Goal: Information Seeking & Learning: Check status

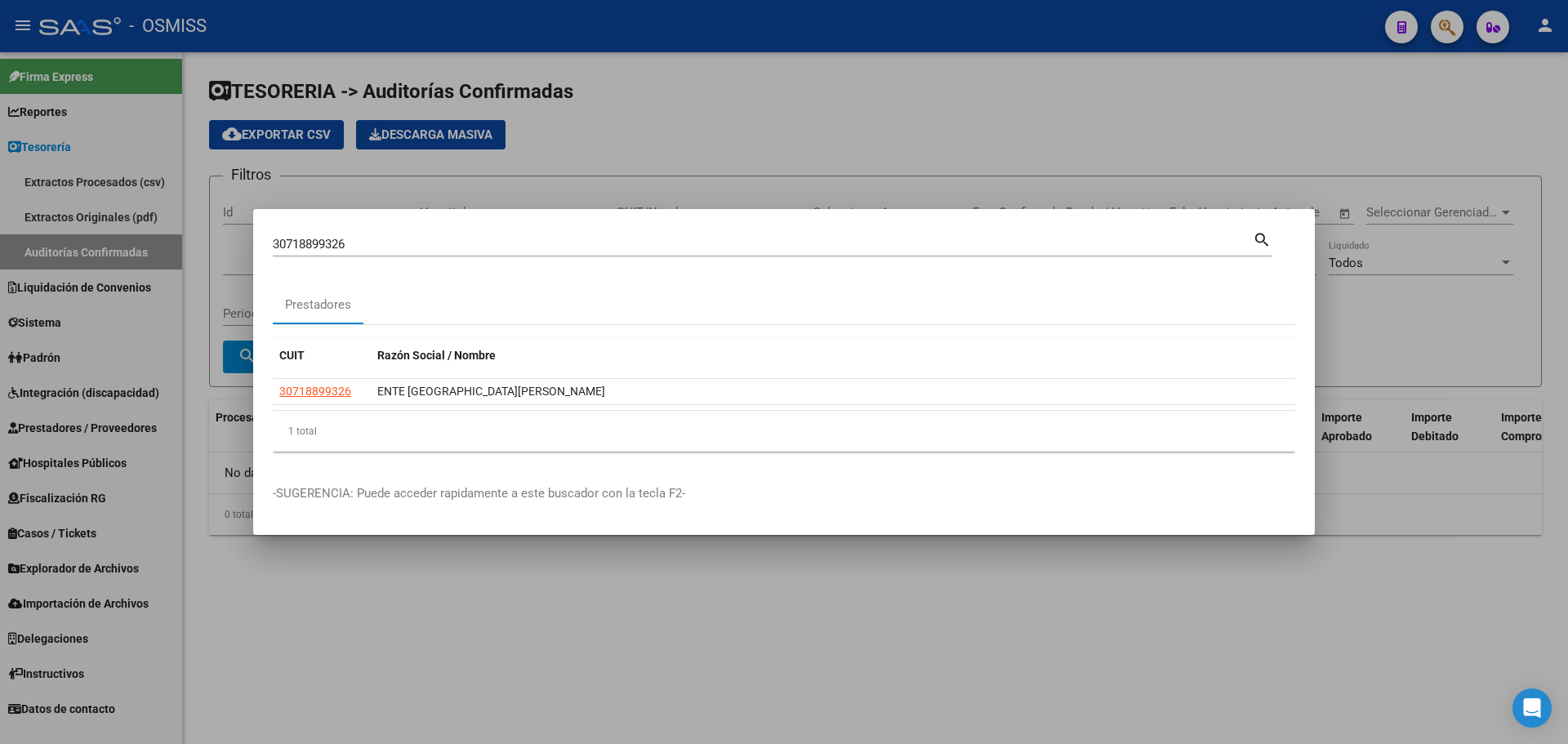
click at [569, 175] on div at bounding box center [784, 372] width 1568 height 744
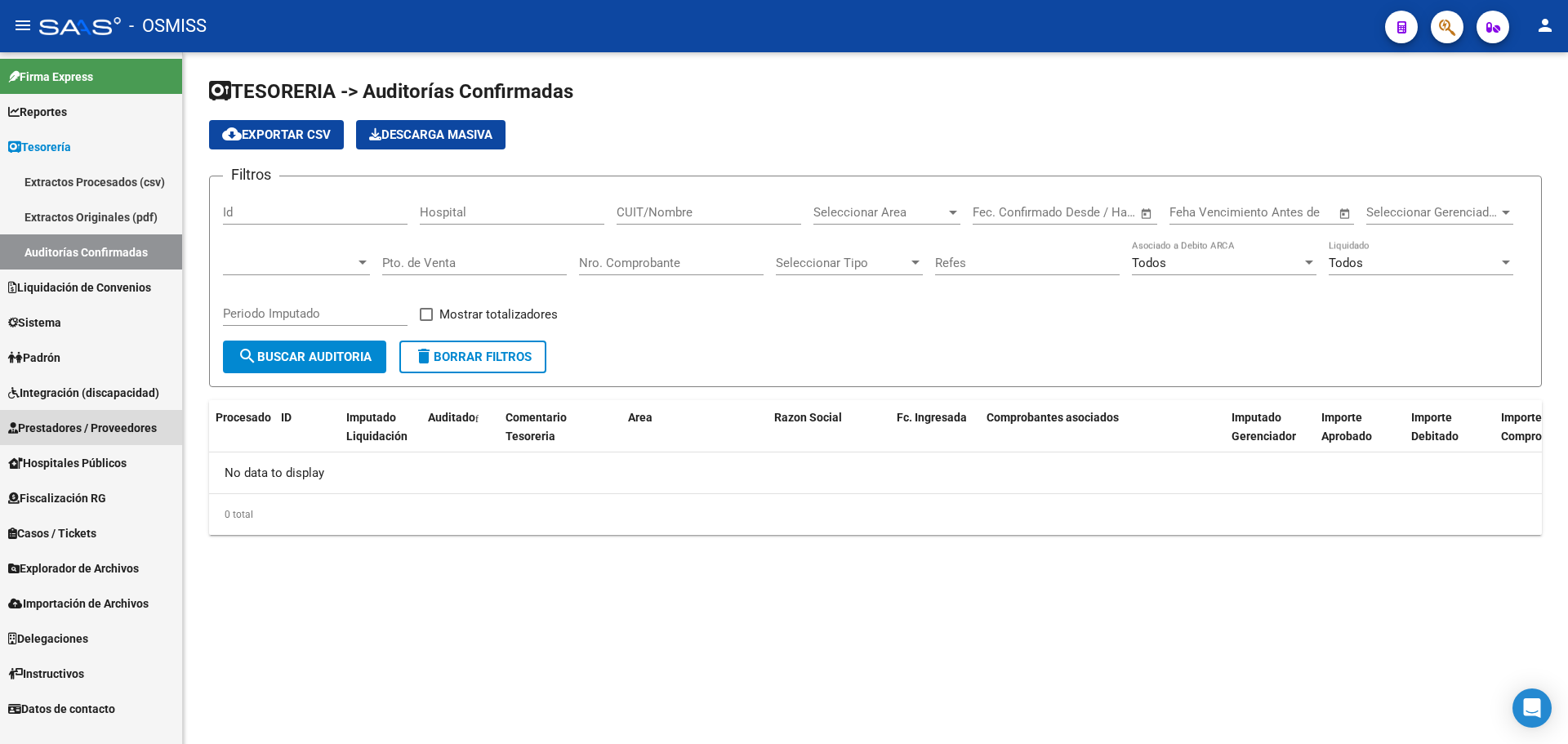
click at [76, 422] on span "Prestadores / Proveedores" at bounding box center [82, 427] width 148 height 18
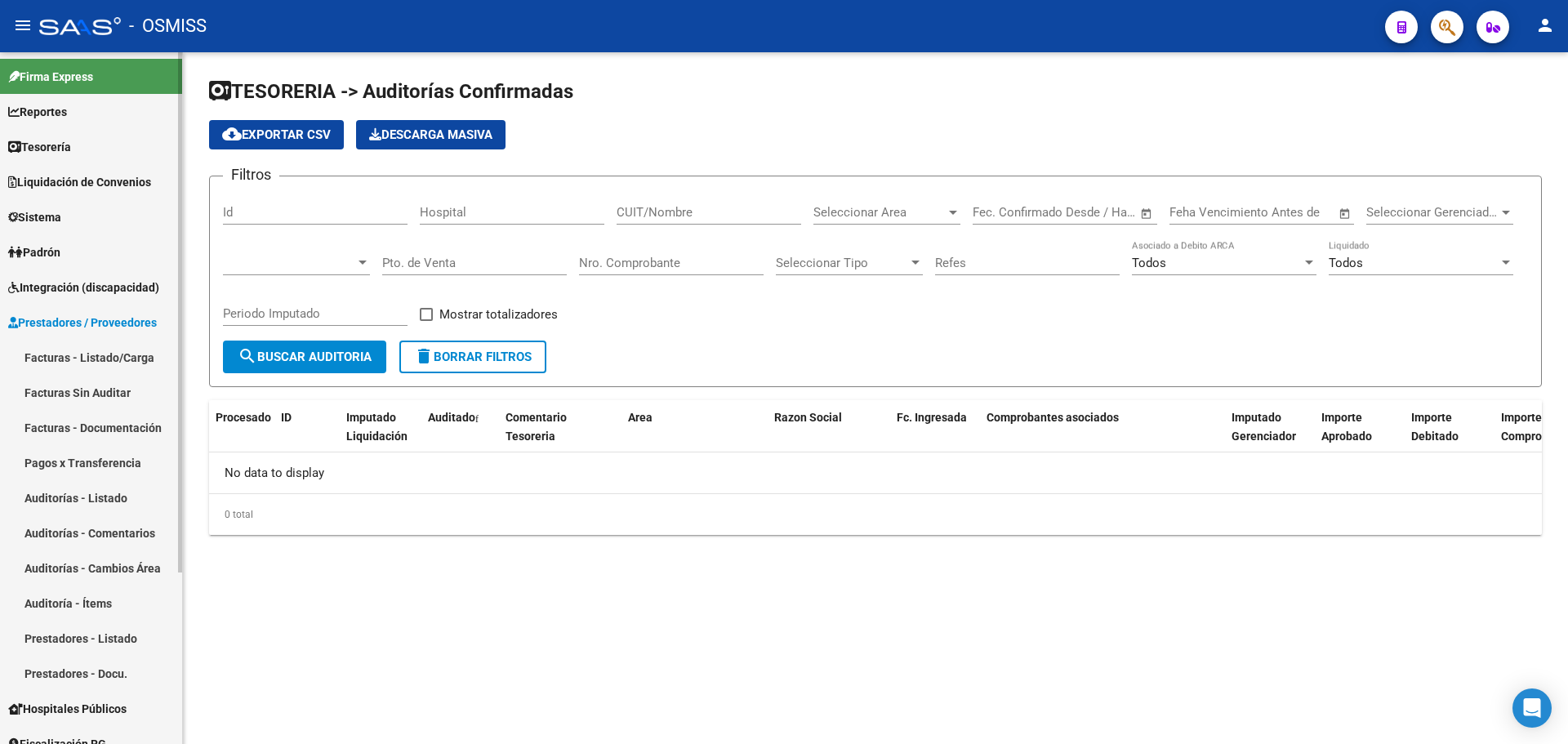
scroll to position [82, 0]
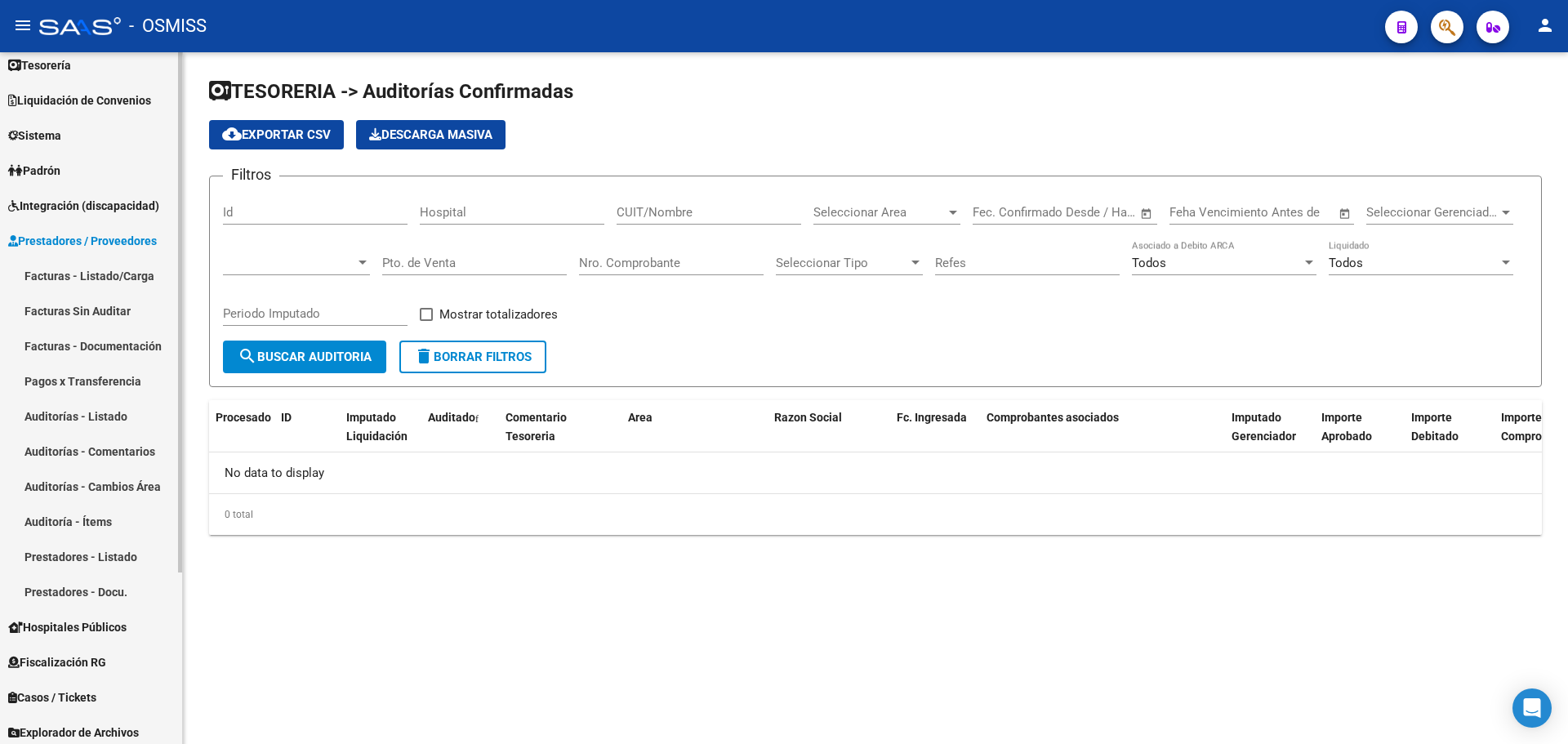
click at [115, 627] on span "Hospitales Públicos" at bounding box center [67, 627] width 118 height 18
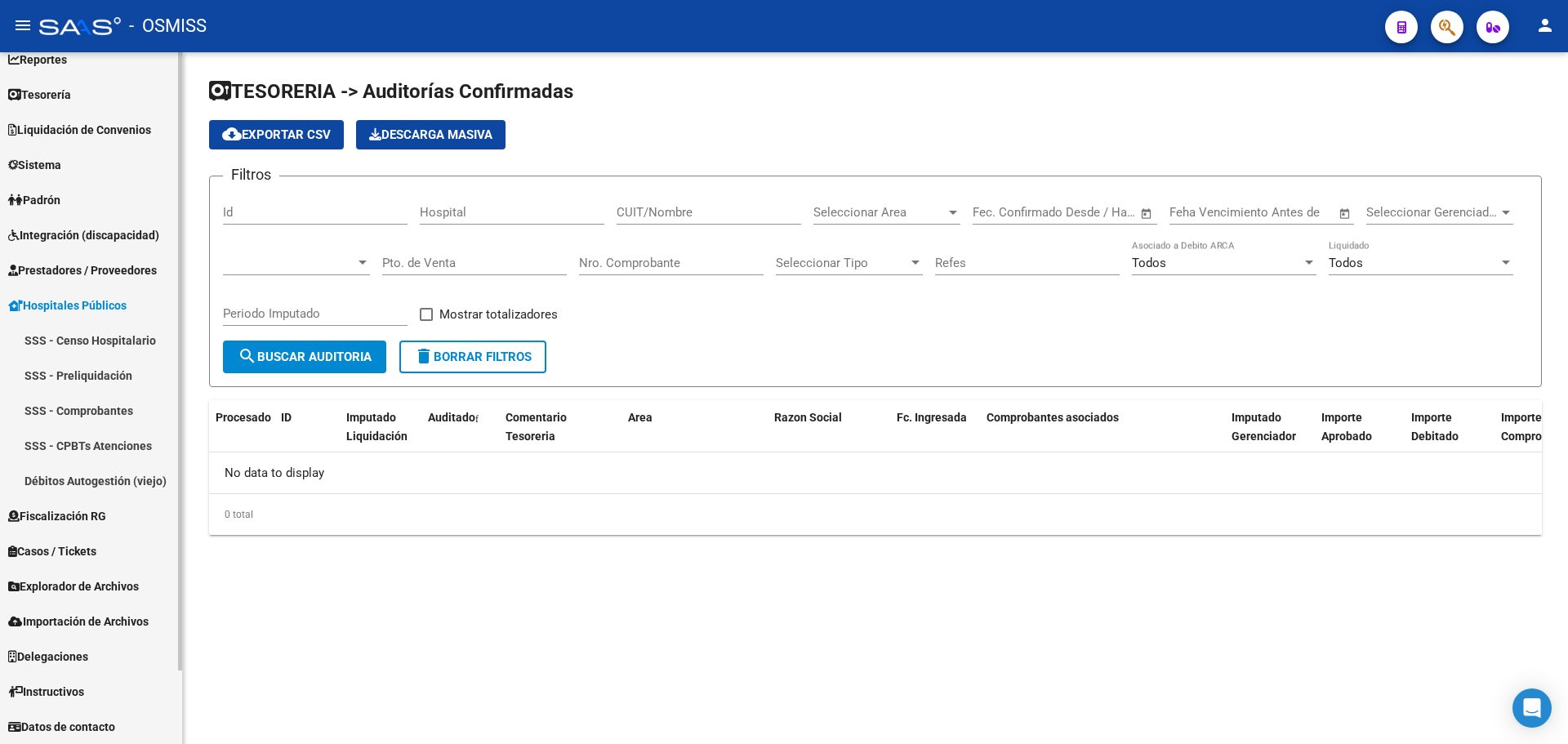
scroll to position [52, 0]
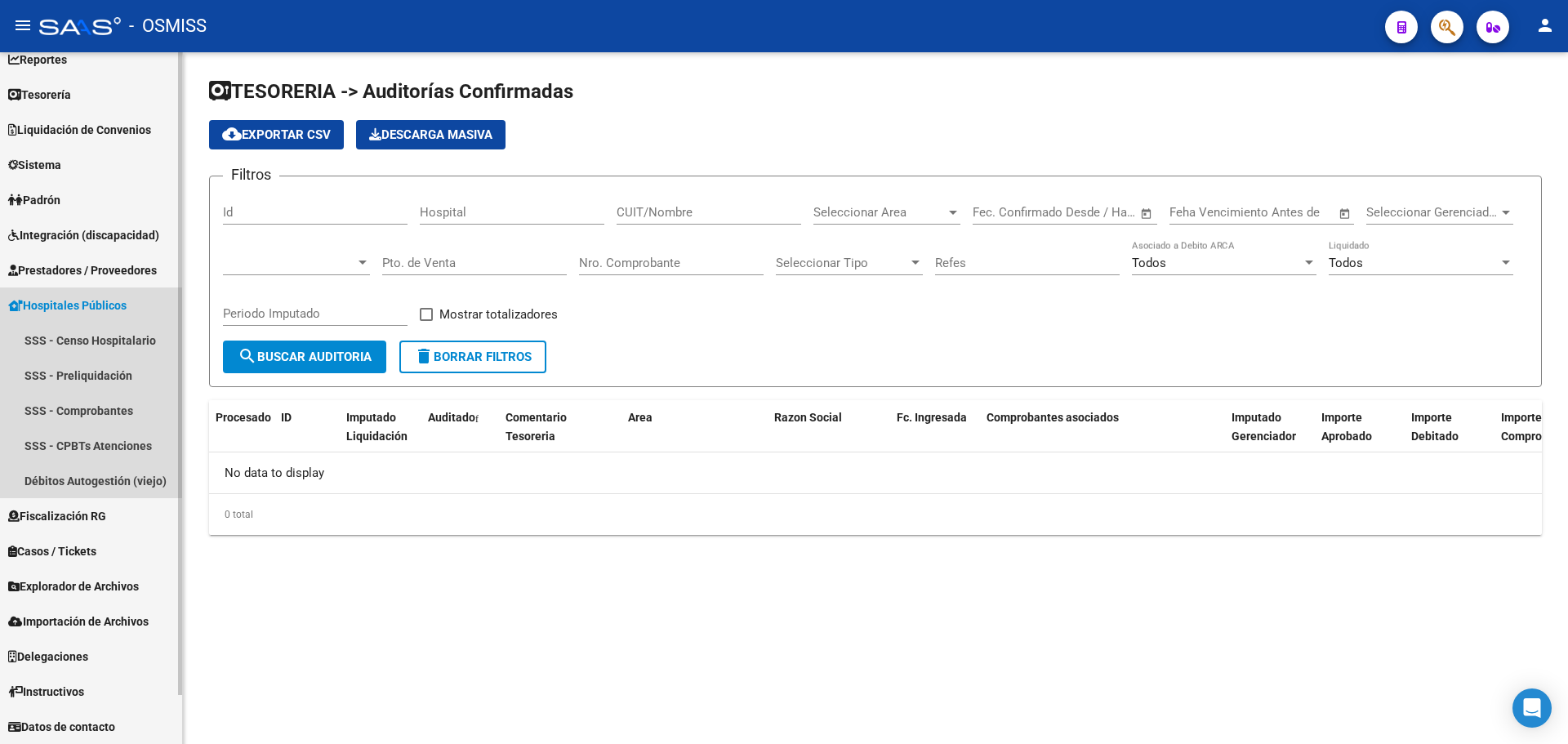
click at [101, 304] on span "Hospitales Públicos" at bounding box center [67, 305] width 118 height 18
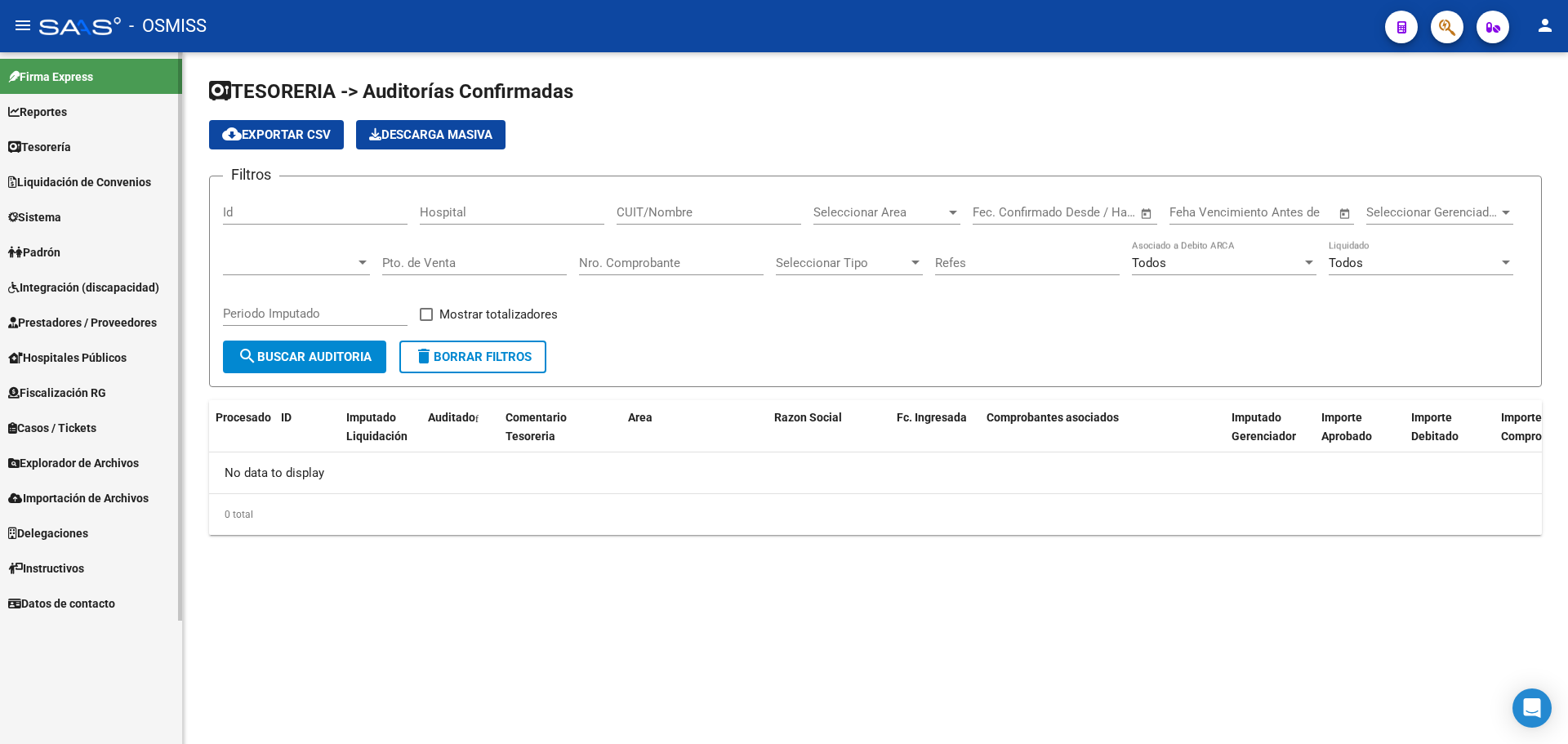
scroll to position [0, 0]
click at [95, 315] on span "Prestadores / Proveedores" at bounding box center [82, 322] width 148 height 18
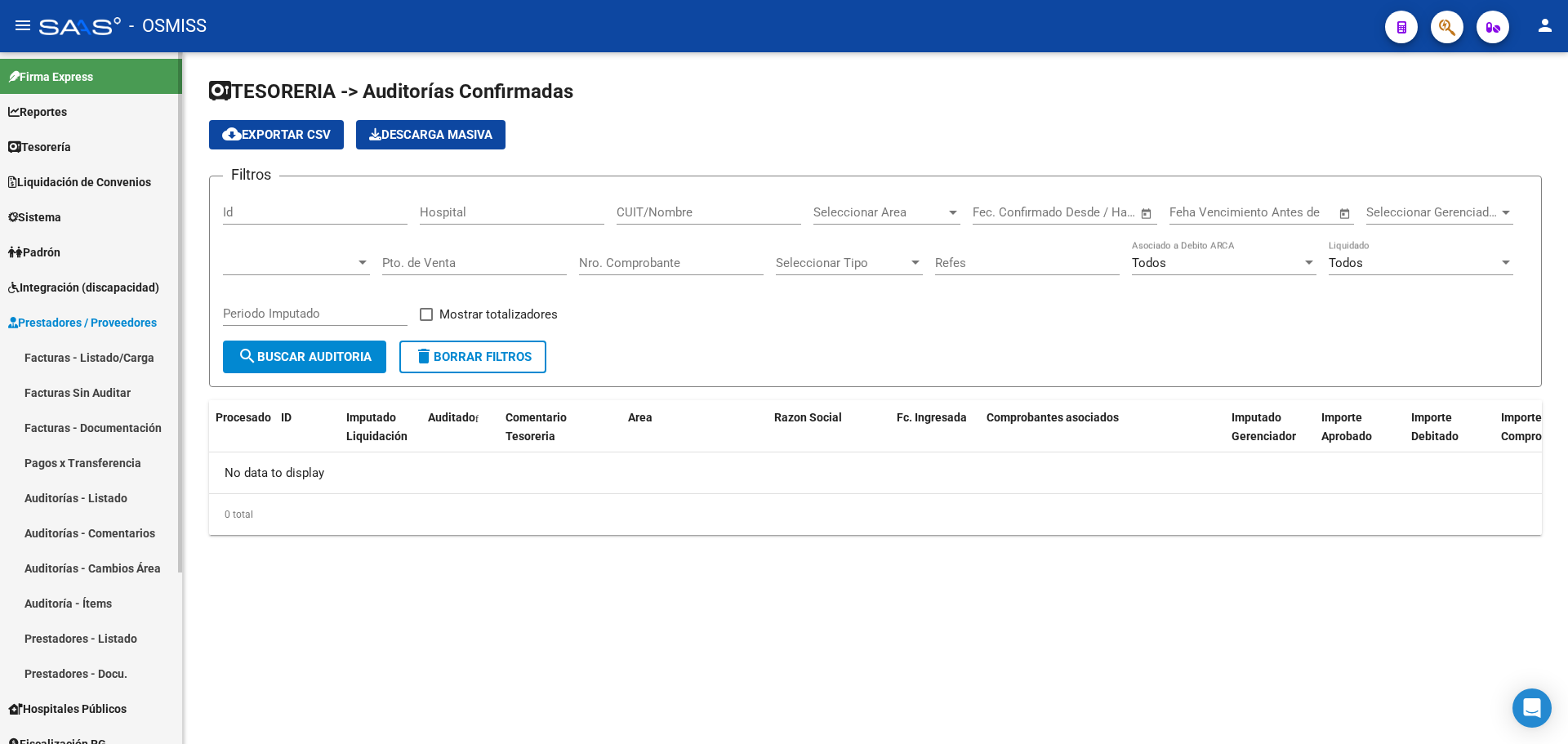
scroll to position [82, 0]
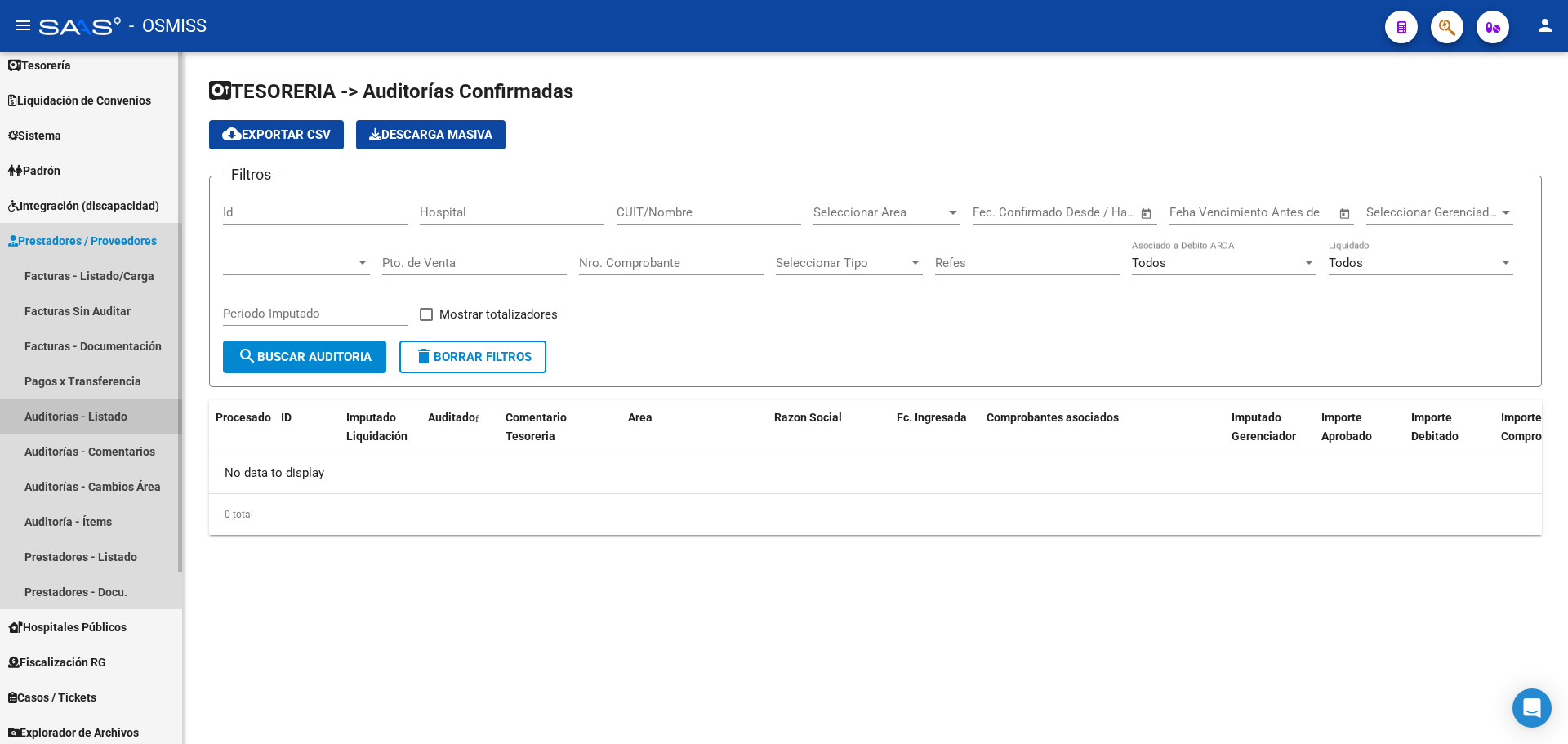
click at [90, 424] on link "Auditorías - Listado" at bounding box center [90, 416] width 182 height 35
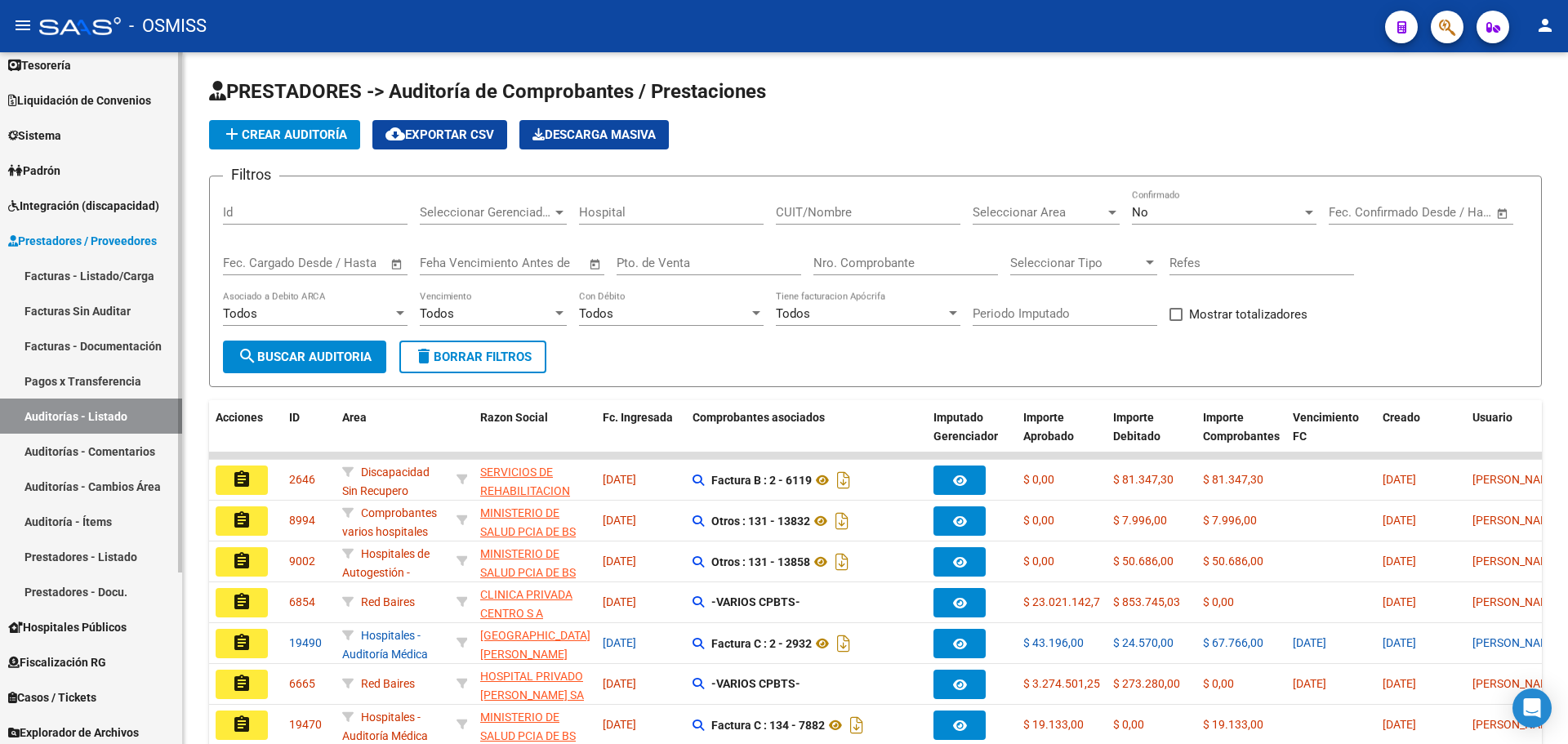
click at [84, 237] on span "Prestadores / Proveedores" at bounding box center [82, 241] width 148 height 18
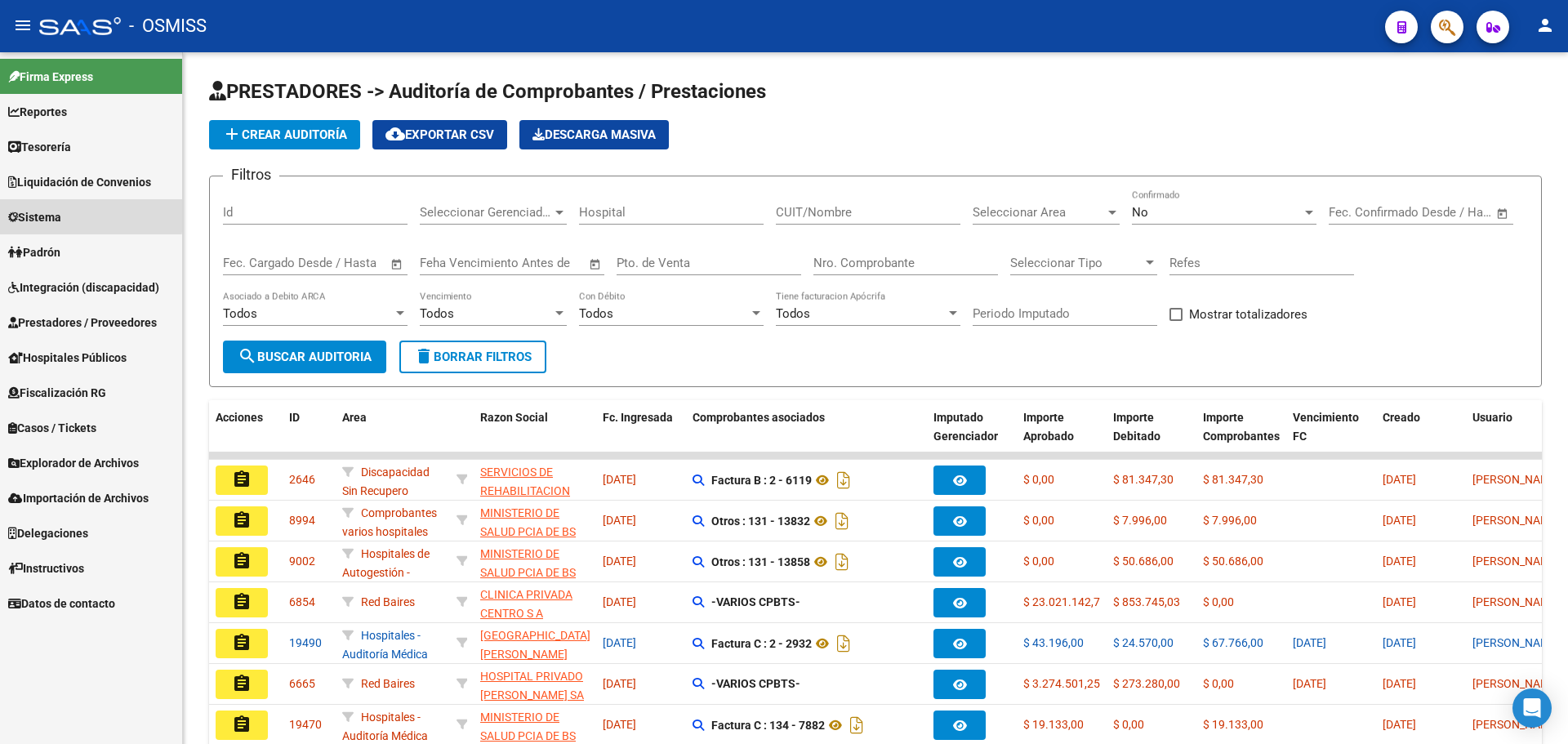
click at [29, 205] on link "Sistema" at bounding box center [90, 217] width 182 height 35
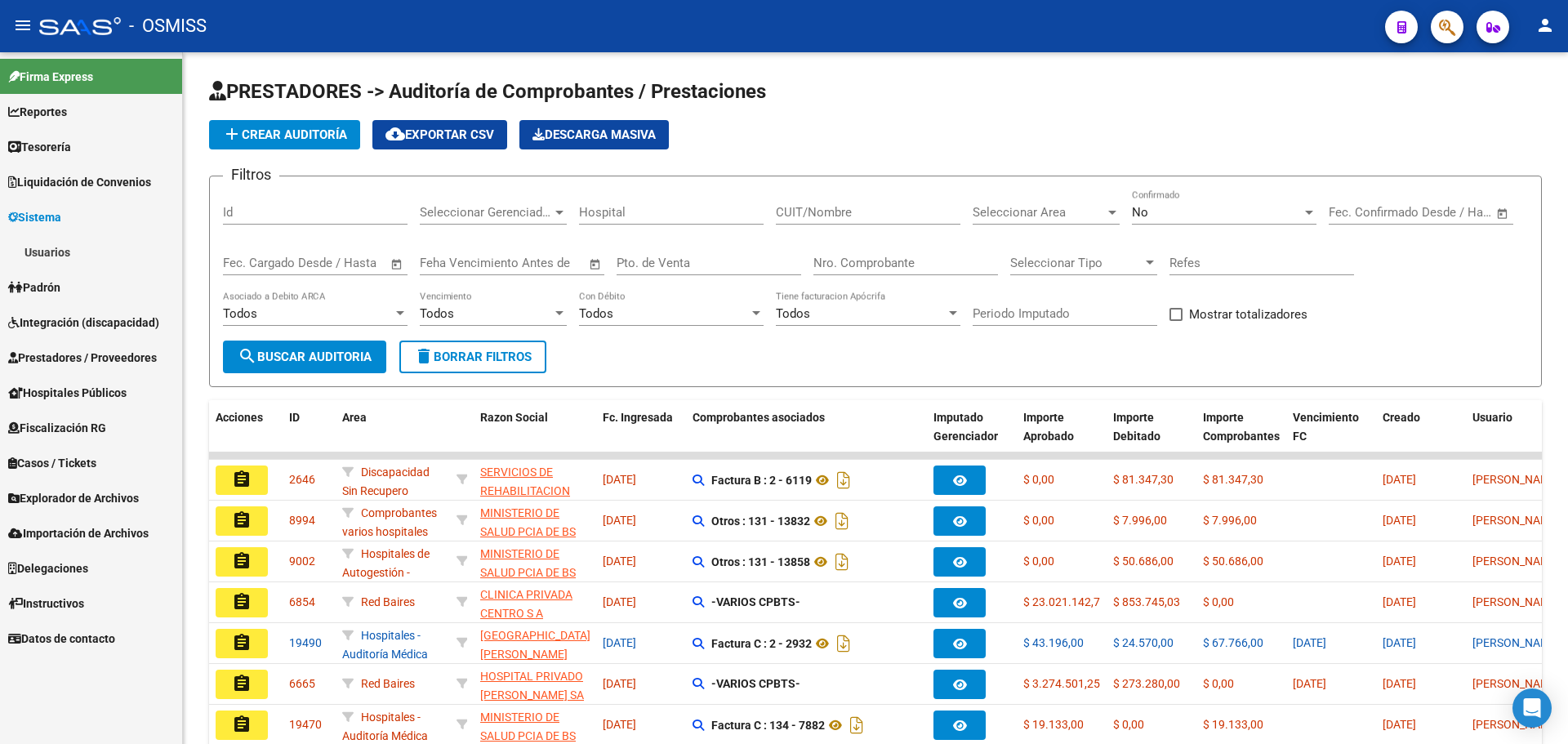
click at [36, 241] on link "Usuarios" at bounding box center [90, 252] width 182 height 35
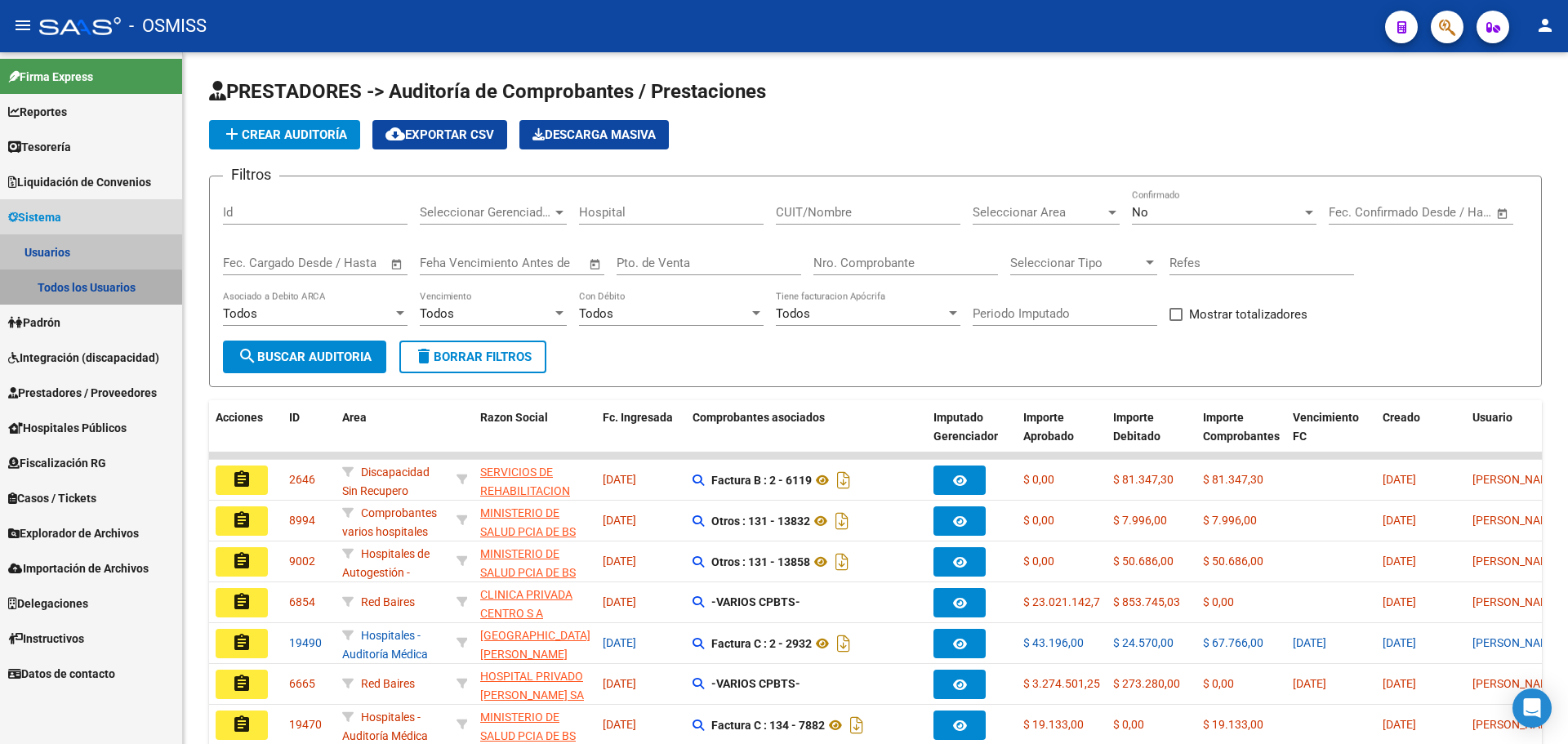
click at [53, 299] on link "Todos los Usuarios" at bounding box center [90, 287] width 182 height 35
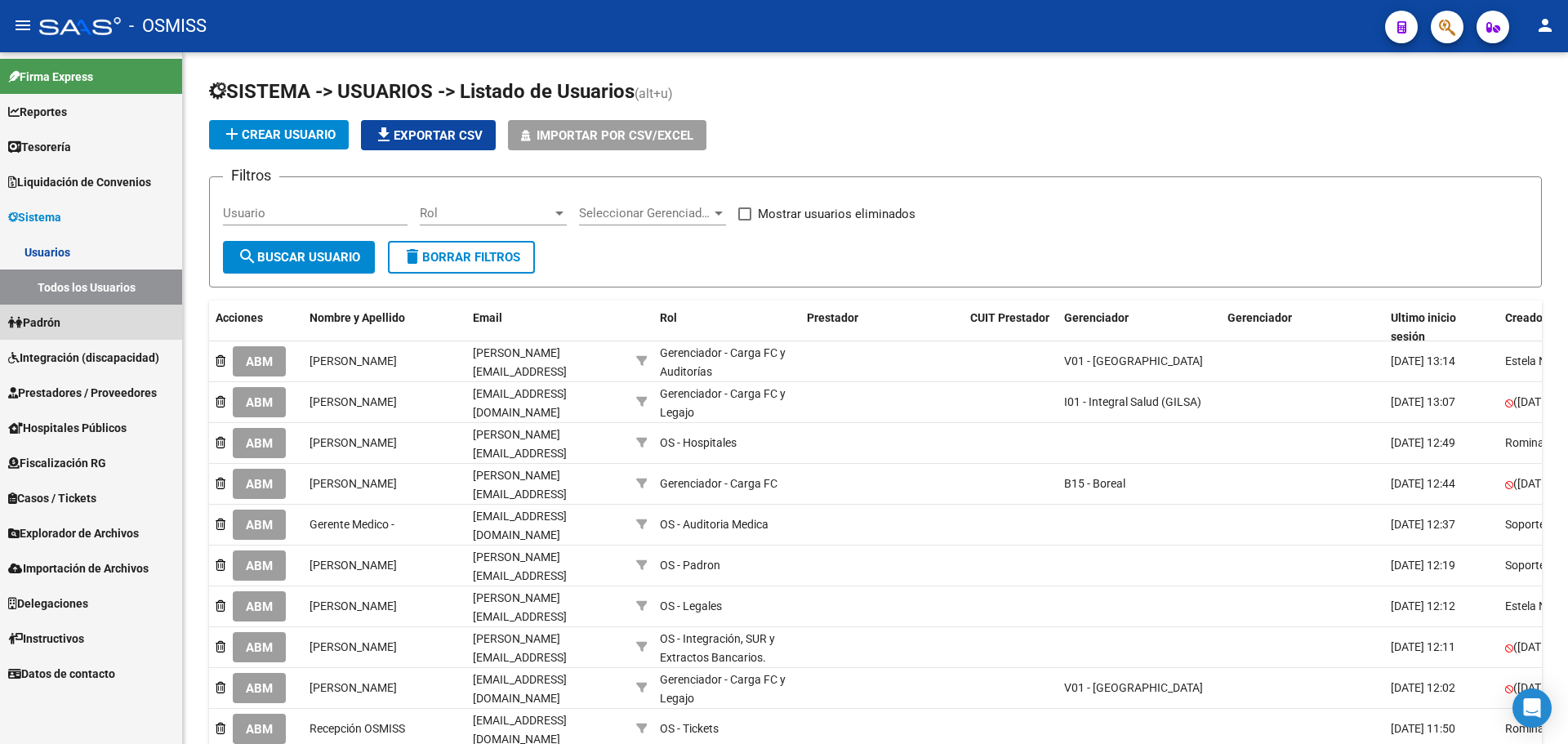
click at [57, 313] on span "Padrón" at bounding box center [34, 322] width 52 height 18
click at [54, 267] on link "Padrón" at bounding box center [90, 252] width 182 height 35
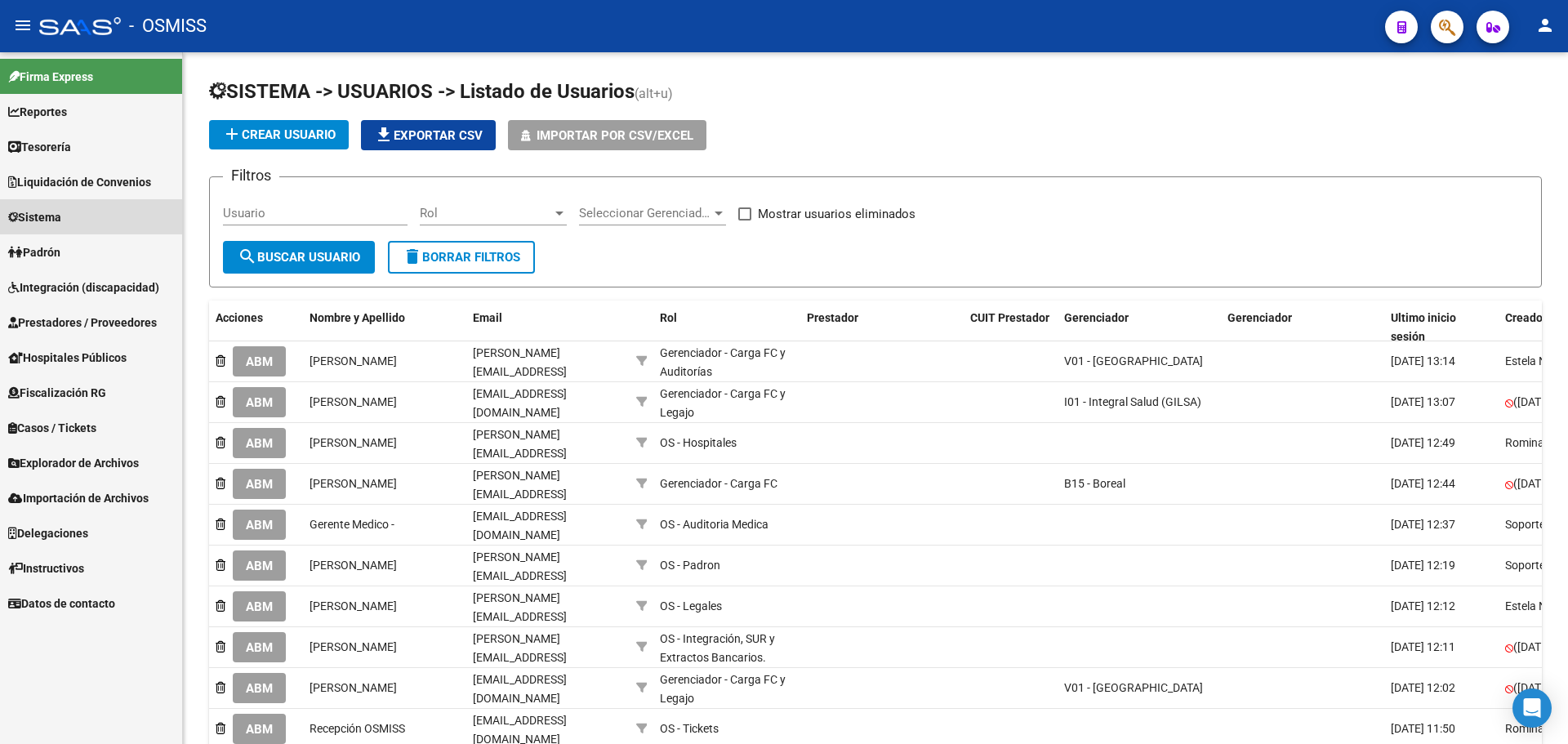
click at [50, 223] on span "Sistema" at bounding box center [34, 216] width 53 height 18
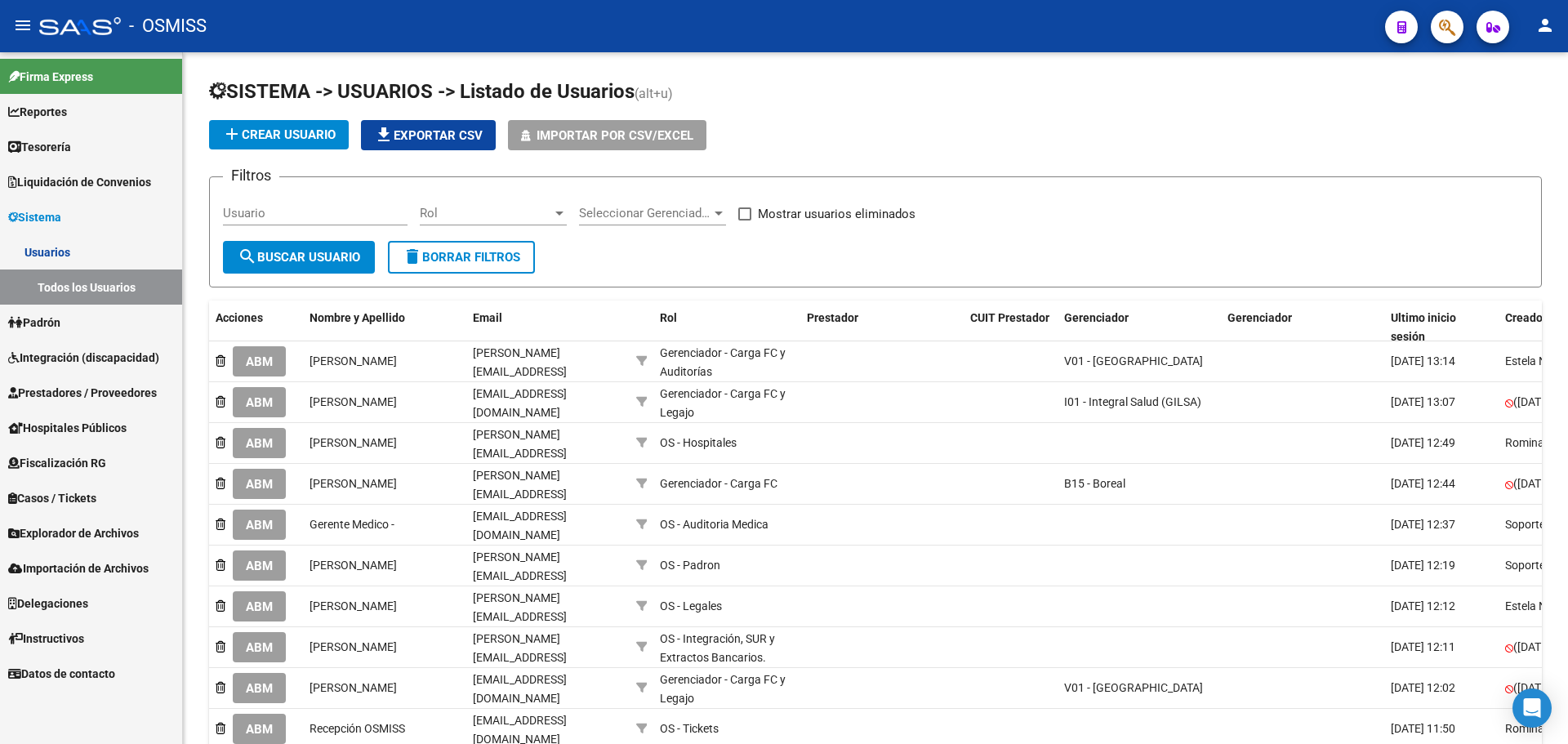
click at [50, 223] on span "Sistema" at bounding box center [34, 216] width 53 height 18
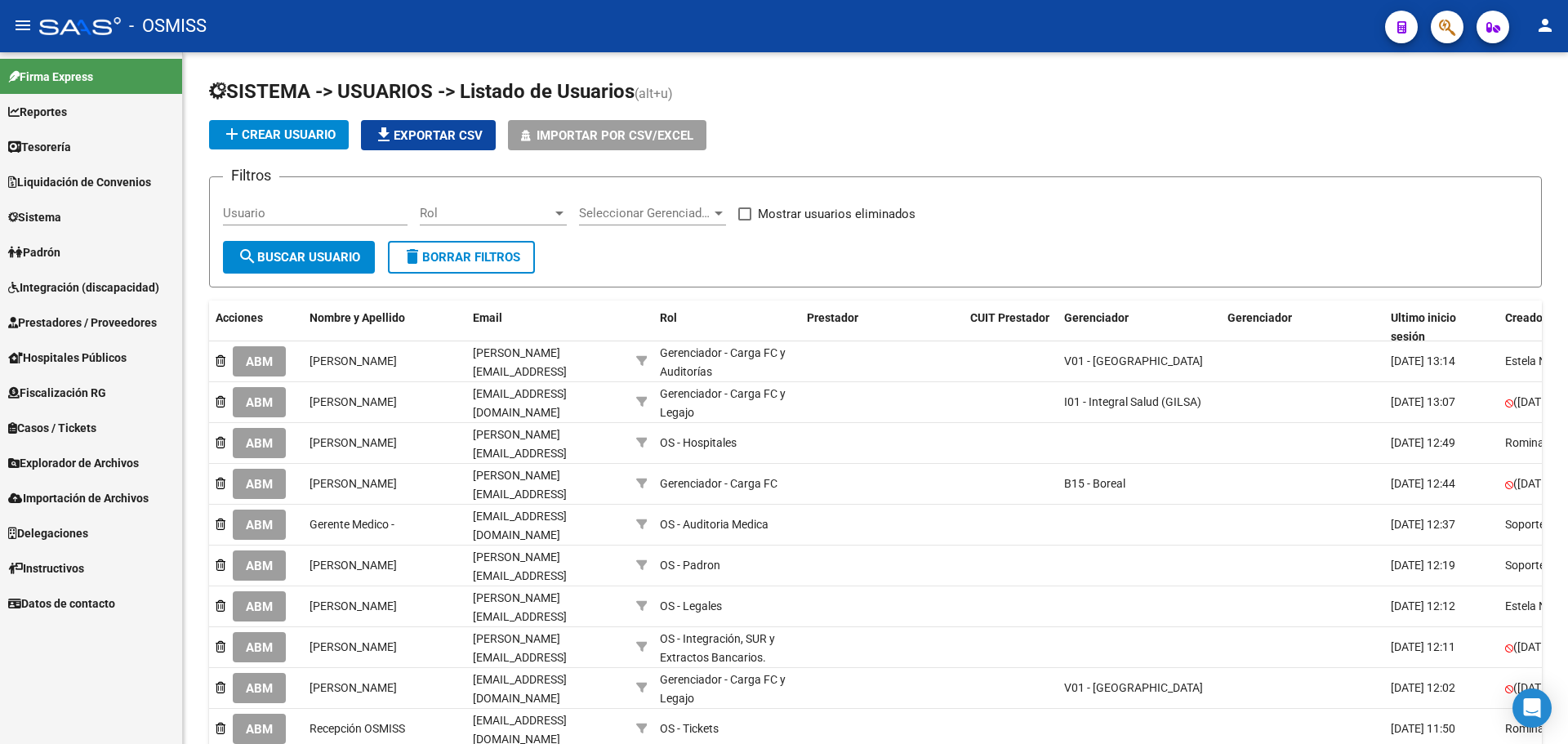
click at [82, 494] on span "Importación de Archivos" at bounding box center [78, 498] width 141 height 18
click at [81, 461] on span "Explorador de Archivos" at bounding box center [74, 462] width 131 height 18
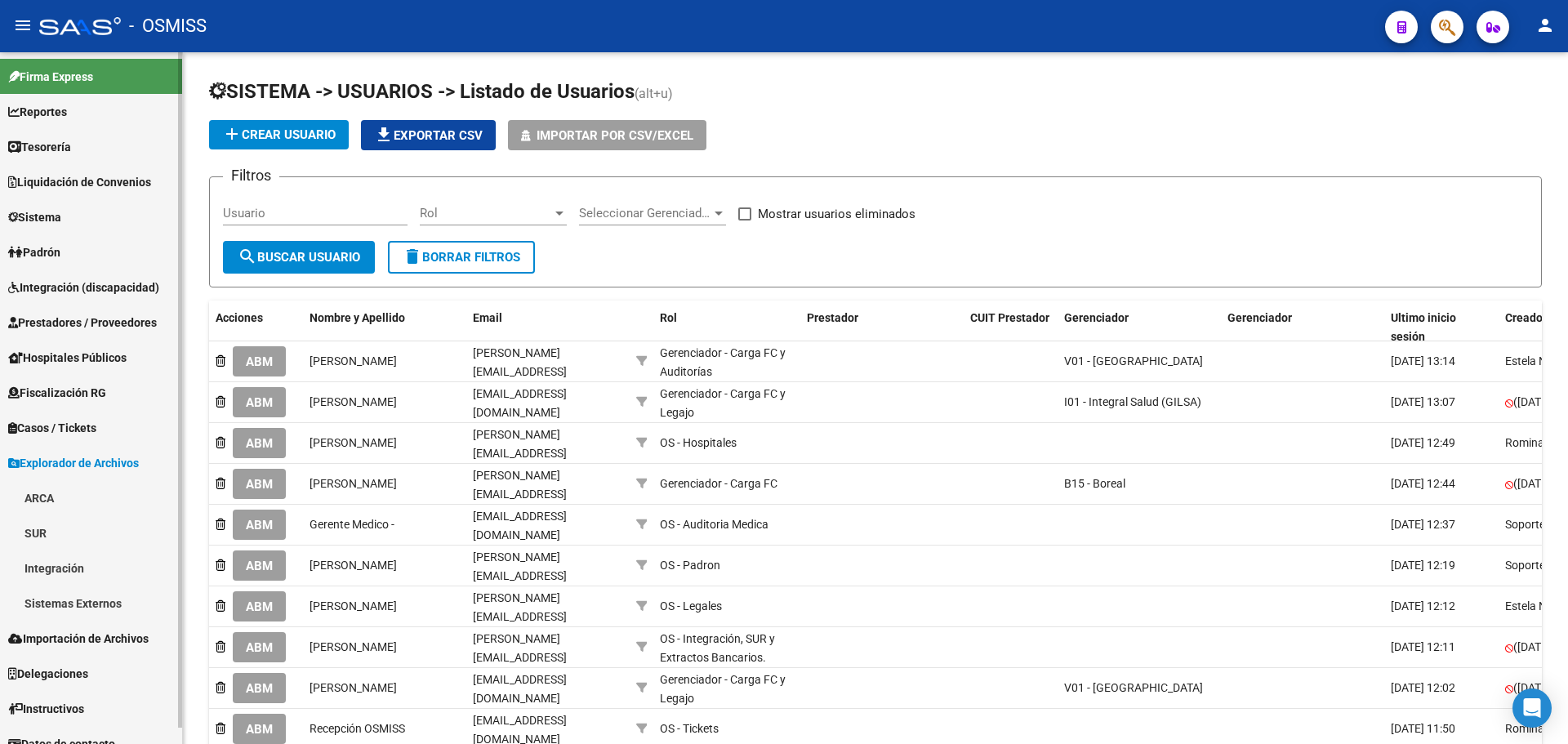
click at [81, 461] on span "Explorador de Archivos" at bounding box center [74, 462] width 131 height 18
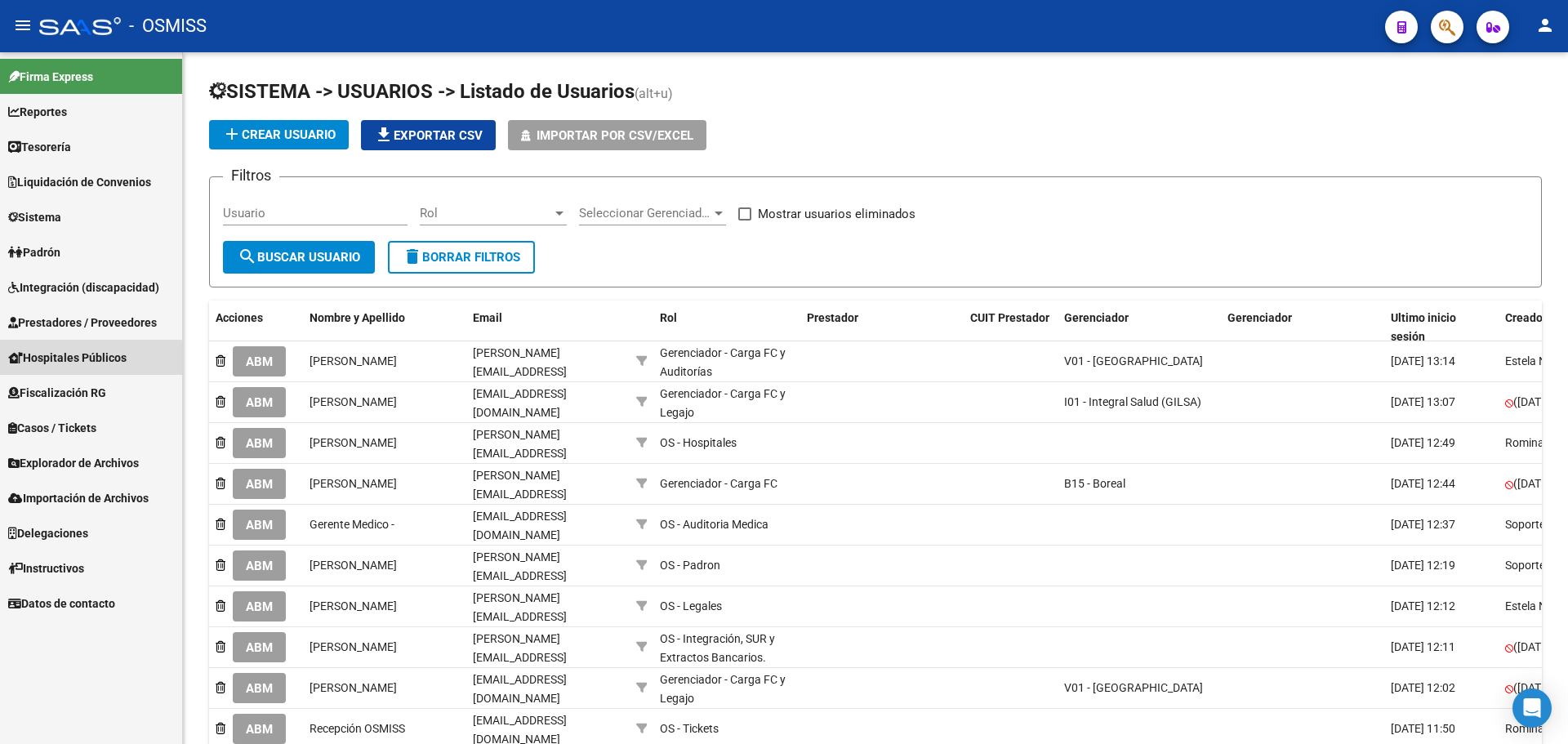
click at [69, 361] on span "Hospitales Públicos" at bounding box center [67, 357] width 118 height 18
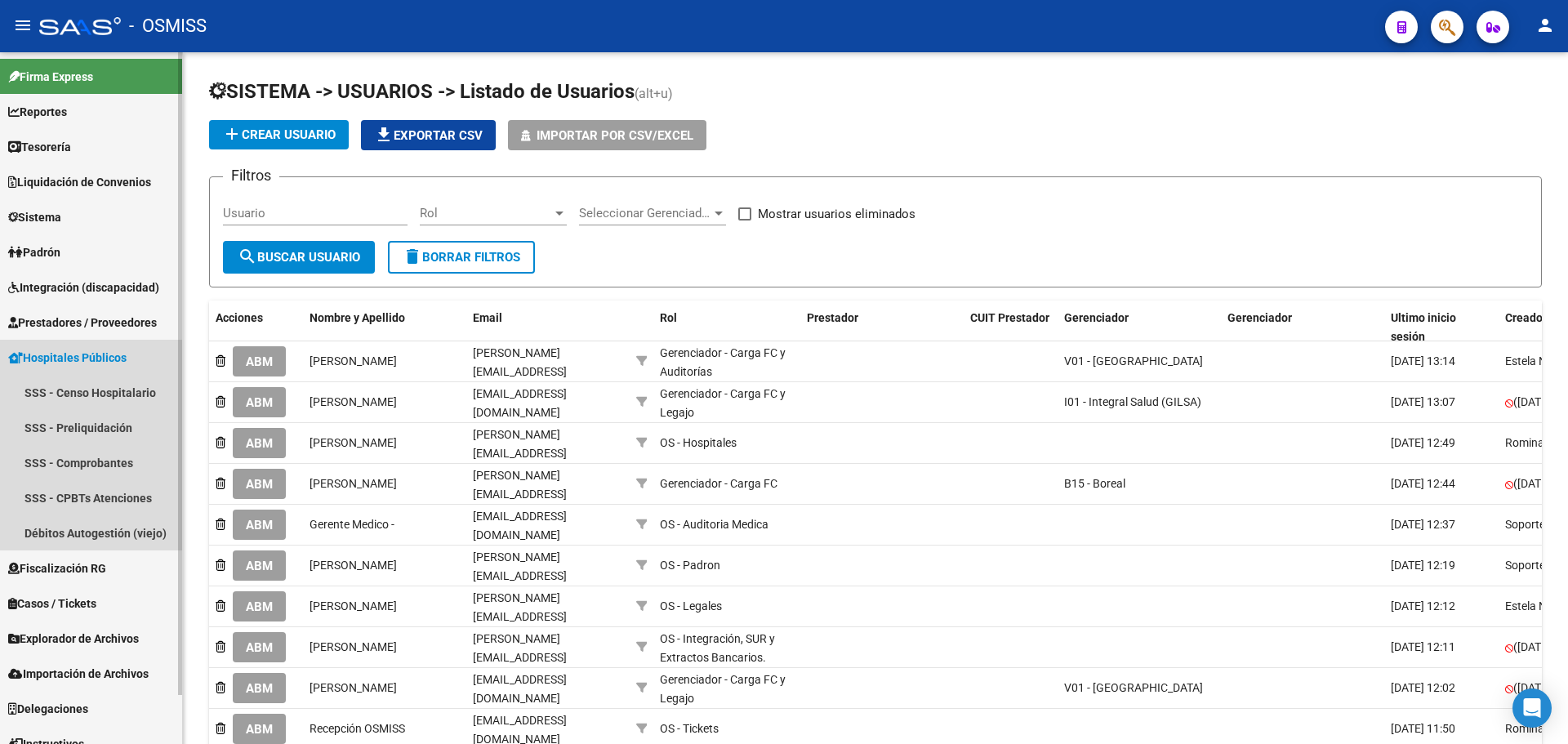
click at [69, 361] on span "Hospitales Públicos" at bounding box center [67, 357] width 118 height 18
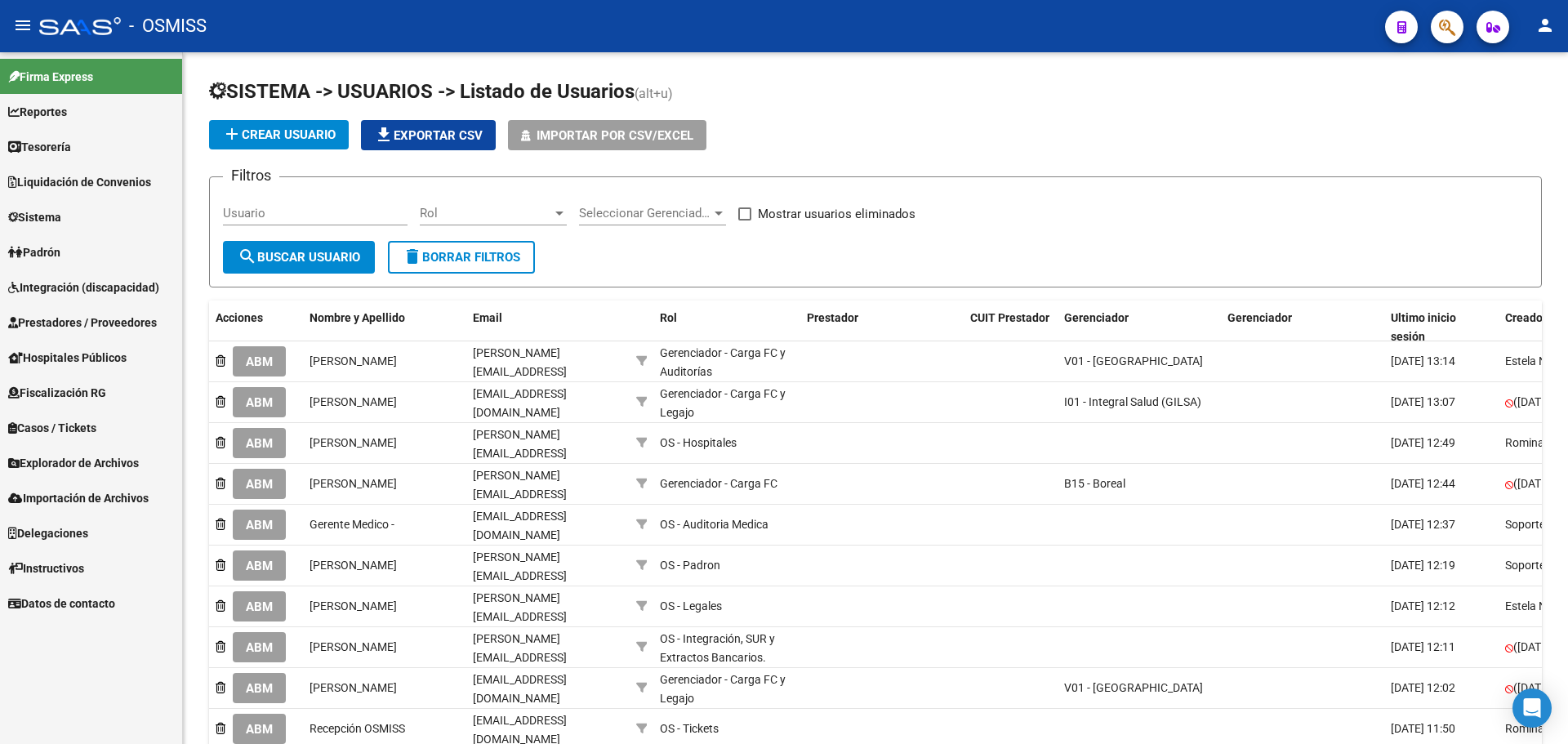
click at [71, 320] on span "Prestadores / Proveedores" at bounding box center [82, 322] width 148 height 18
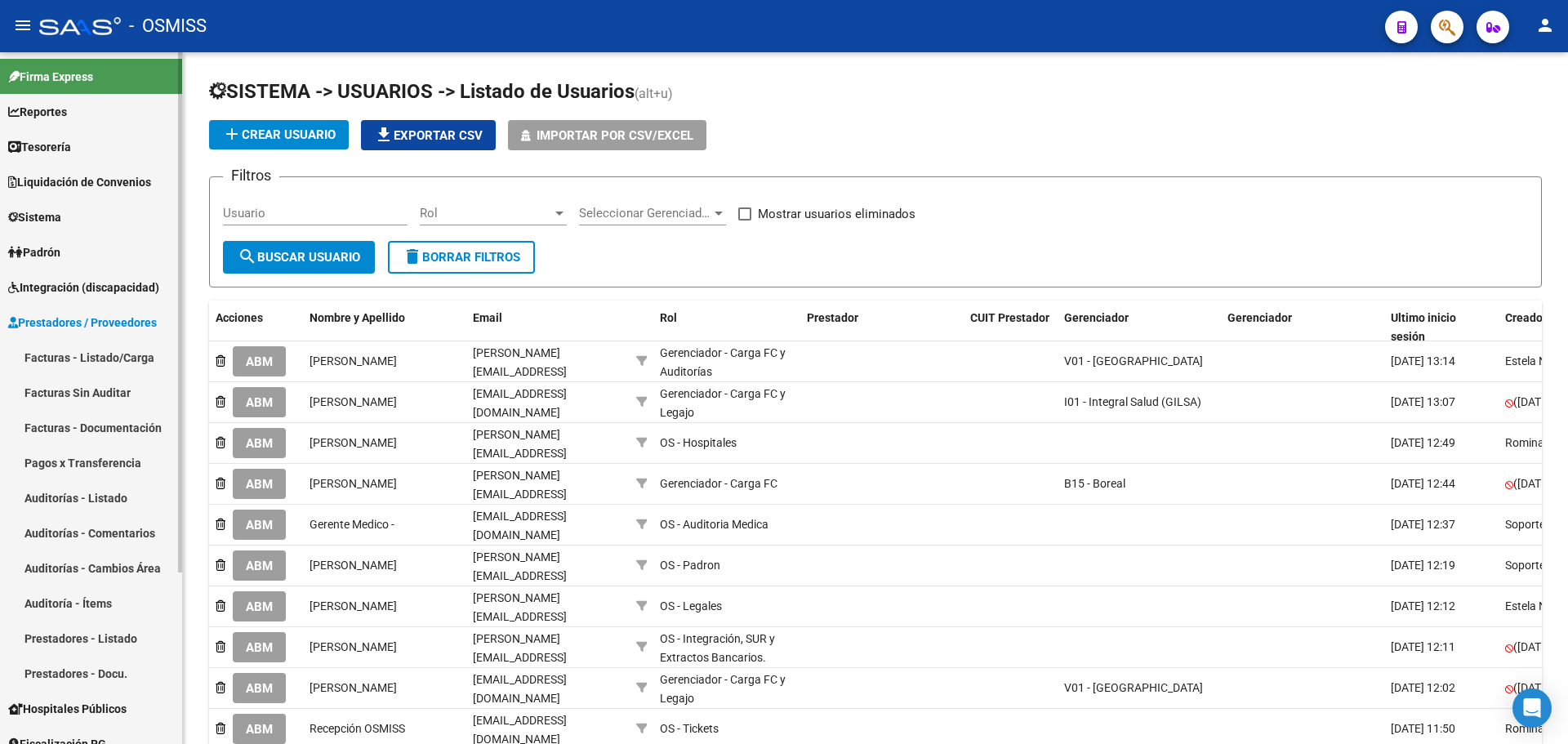
click at [65, 103] on span "Reportes" at bounding box center [37, 111] width 59 height 18
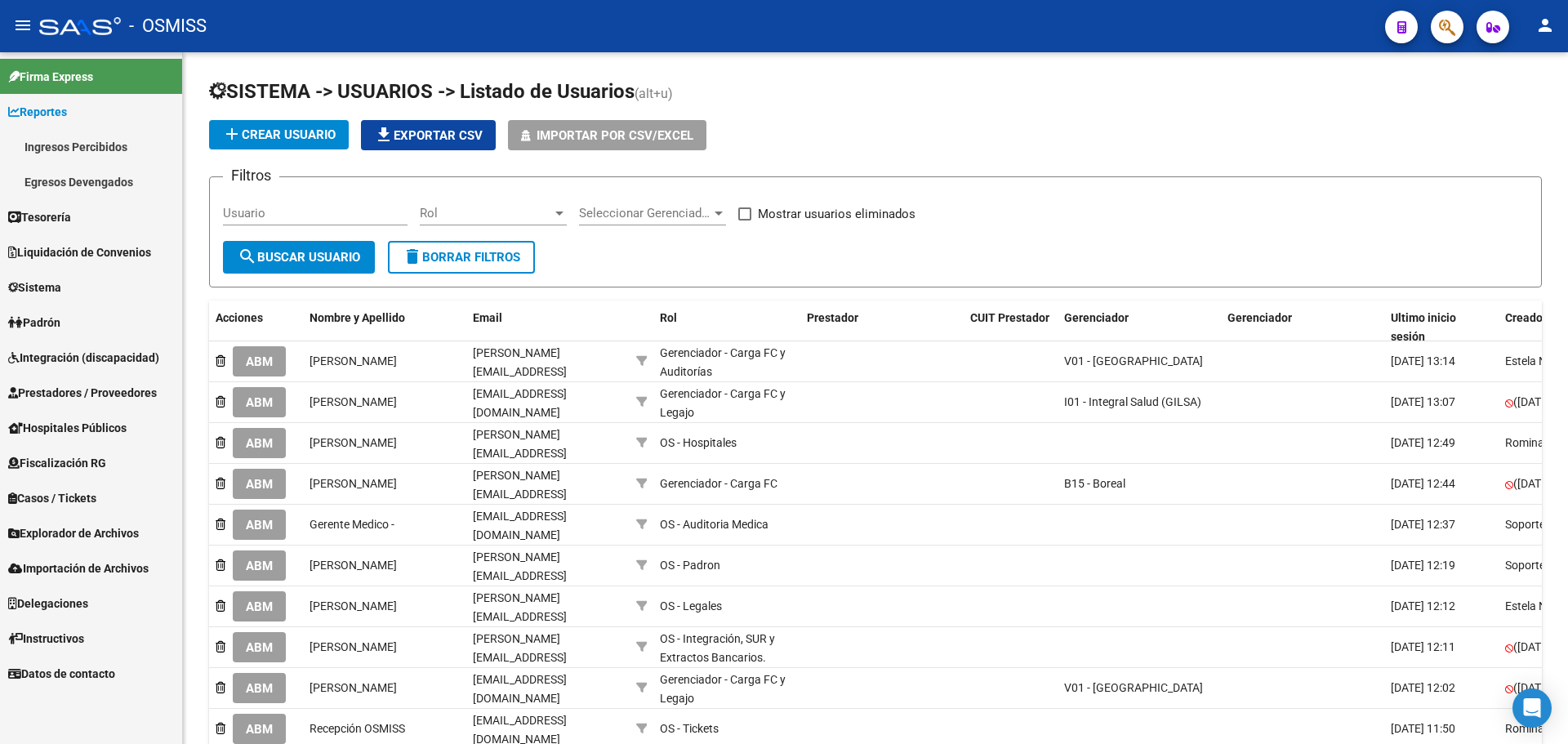
click at [65, 103] on span "Reportes" at bounding box center [37, 111] width 59 height 18
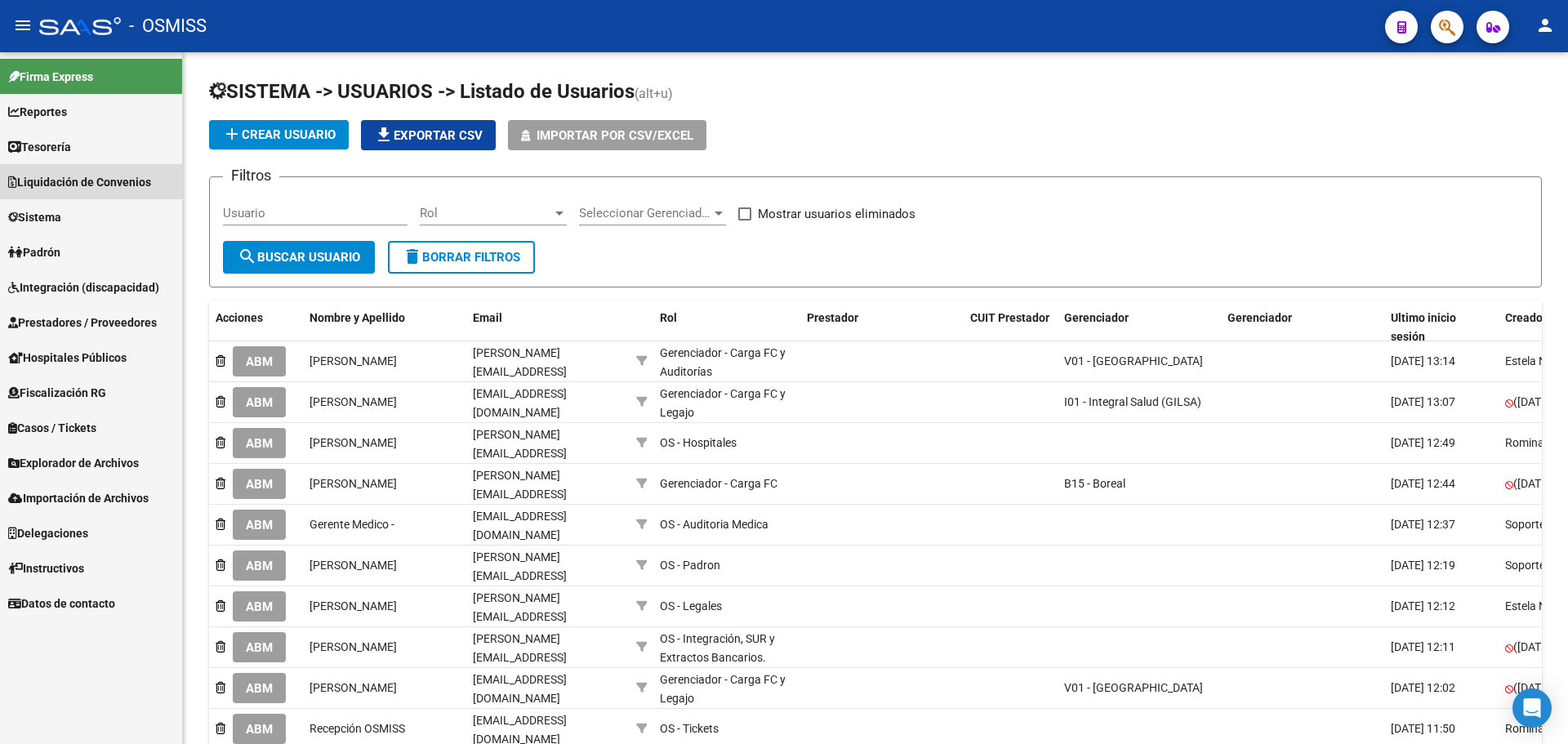
click at [70, 186] on span "Liquidación de Convenios" at bounding box center [79, 182] width 143 height 18
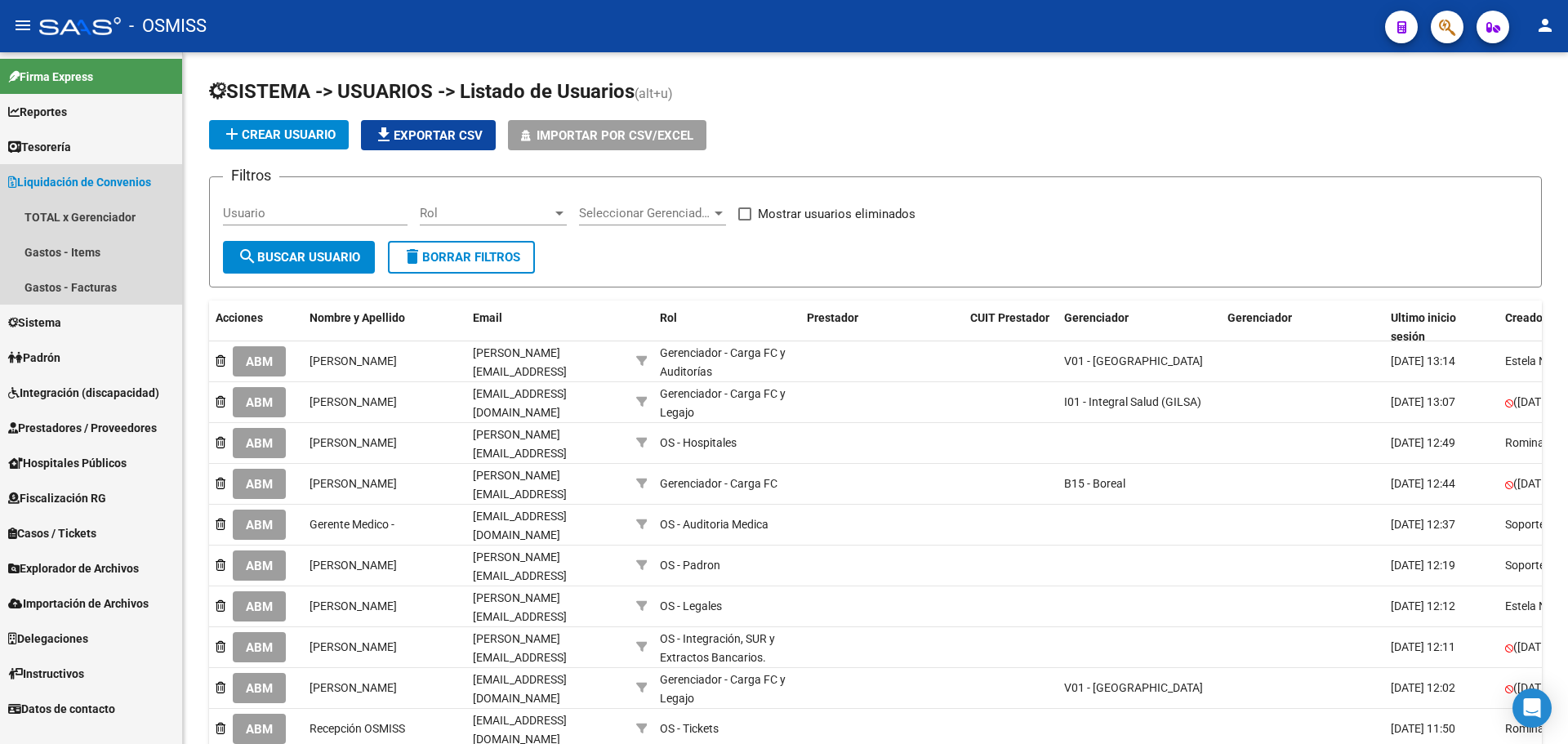
click at [70, 186] on span "Liquidación de Convenios" at bounding box center [79, 182] width 143 height 18
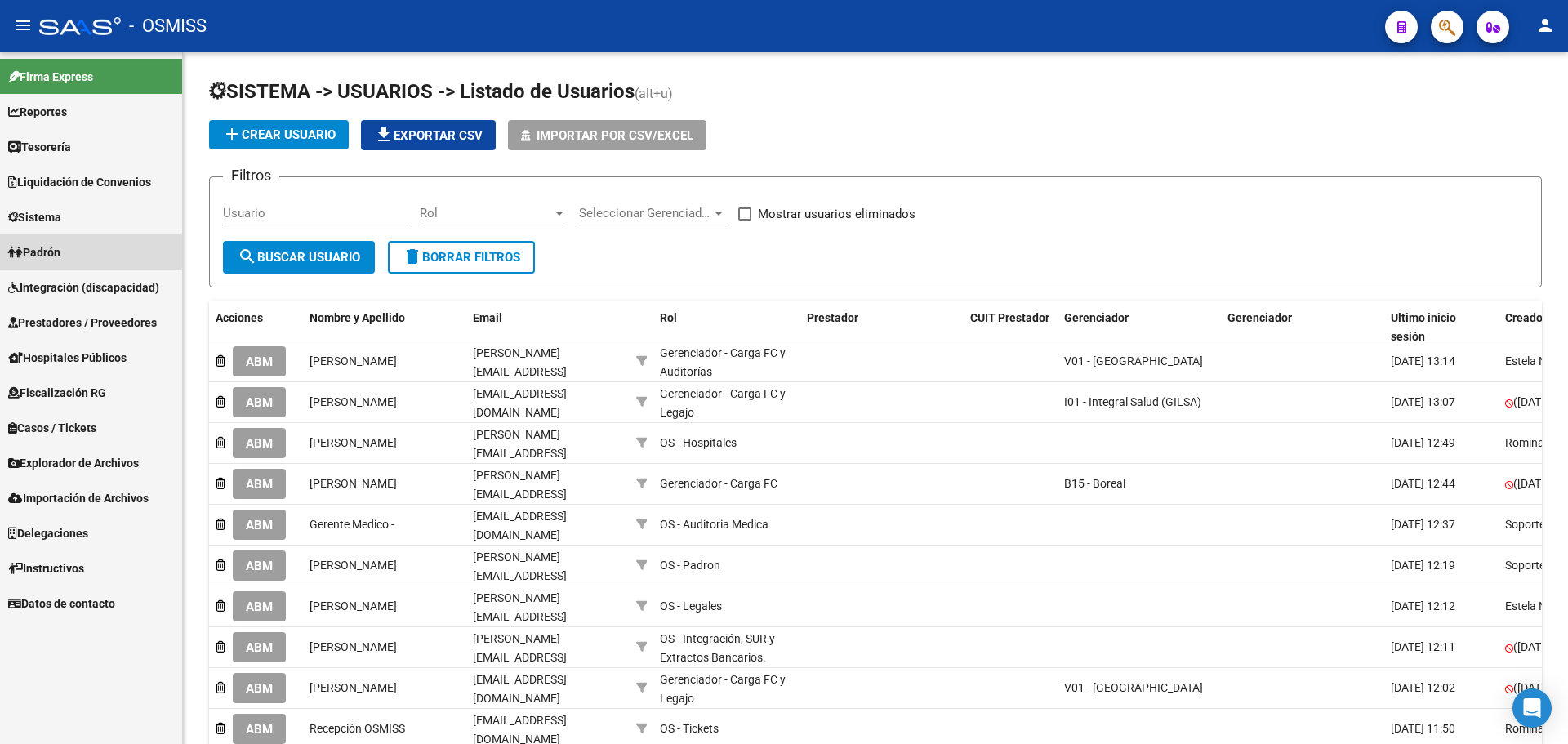
click at [77, 241] on link "Padrón" at bounding box center [90, 252] width 182 height 35
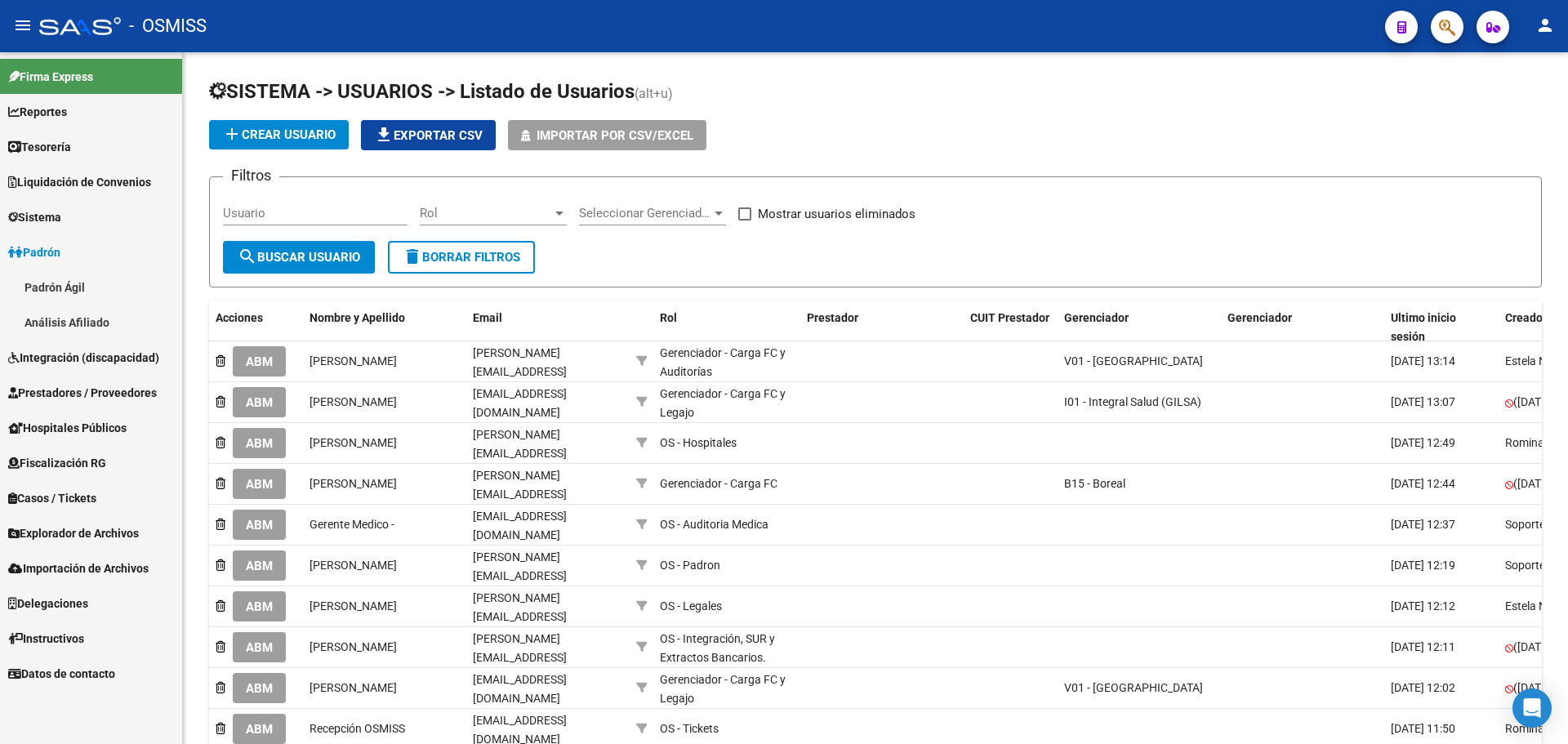
click at [77, 241] on link "Padrón" at bounding box center [90, 252] width 182 height 35
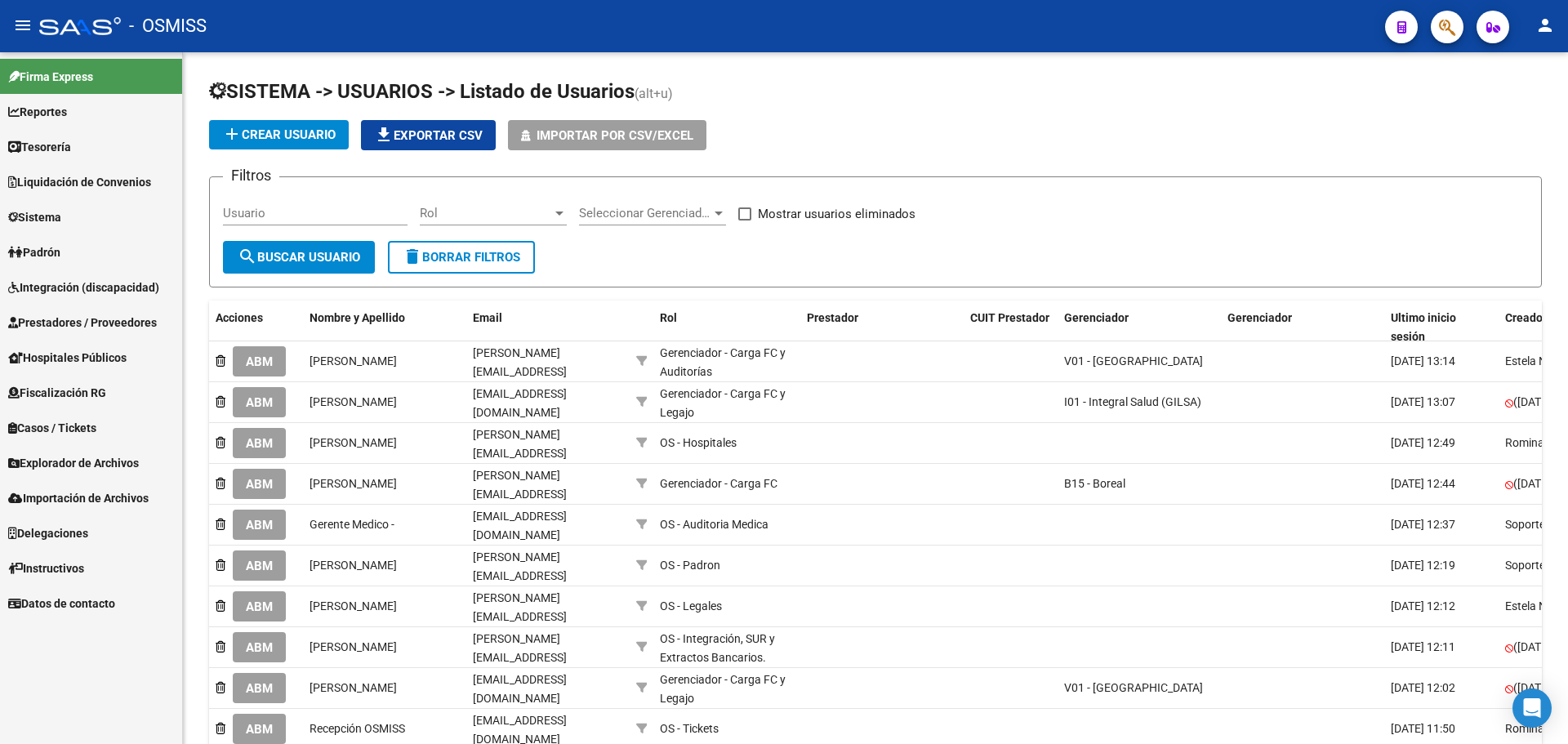
click at [71, 218] on link "Sistema" at bounding box center [90, 217] width 182 height 35
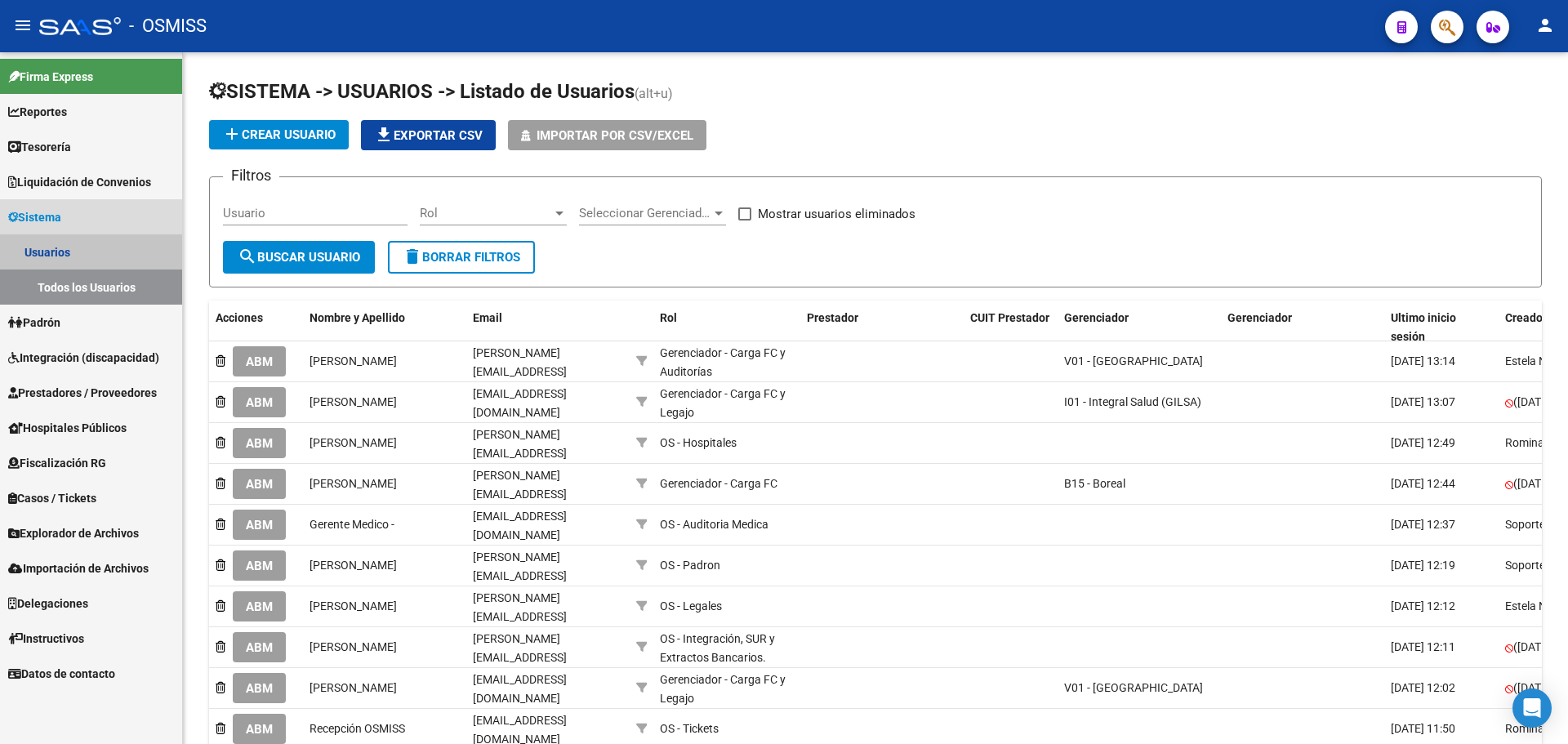
click at [71, 247] on link "Usuarios" at bounding box center [90, 252] width 182 height 35
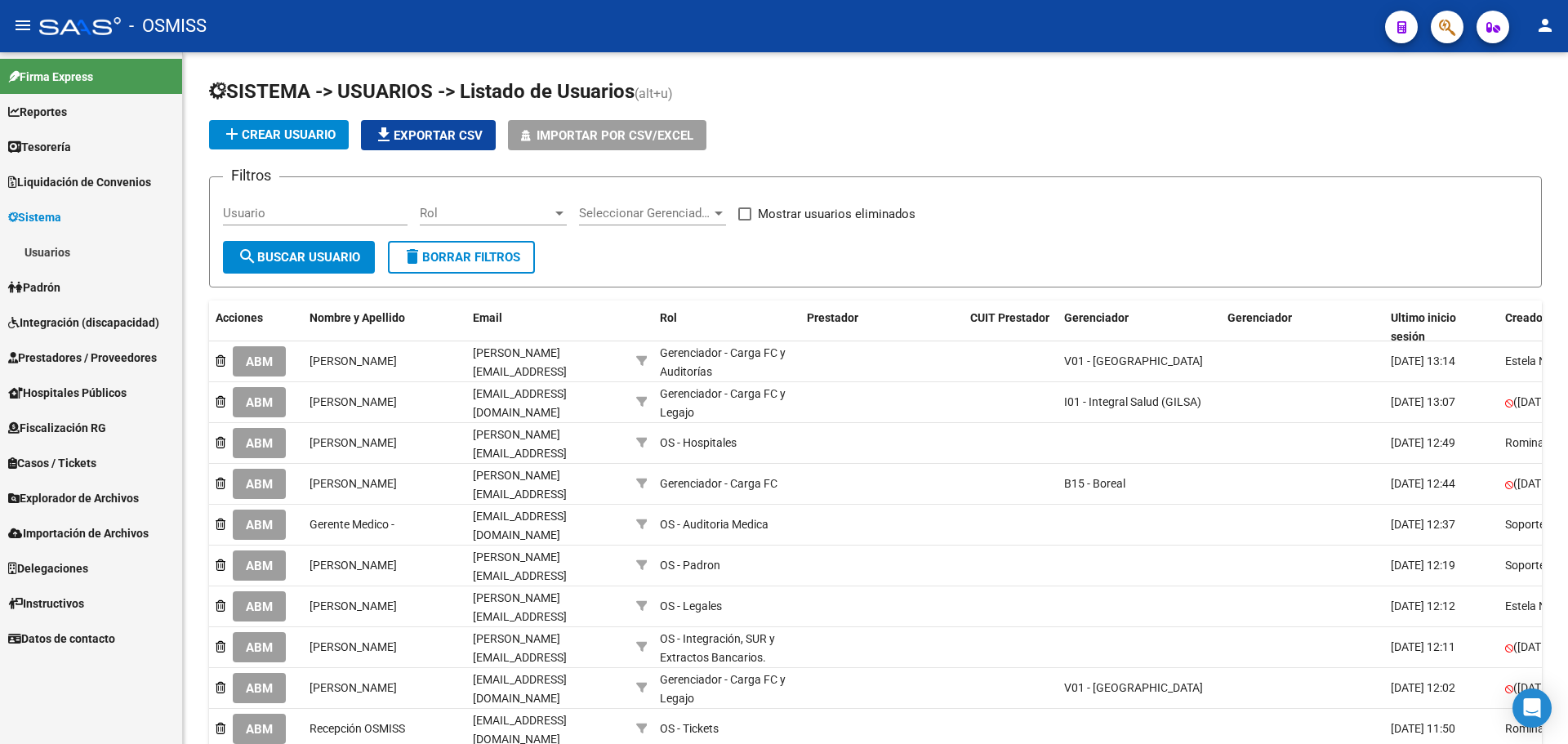
click at [62, 219] on span "Sistema" at bounding box center [34, 216] width 53 height 18
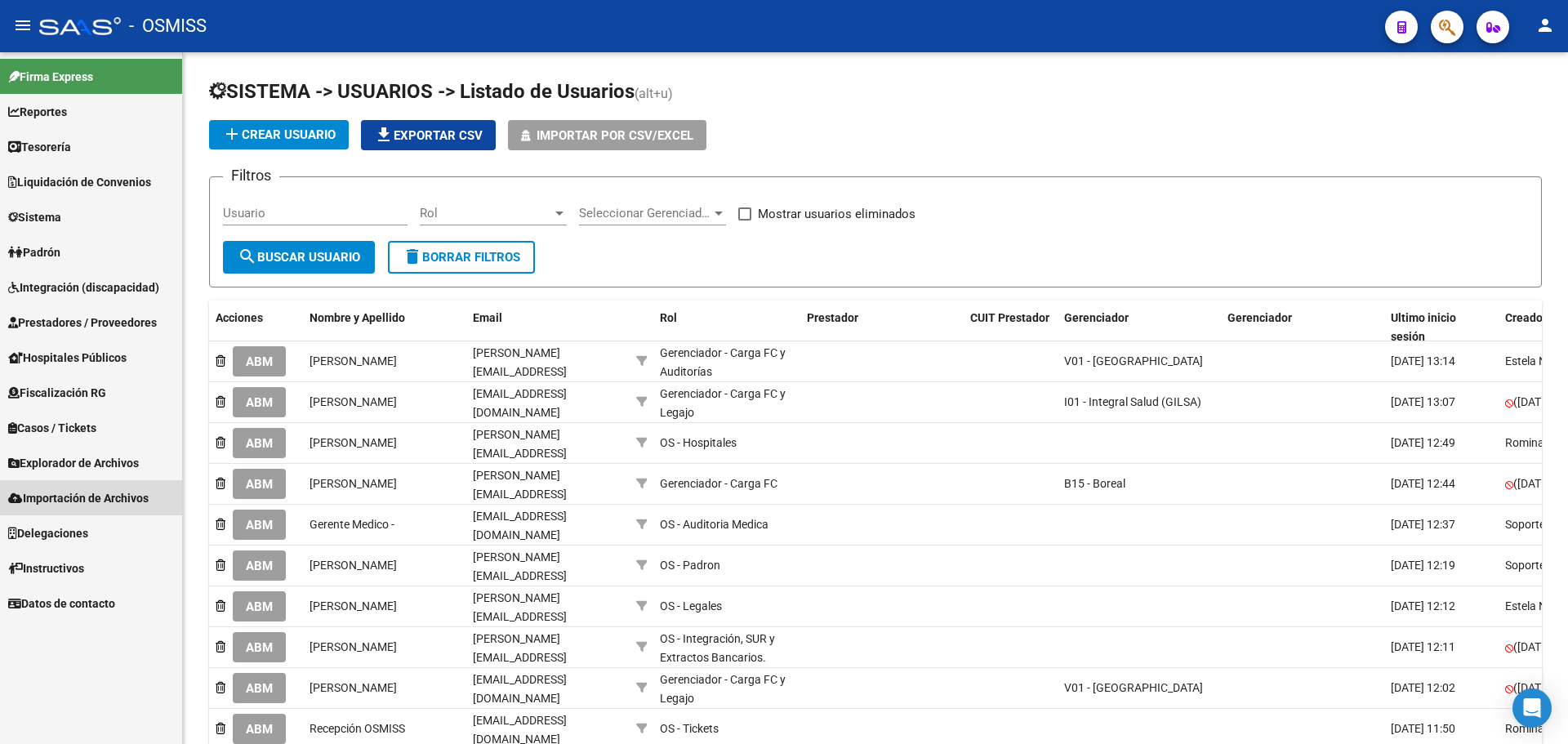
click at [97, 501] on span "Importación de Archivos" at bounding box center [78, 498] width 141 height 18
click at [91, 459] on span "Explorador de Archivos" at bounding box center [74, 462] width 131 height 18
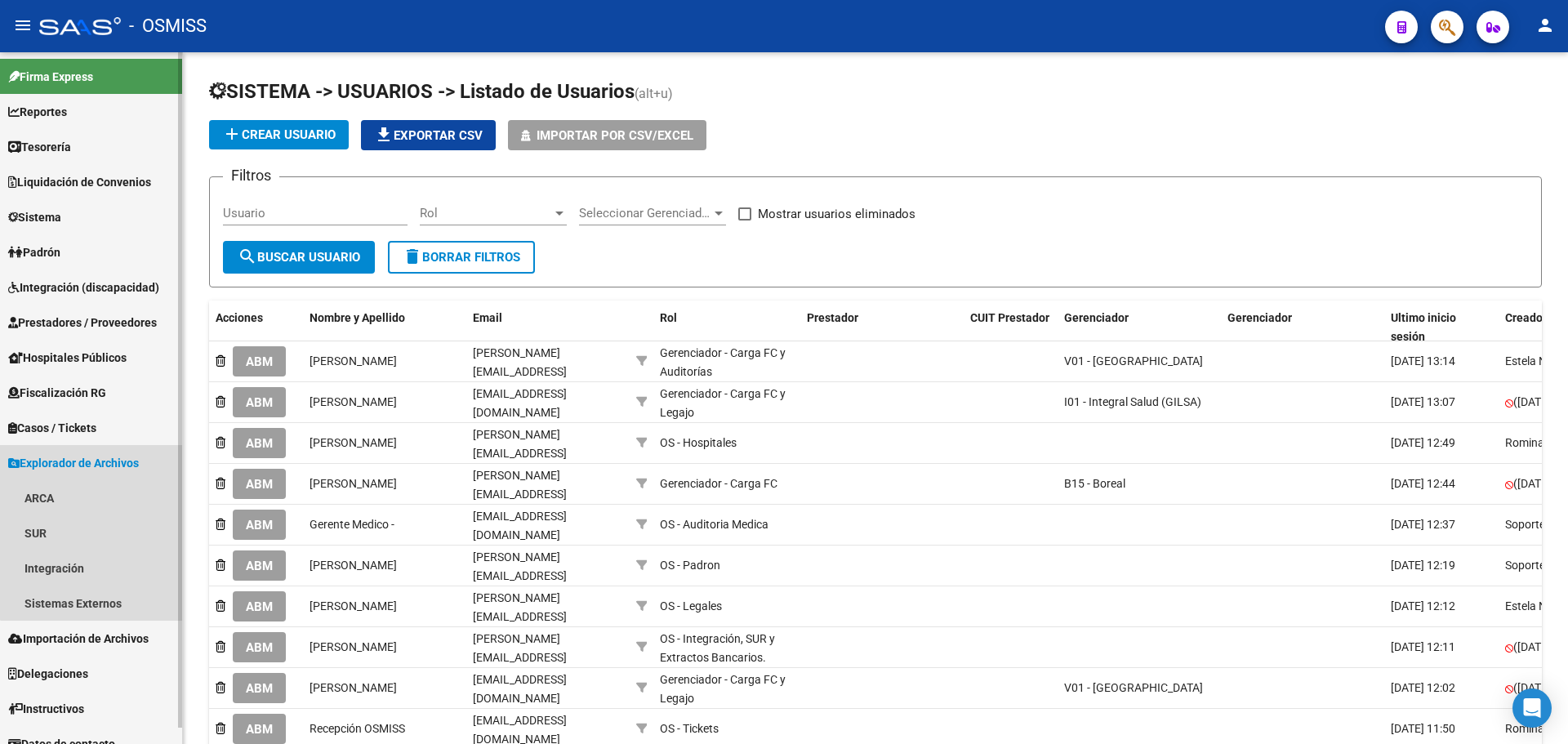
click at [91, 459] on span "Explorador de Archivos" at bounding box center [74, 462] width 131 height 18
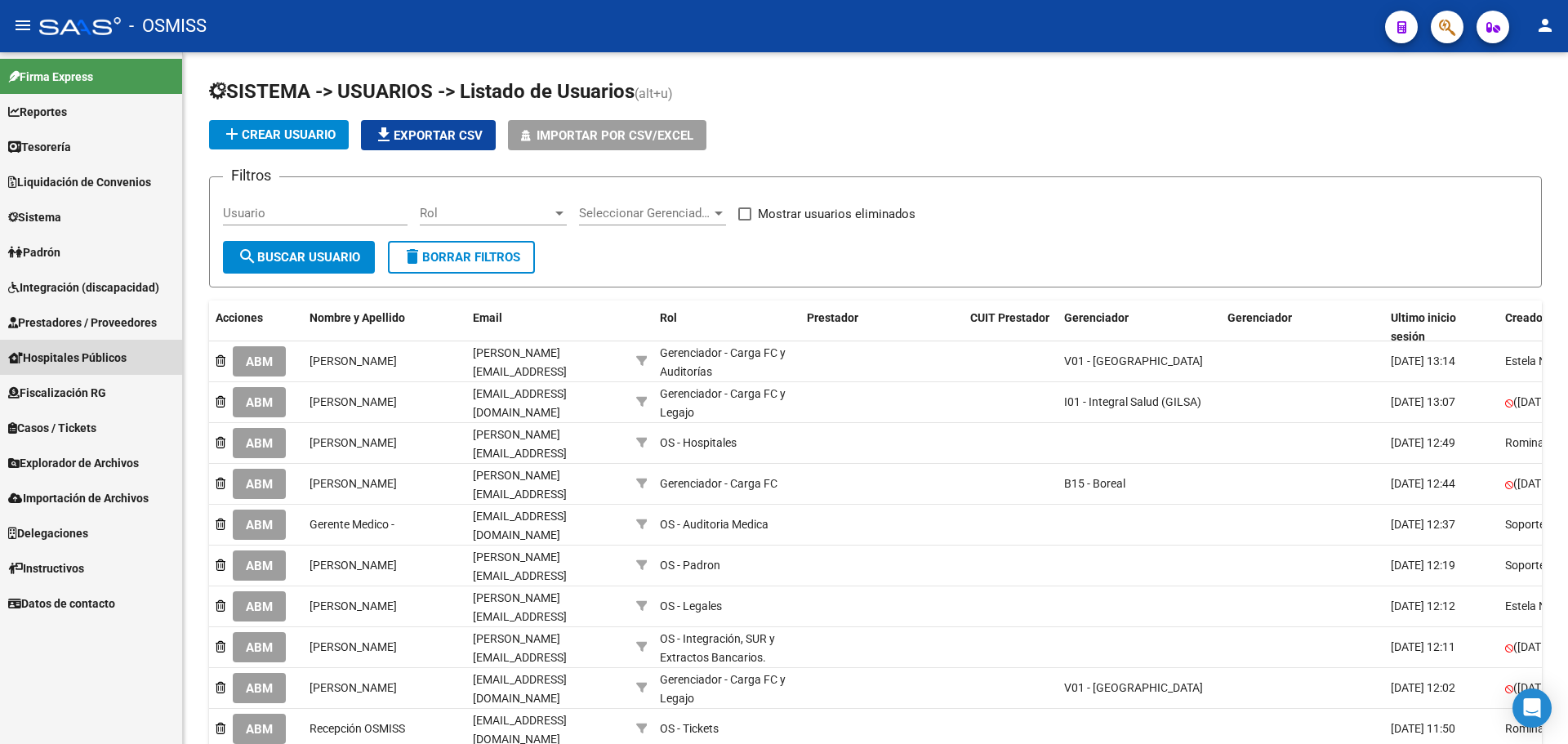
click at [73, 356] on span "Hospitales Públicos" at bounding box center [67, 357] width 118 height 18
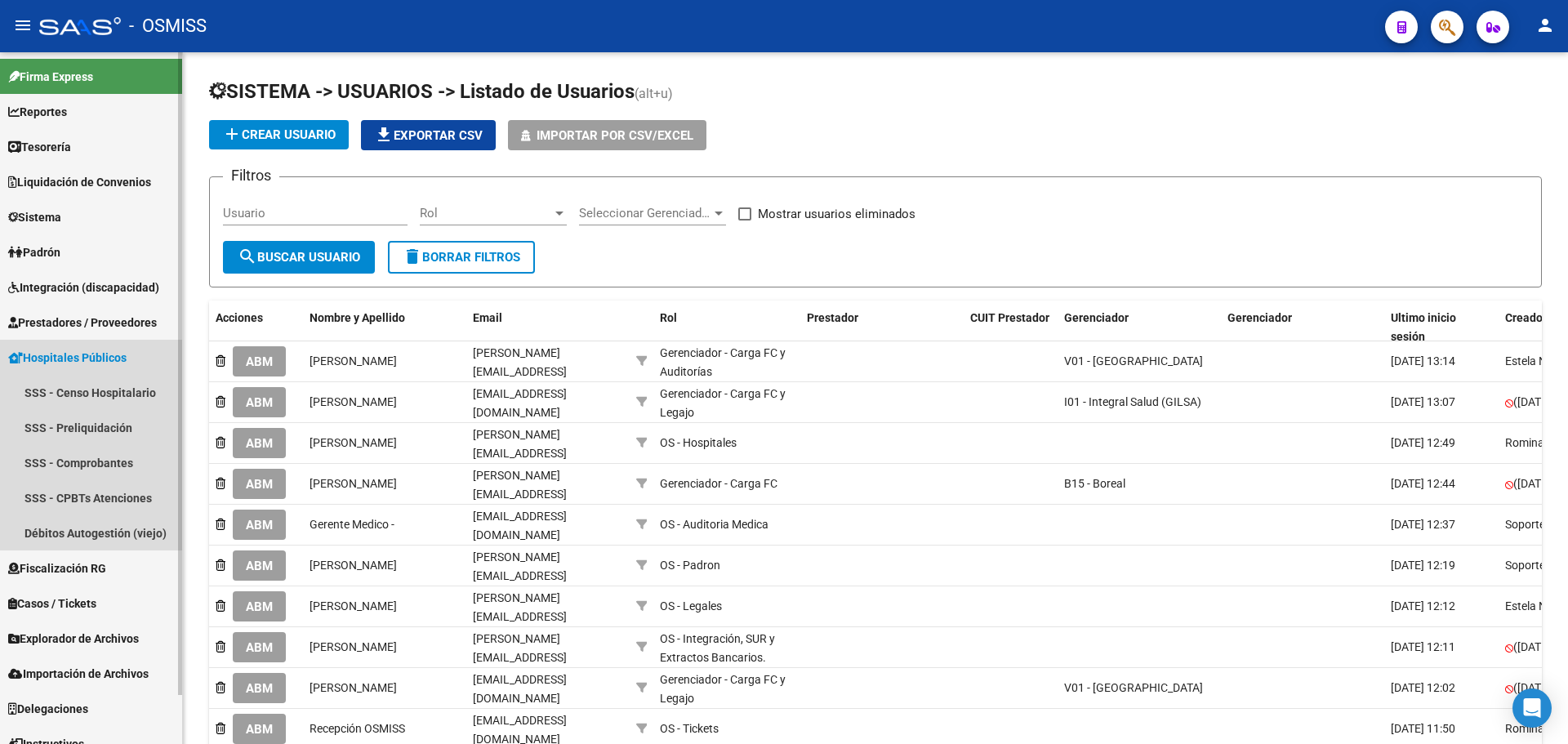
click at [73, 357] on span "Hospitales Públicos" at bounding box center [67, 357] width 118 height 18
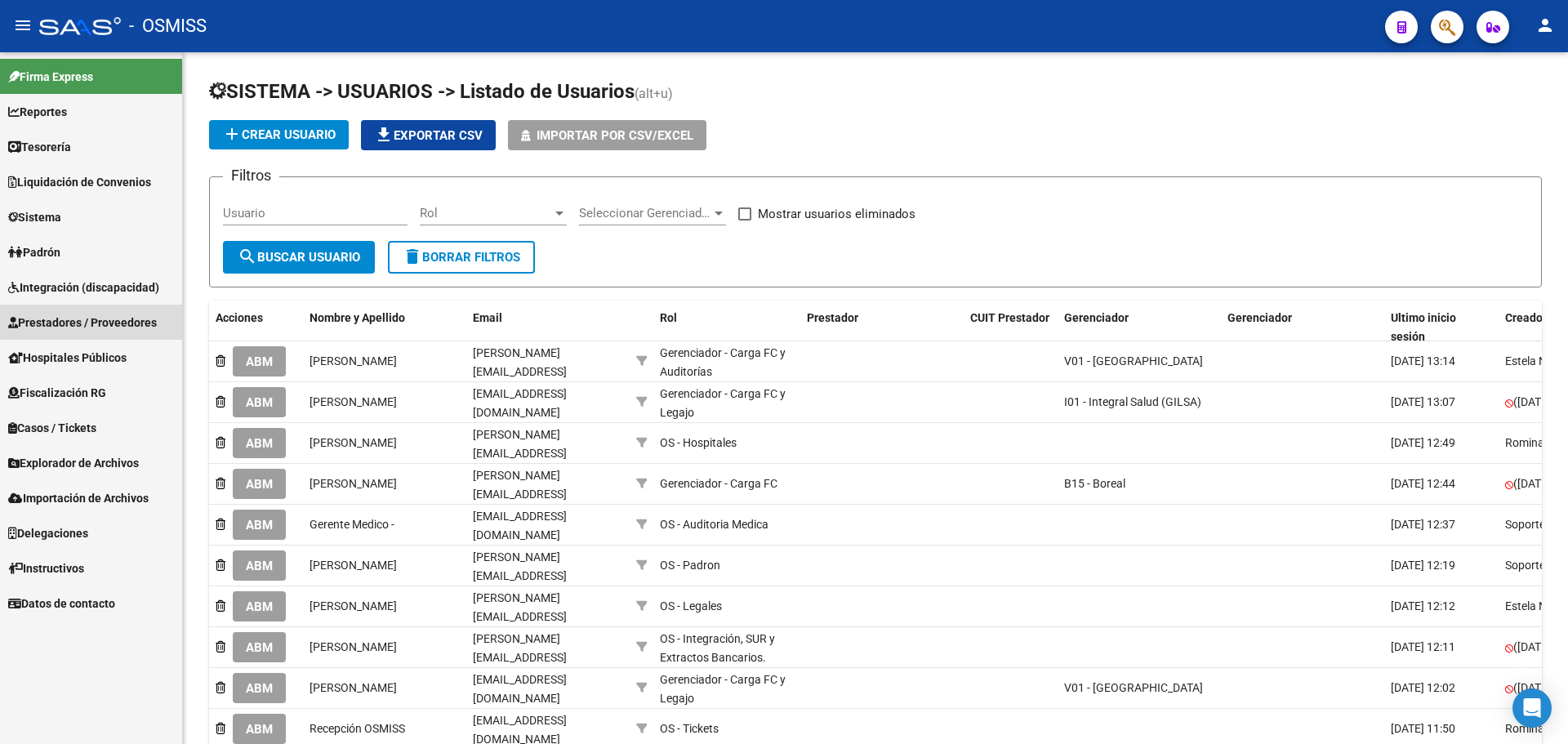
click at [72, 328] on span "Prestadores / Proveedores" at bounding box center [82, 322] width 148 height 18
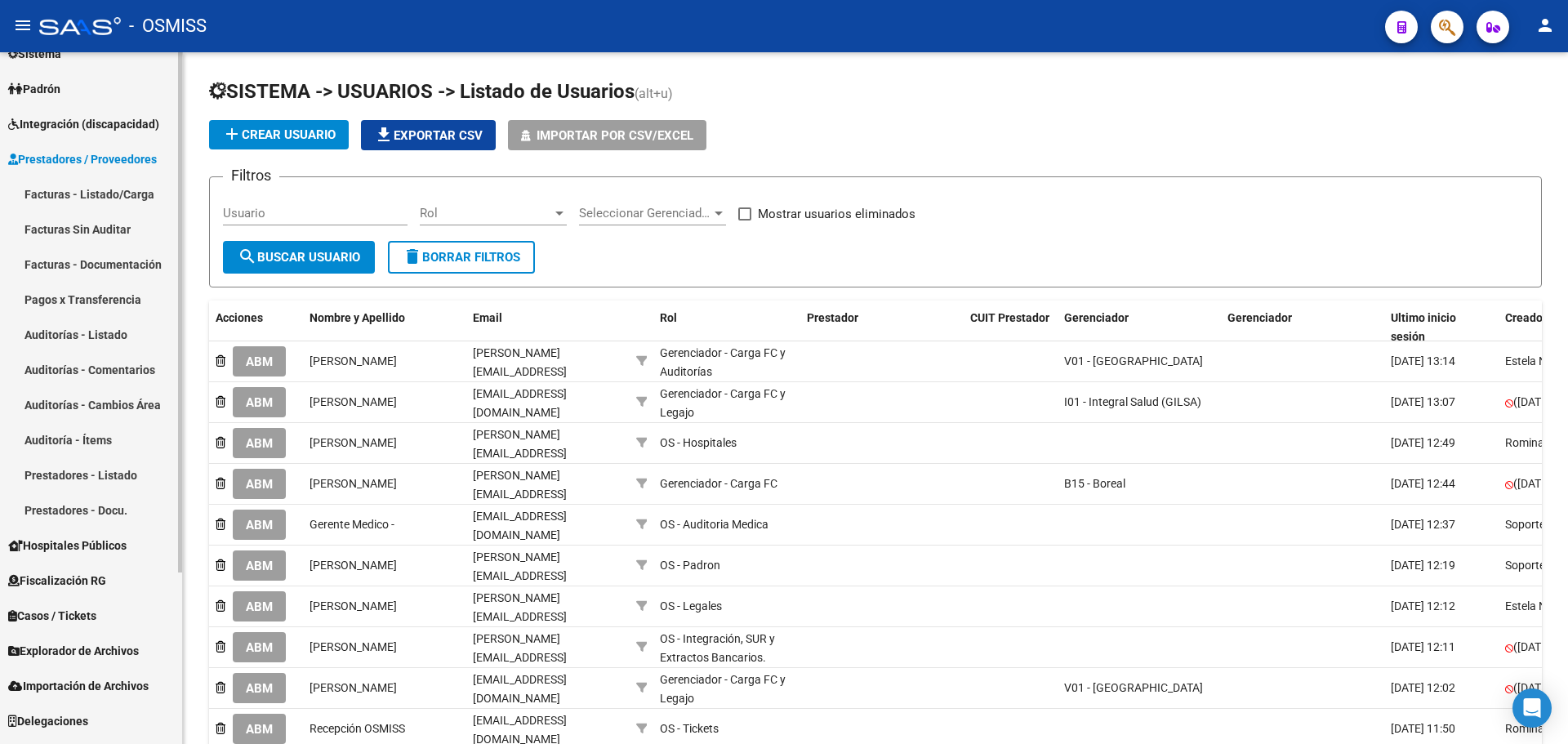
scroll to position [227, 0]
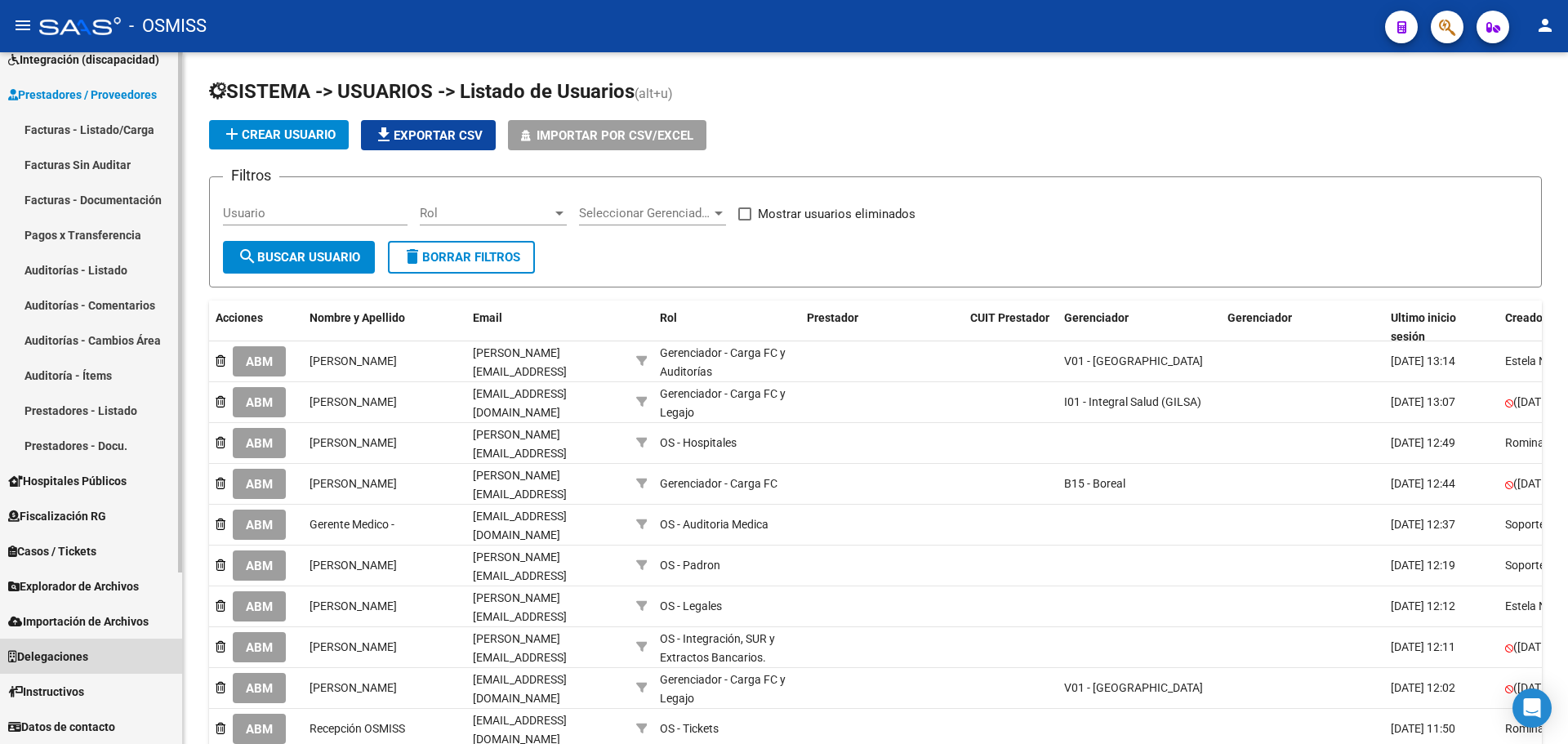
click at [96, 639] on link "Delegaciones" at bounding box center [90, 656] width 182 height 35
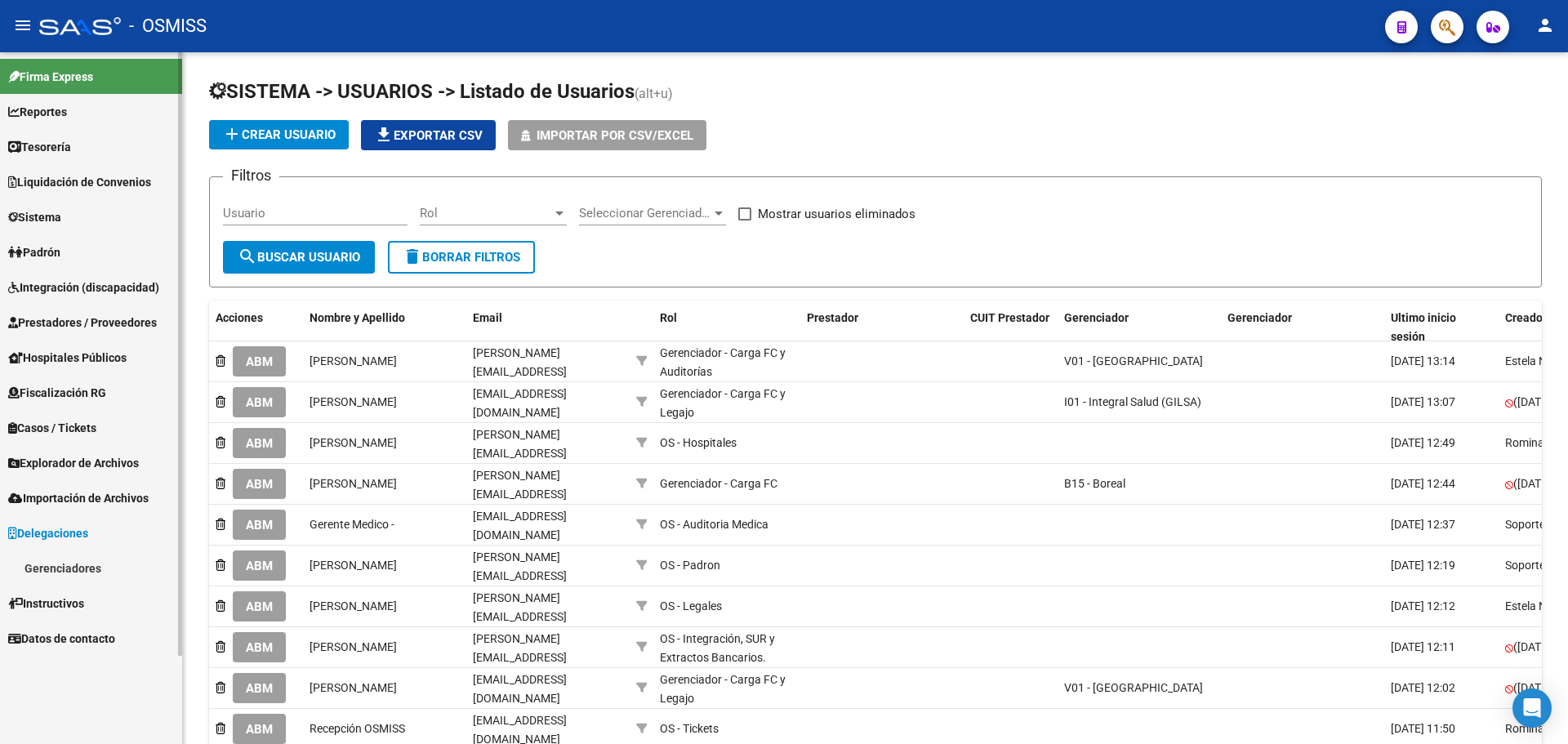
scroll to position [0, 0]
click at [55, 147] on span "Tesorería" at bounding box center [39, 146] width 62 height 18
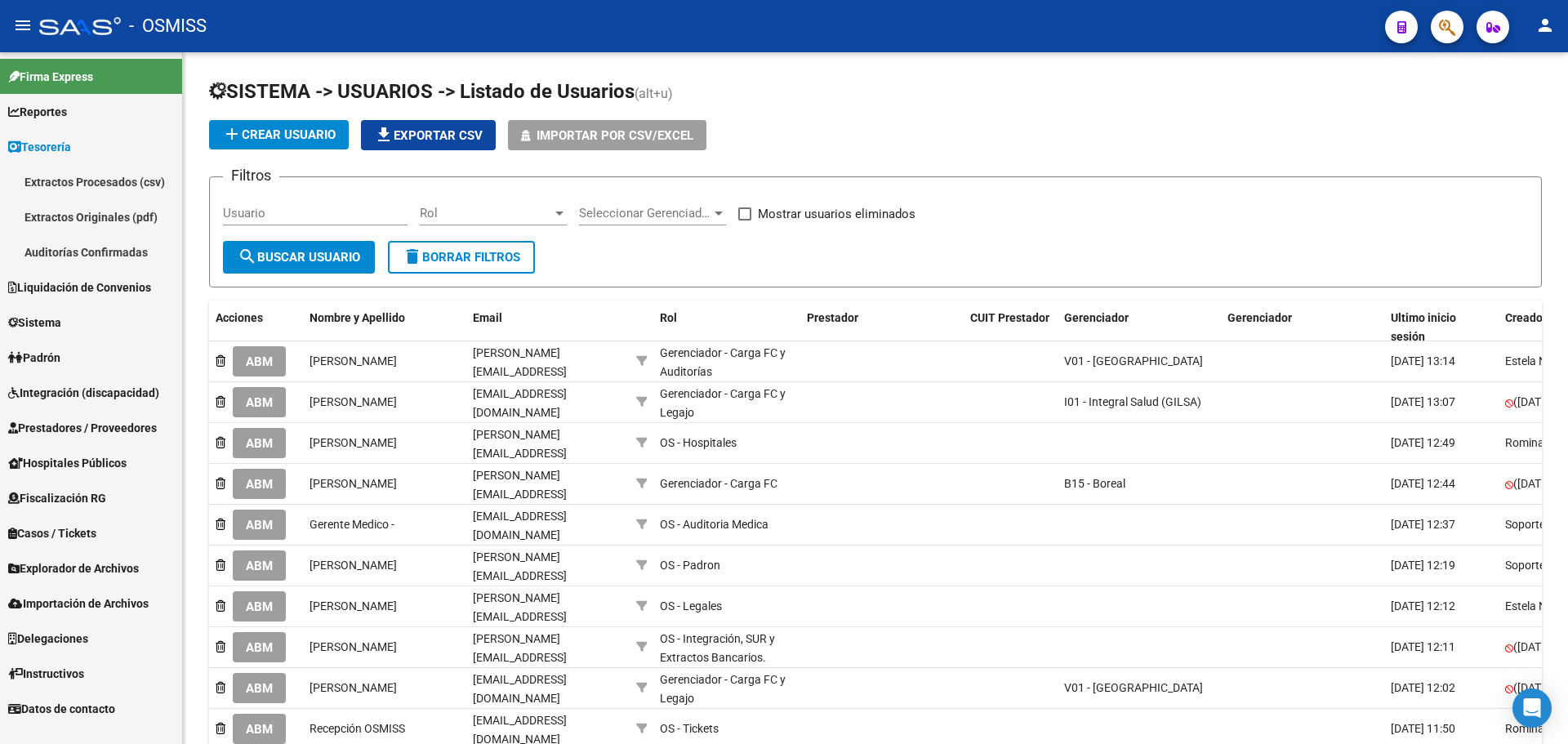
click at [55, 153] on span "Tesorería" at bounding box center [39, 146] width 62 height 18
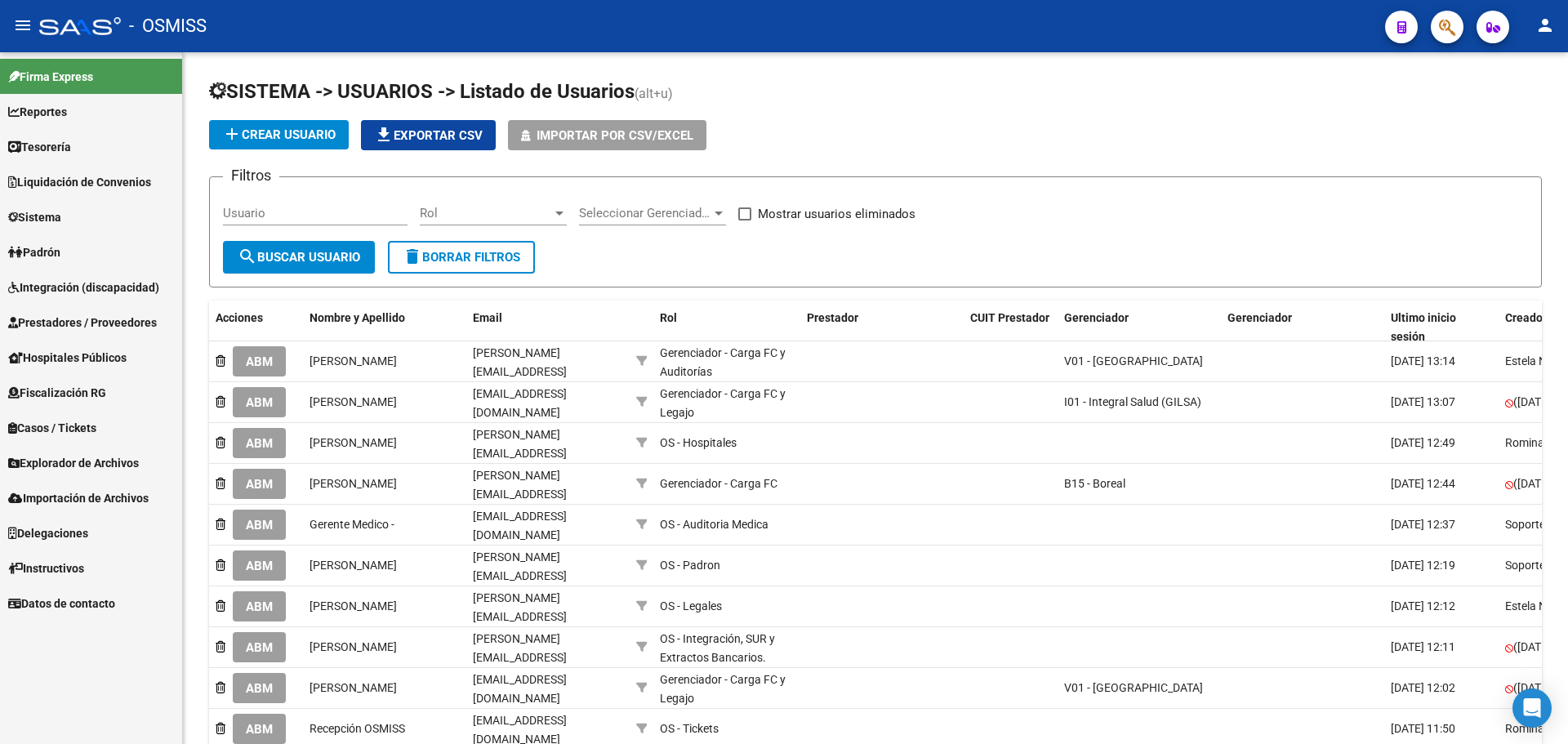
click at [100, 600] on span "Datos de contacto" at bounding box center [62, 603] width 107 height 18
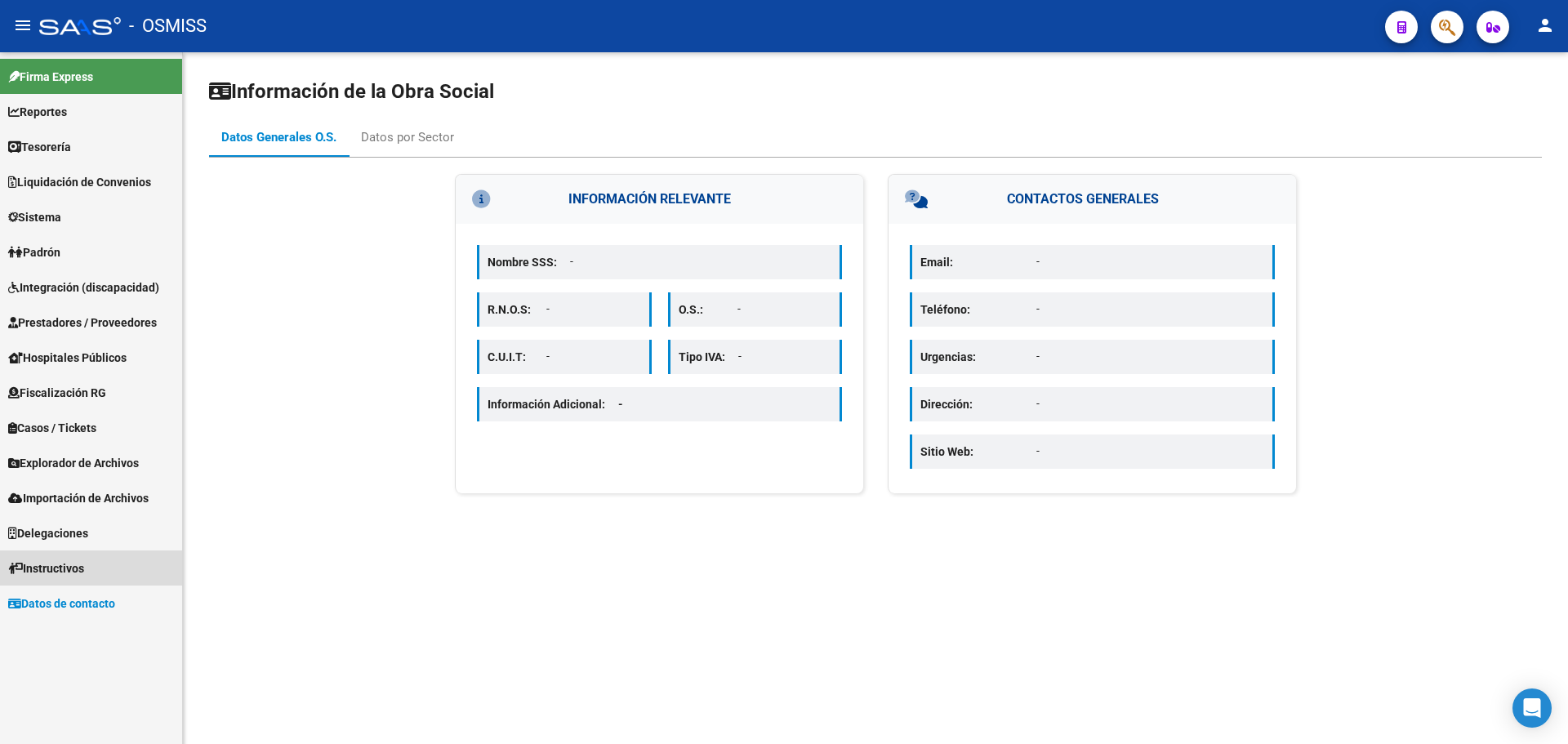
click at [97, 565] on link "Instructivos" at bounding box center [90, 568] width 182 height 35
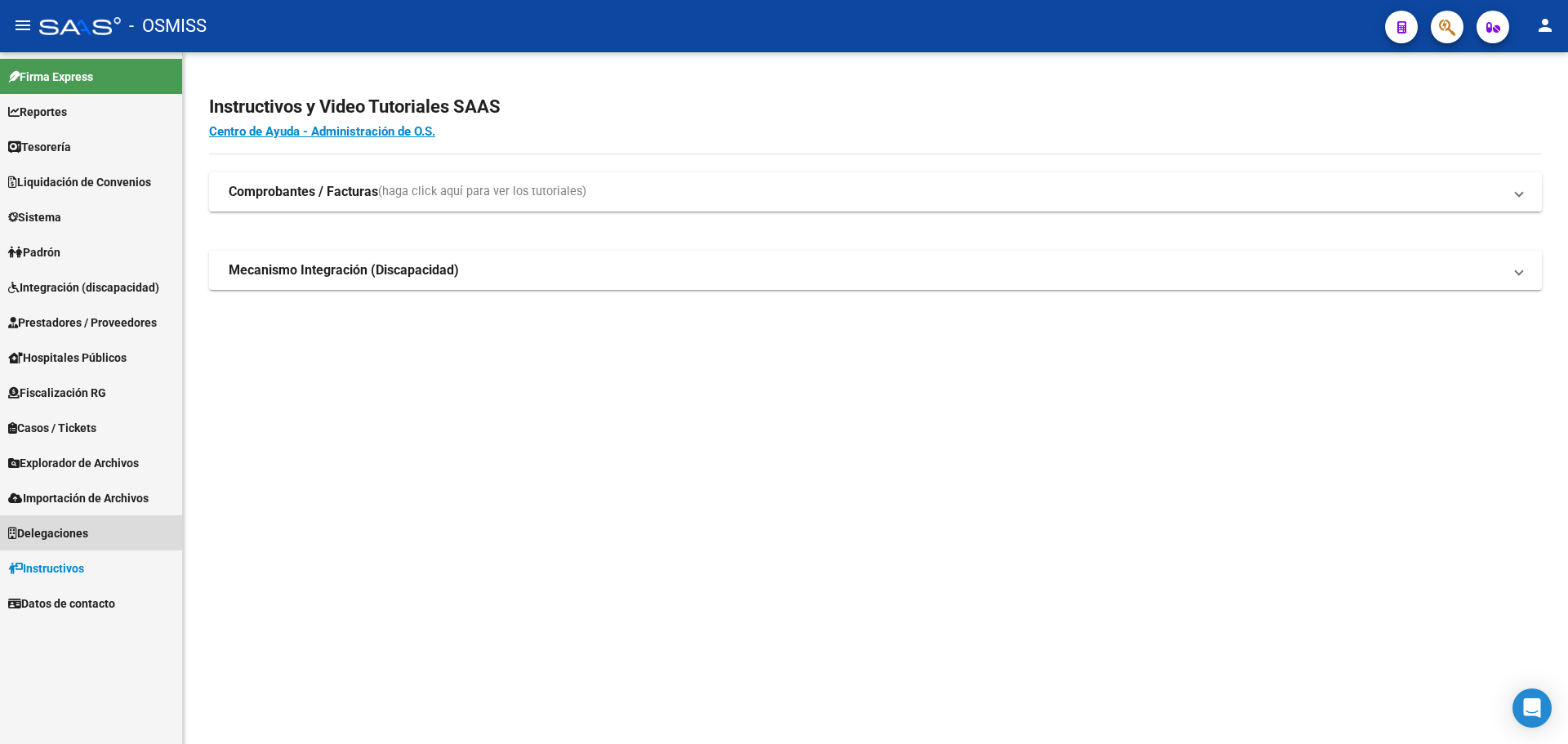
click at [89, 536] on span "Delegaciones" at bounding box center [48, 532] width 80 height 18
click at [89, 454] on span "Explorador de Archivos" at bounding box center [74, 462] width 131 height 18
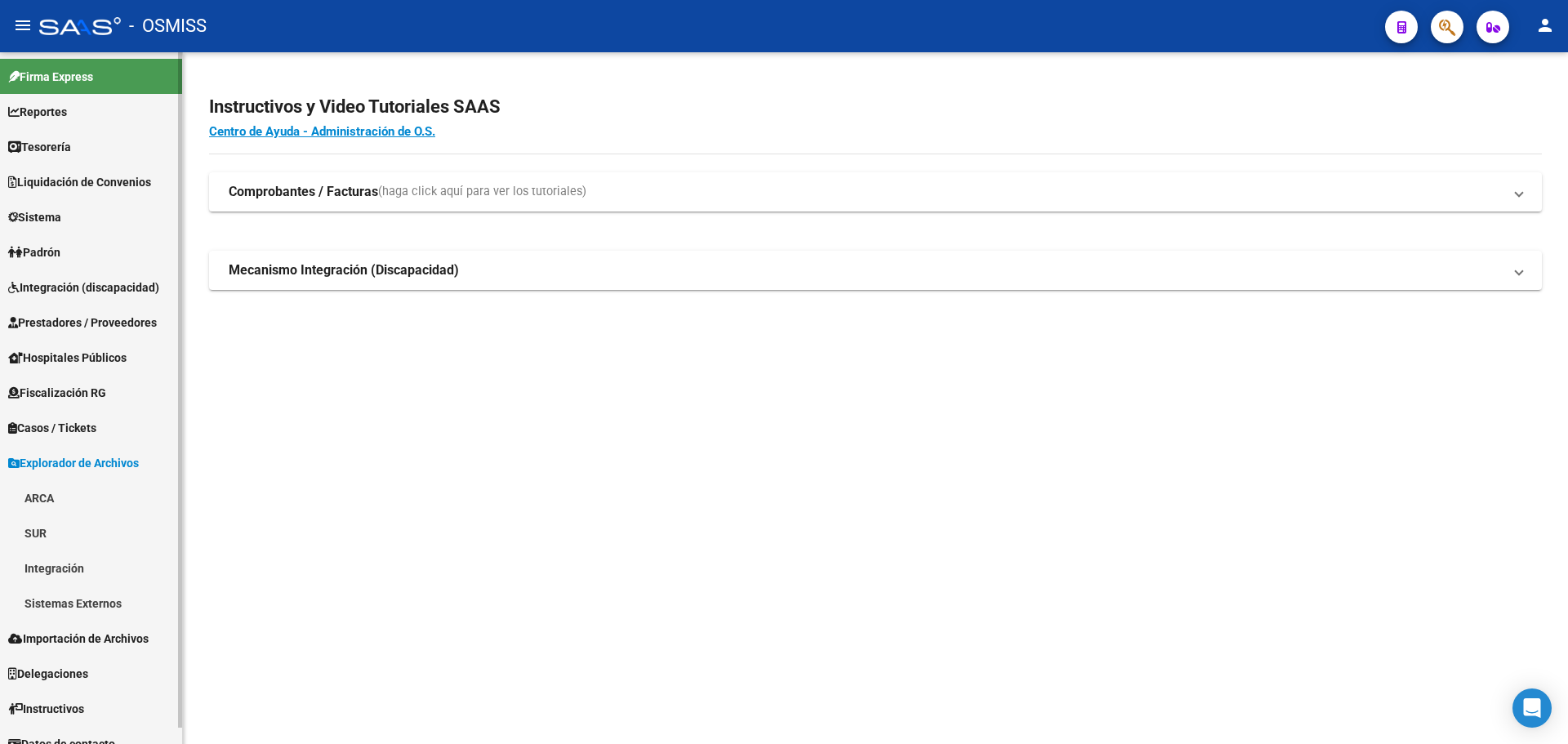
click at [89, 454] on span "Explorador de Archivos" at bounding box center [74, 462] width 131 height 18
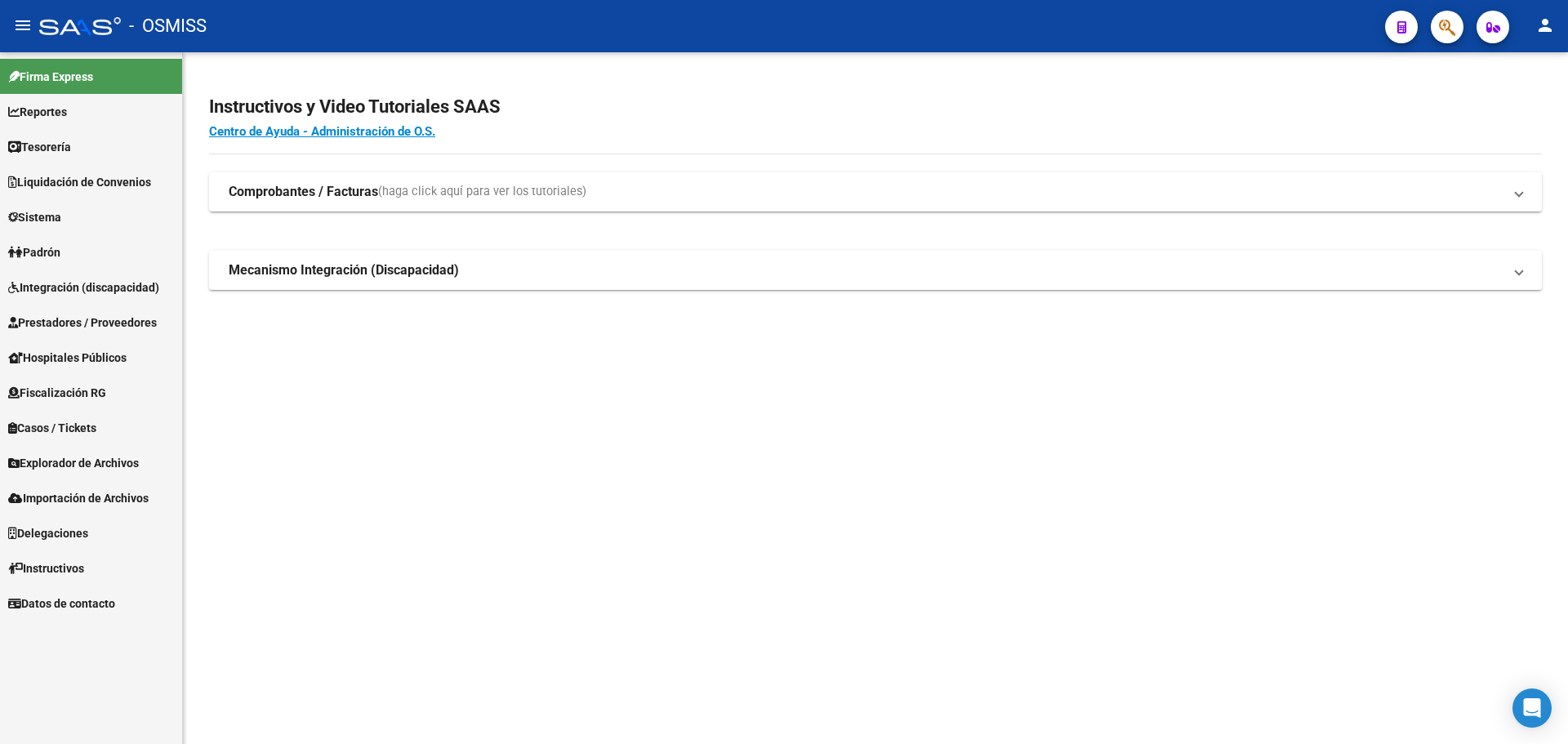
click at [89, 417] on link "Casos / Tickets" at bounding box center [90, 428] width 182 height 35
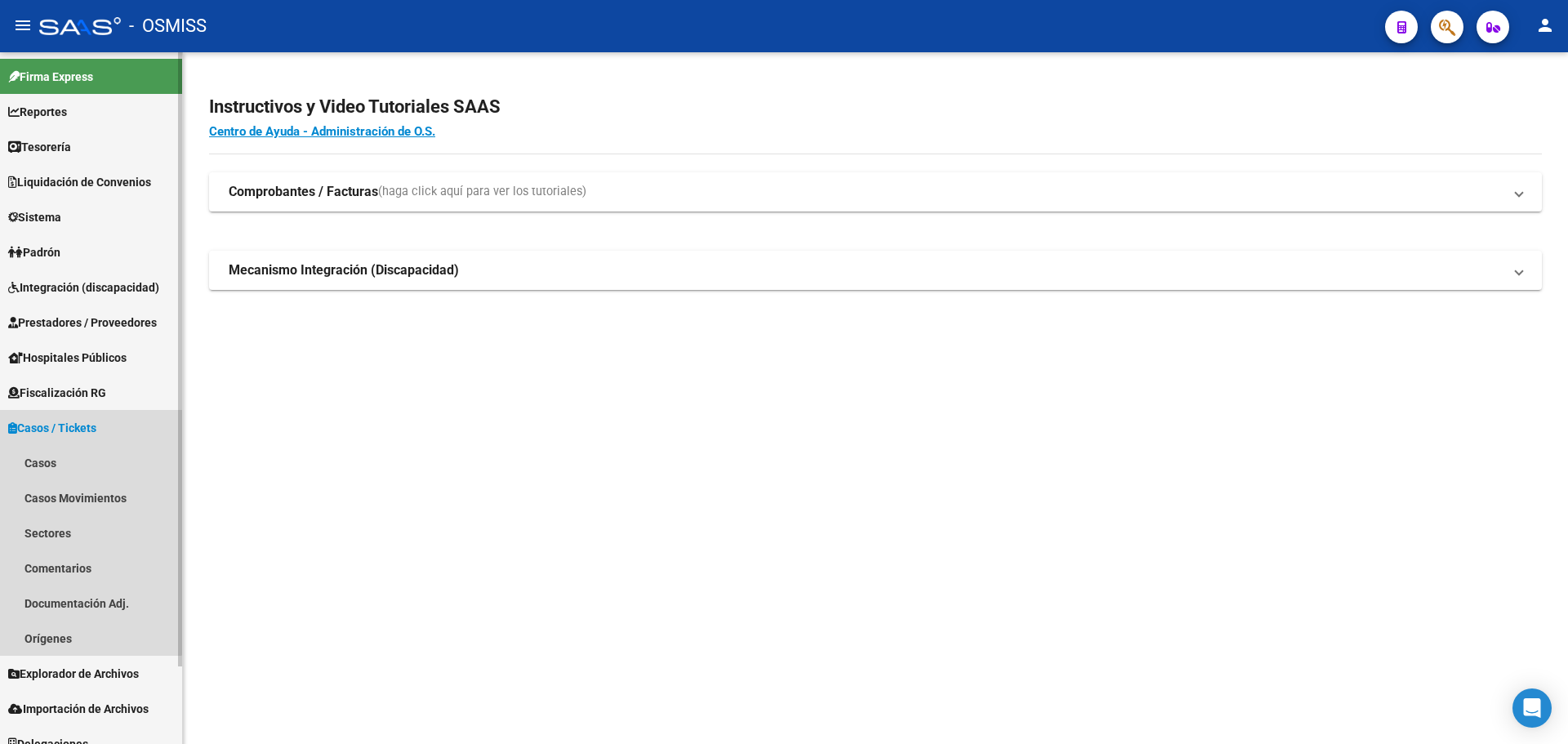
click at [89, 417] on link "Casos / Tickets" at bounding box center [90, 428] width 182 height 35
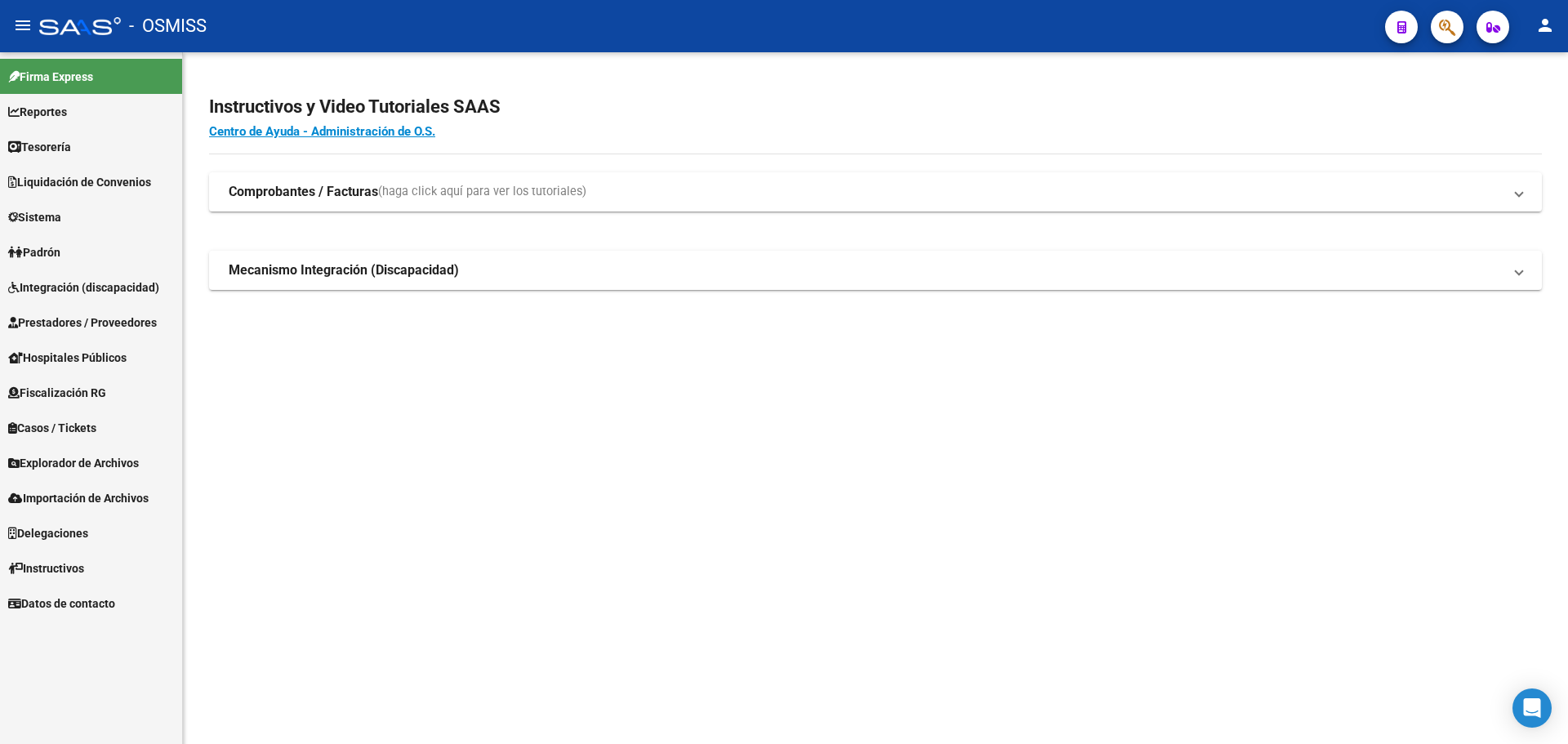
click at [85, 369] on link "Hospitales Públicos" at bounding box center [90, 357] width 182 height 35
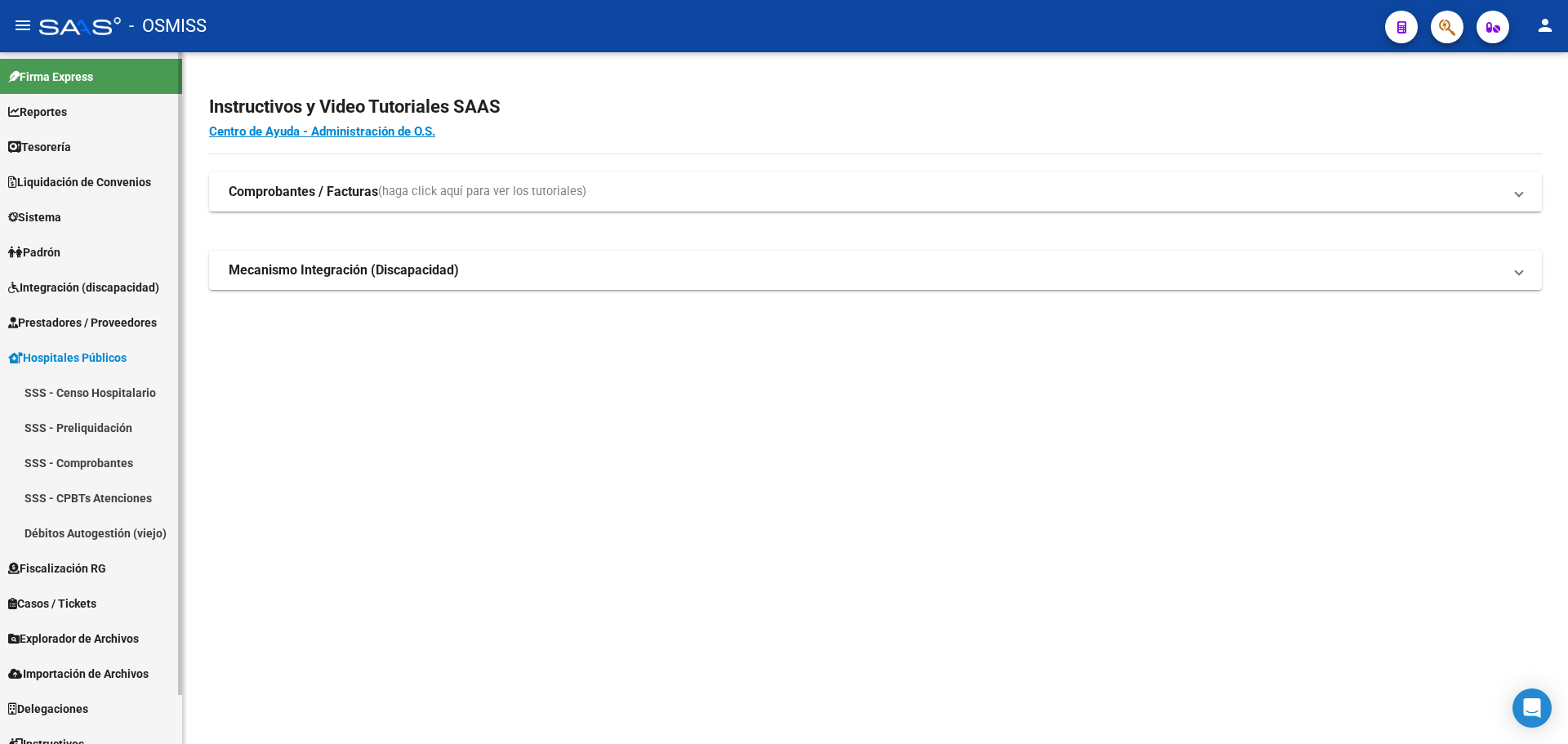
click at [77, 323] on span "Prestadores / Proveedores" at bounding box center [82, 322] width 148 height 18
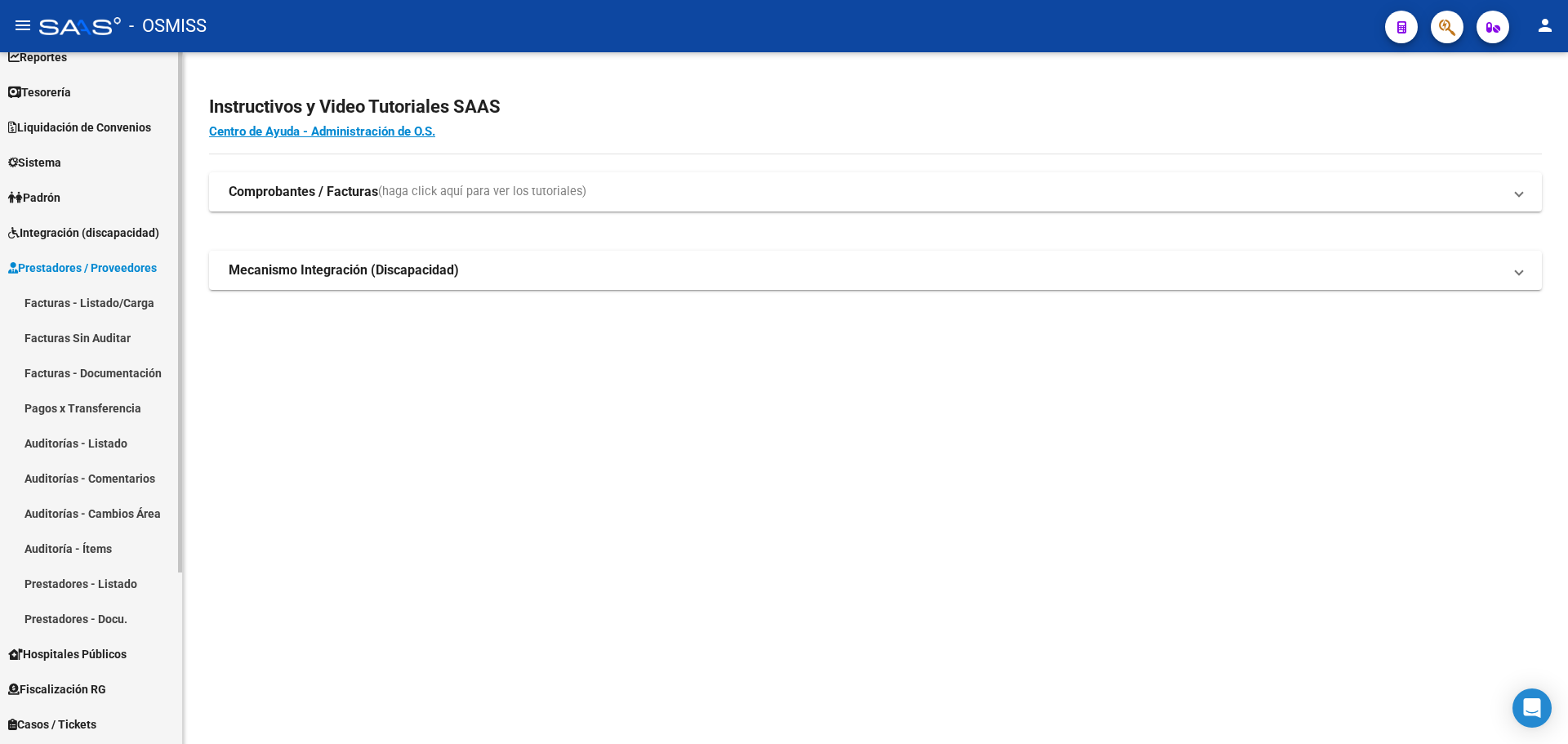
scroll to position [82, 0]
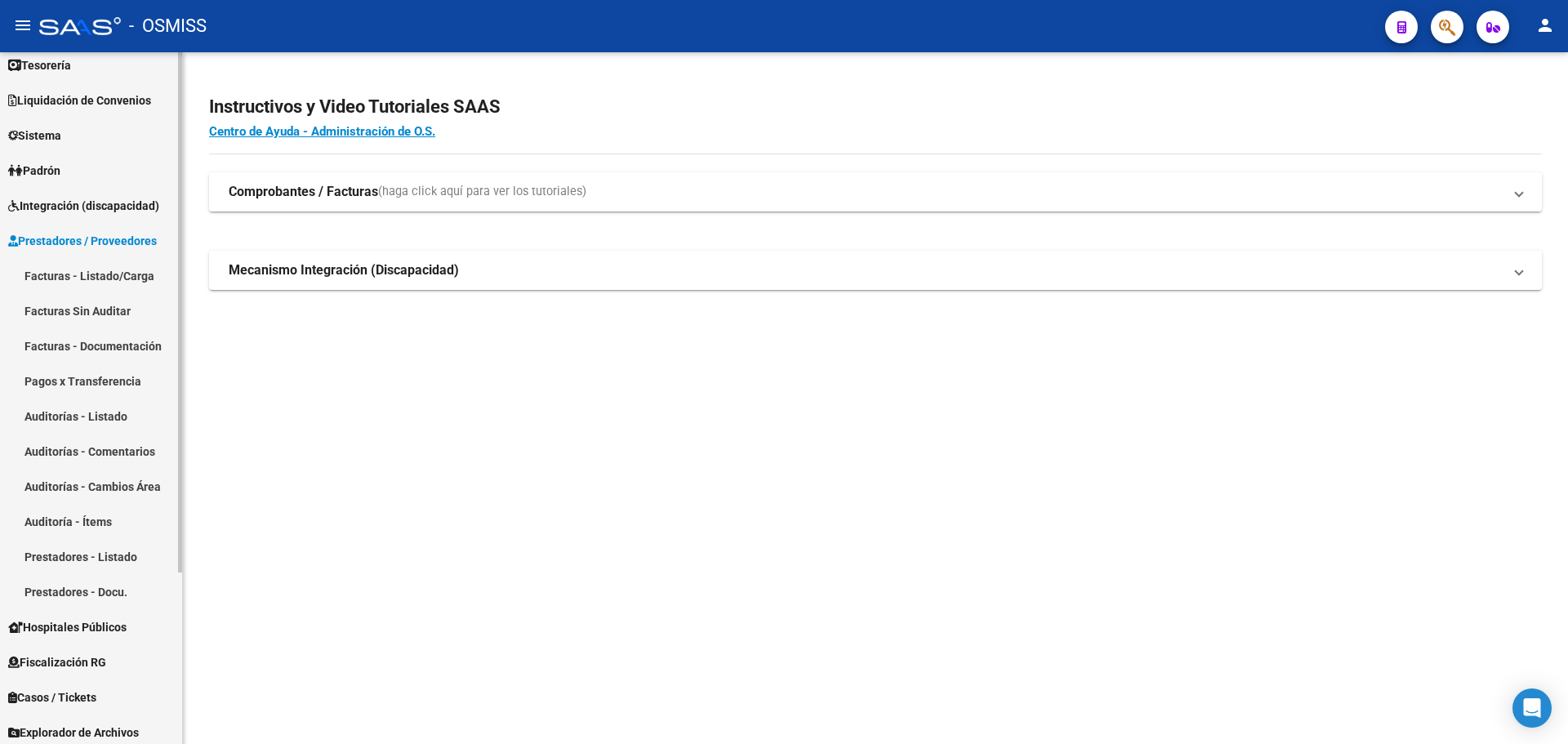
click at [78, 420] on link "Auditorías - Listado" at bounding box center [90, 416] width 182 height 35
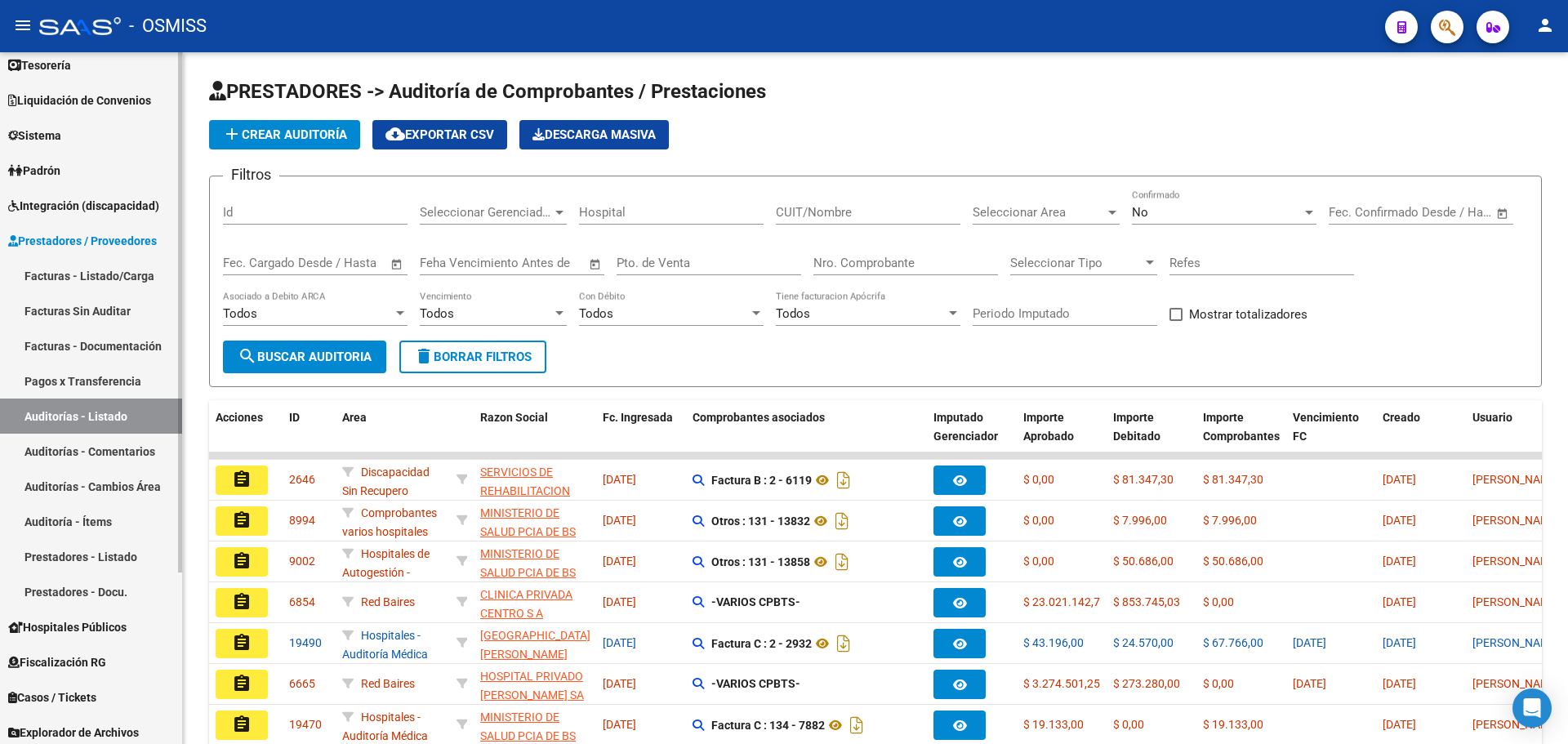
click at [80, 495] on link "Auditorías - Cambios Área" at bounding box center [90, 487] width 182 height 35
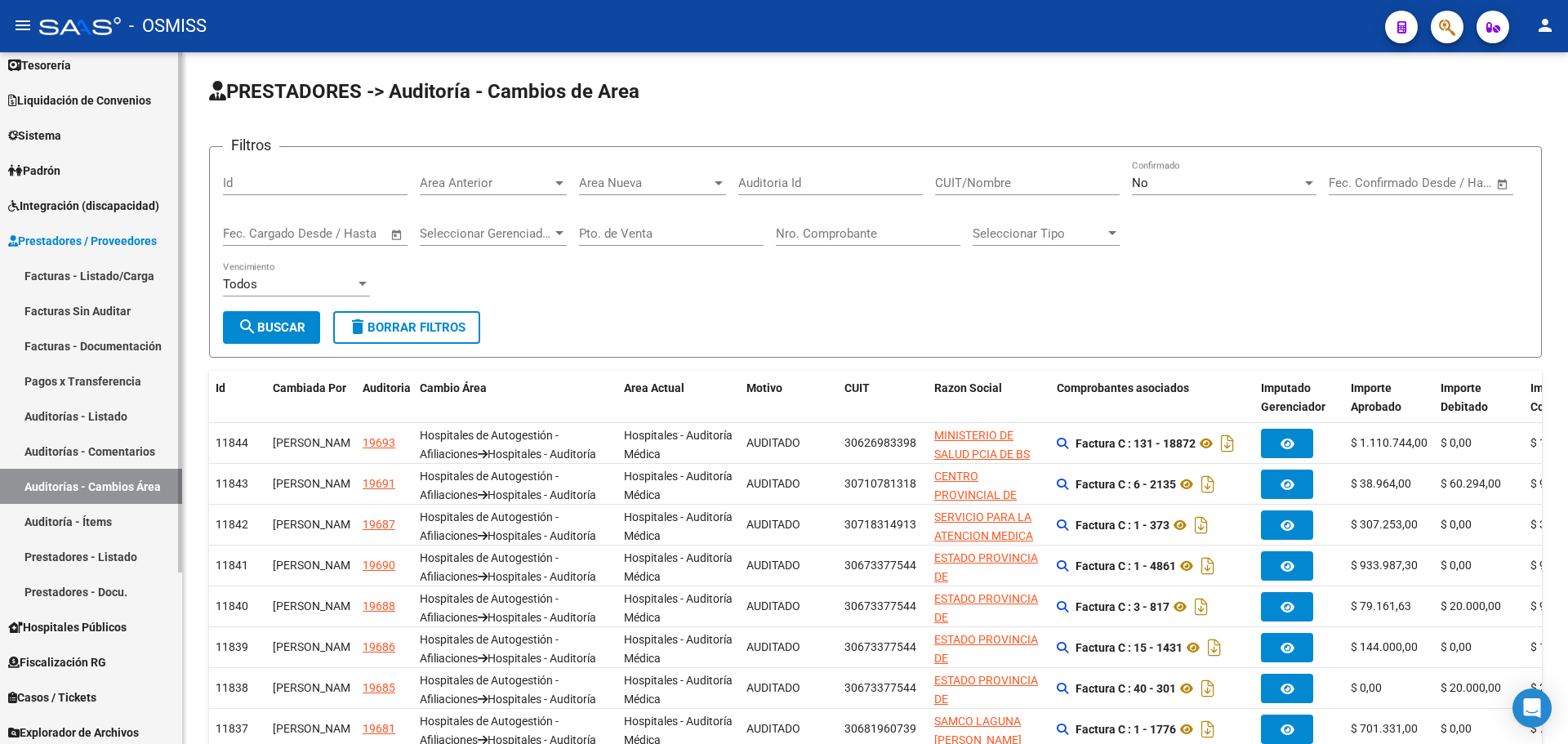
click at [102, 510] on link "Auditoría - Ítems" at bounding box center [90, 521] width 182 height 35
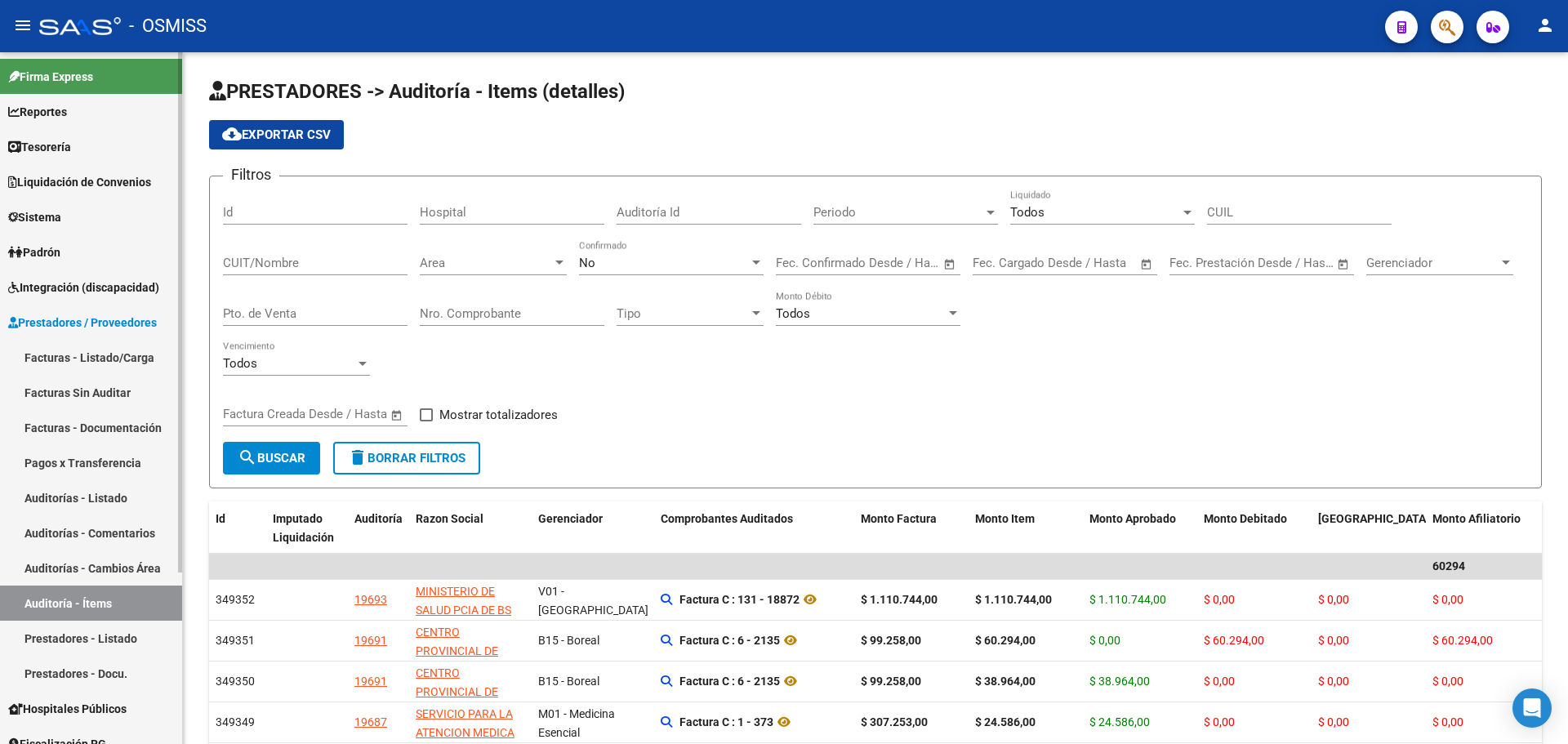
click at [79, 250] on link "Padrón" at bounding box center [90, 252] width 182 height 35
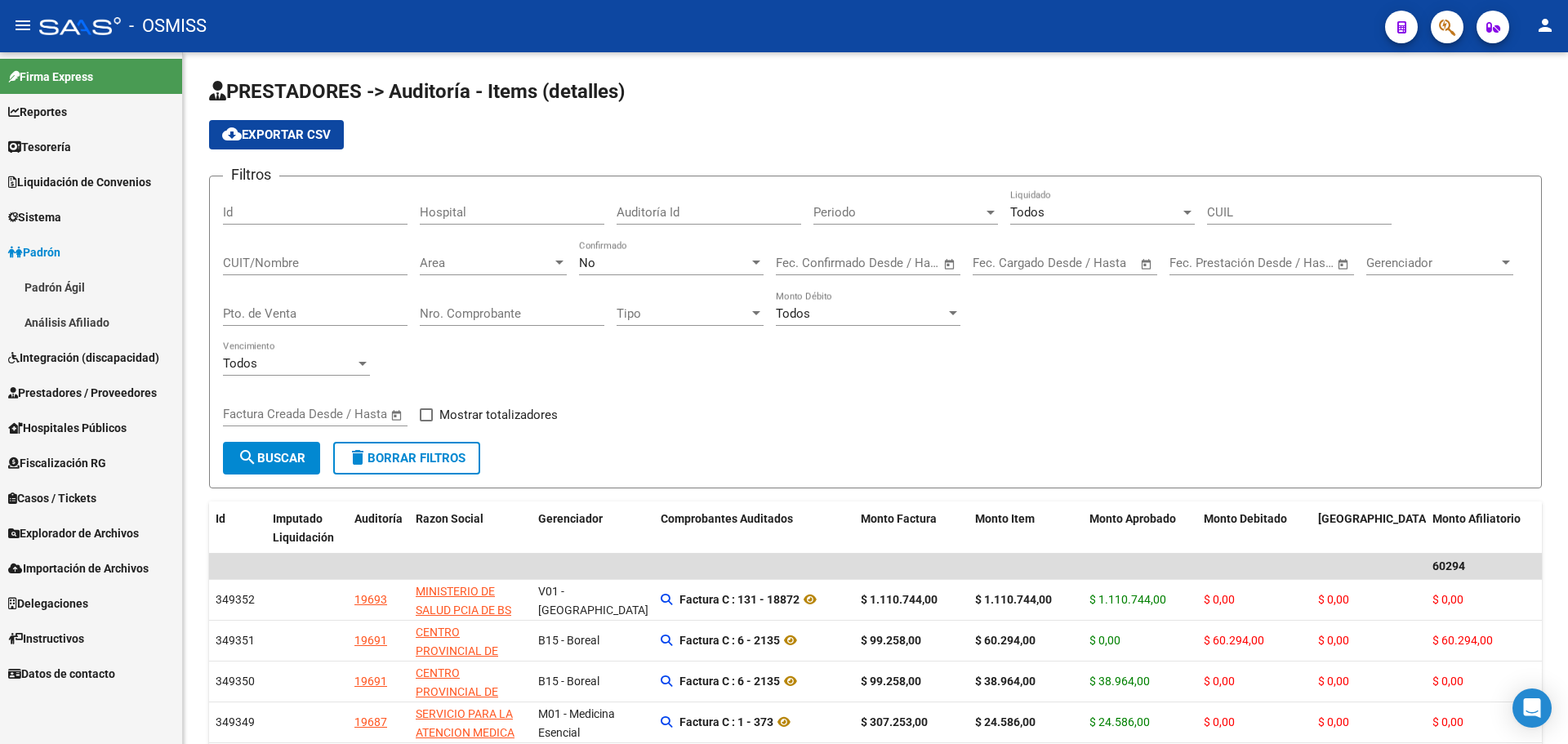
click at [82, 315] on link "Análisis Afiliado" at bounding box center [90, 323] width 182 height 35
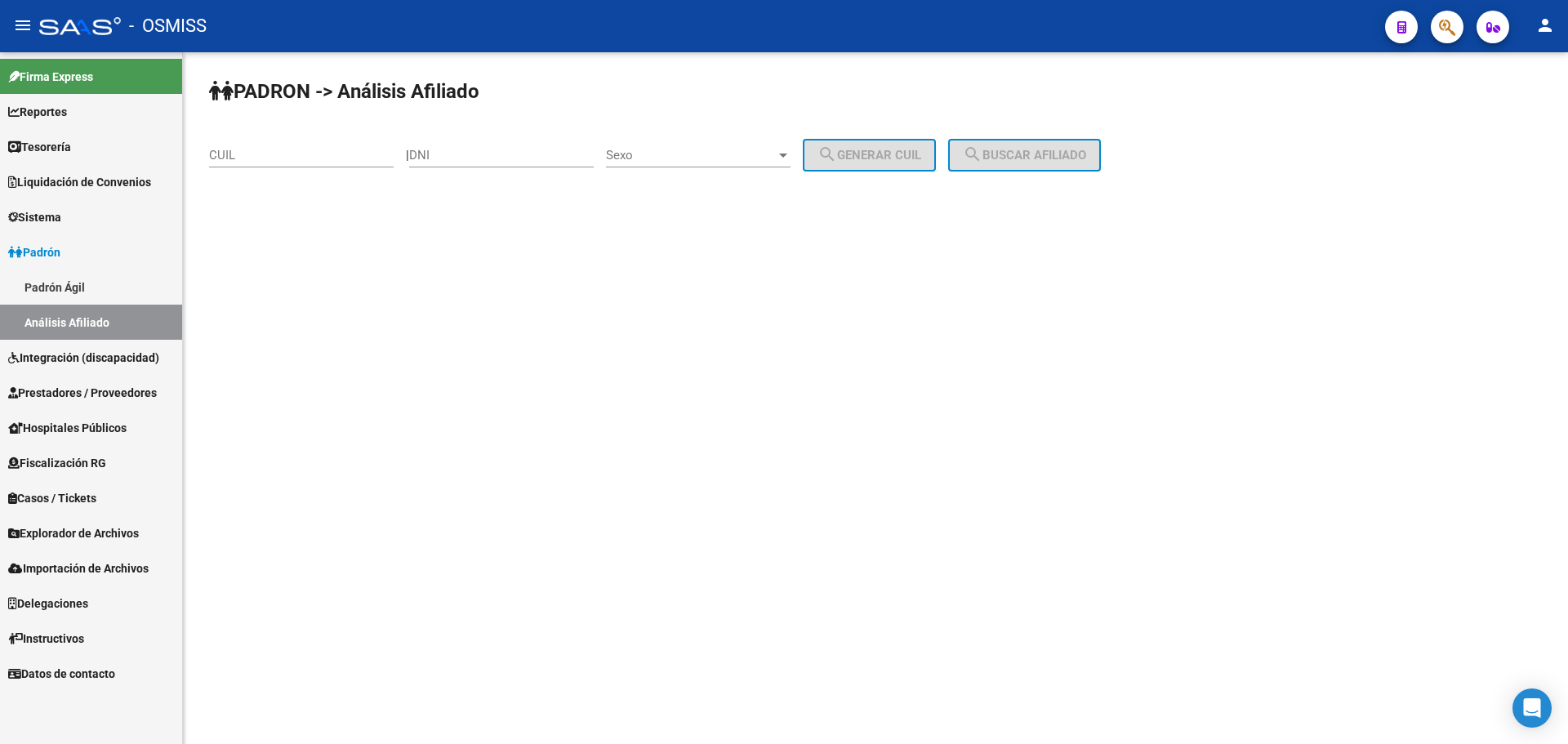
click at [82, 286] on link "Padrón Ágil" at bounding box center [90, 287] width 182 height 35
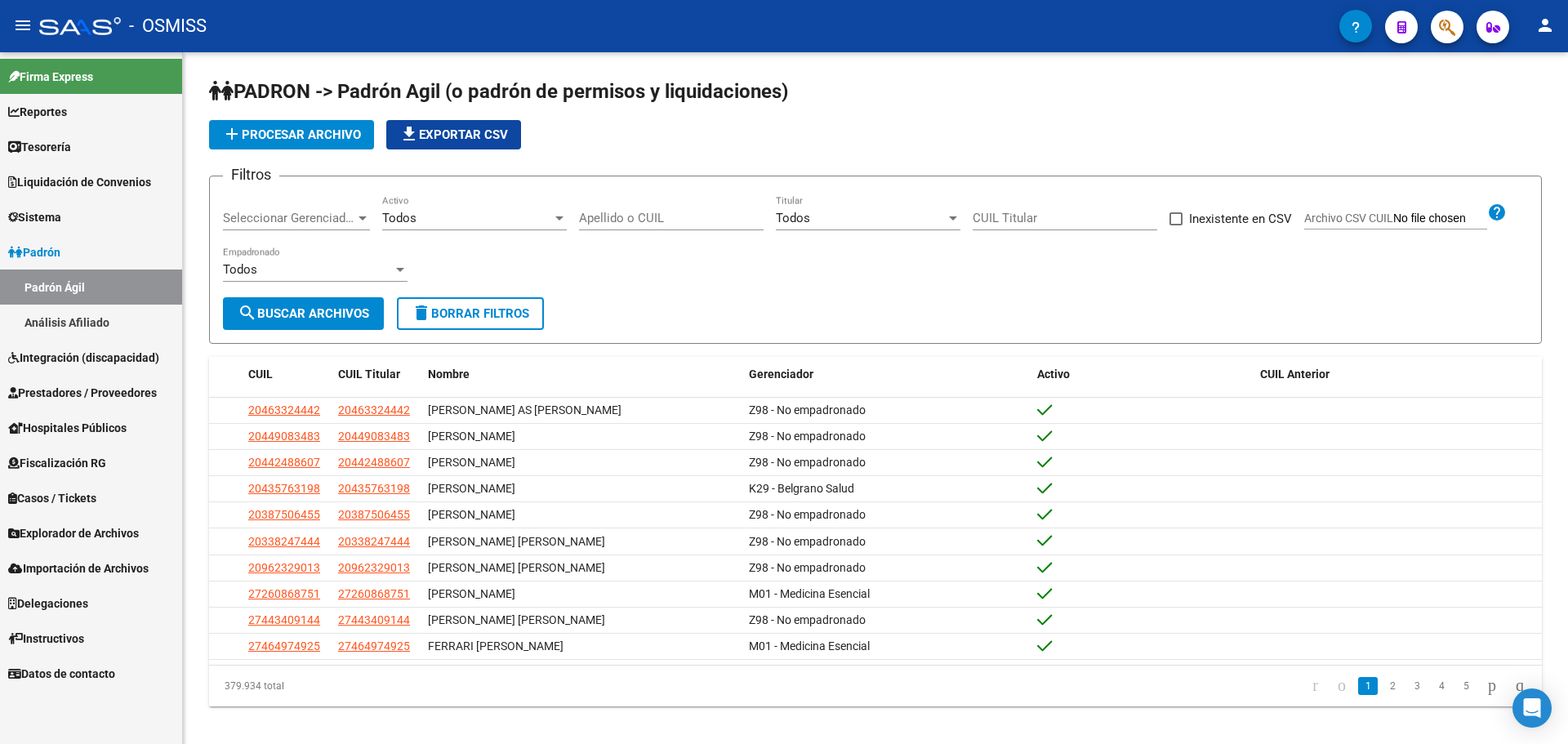
click at [48, 117] on span "Reportes" at bounding box center [37, 111] width 59 height 18
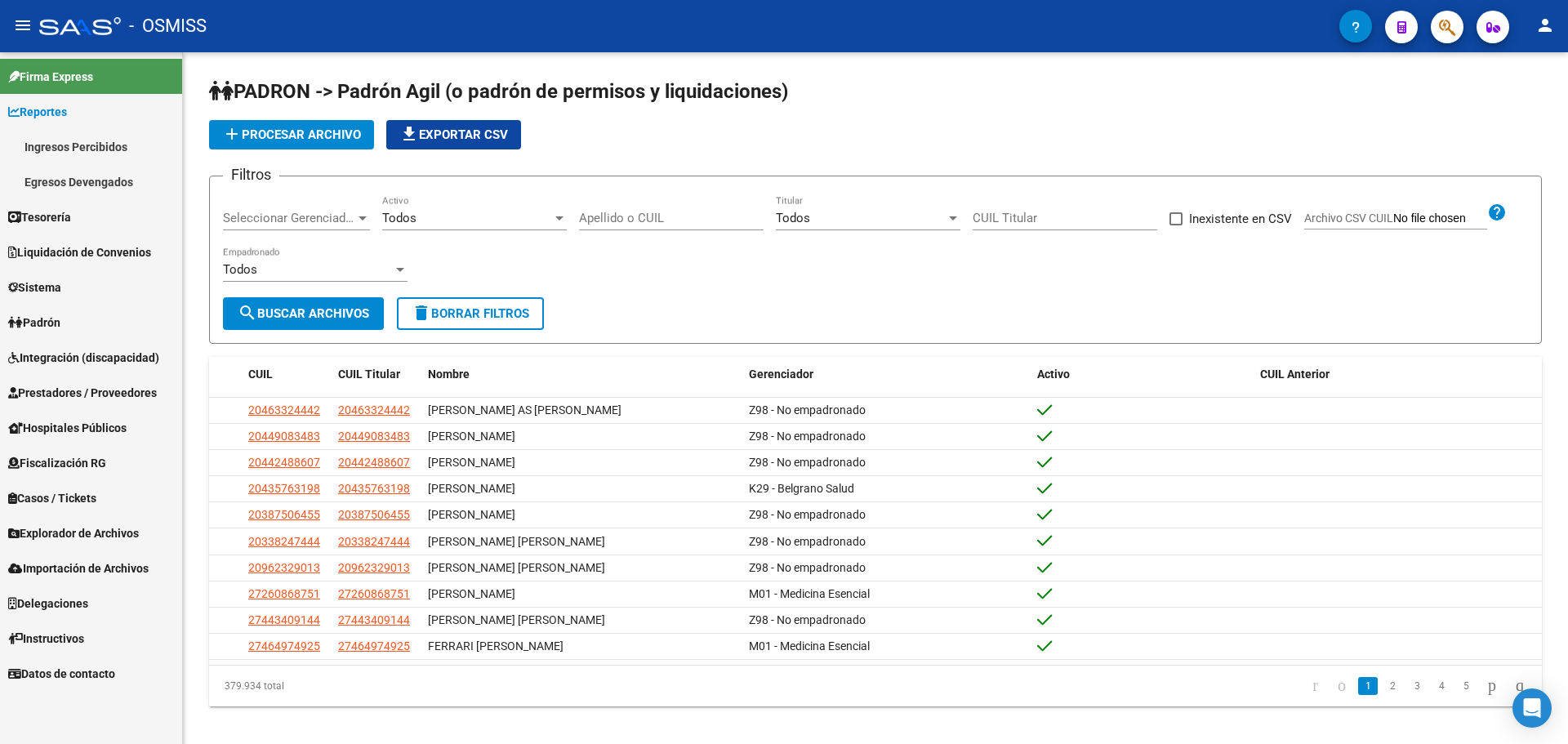
click at [60, 156] on link "Ingresos Percibidos" at bounding box center [90, 146] width 182 height 35
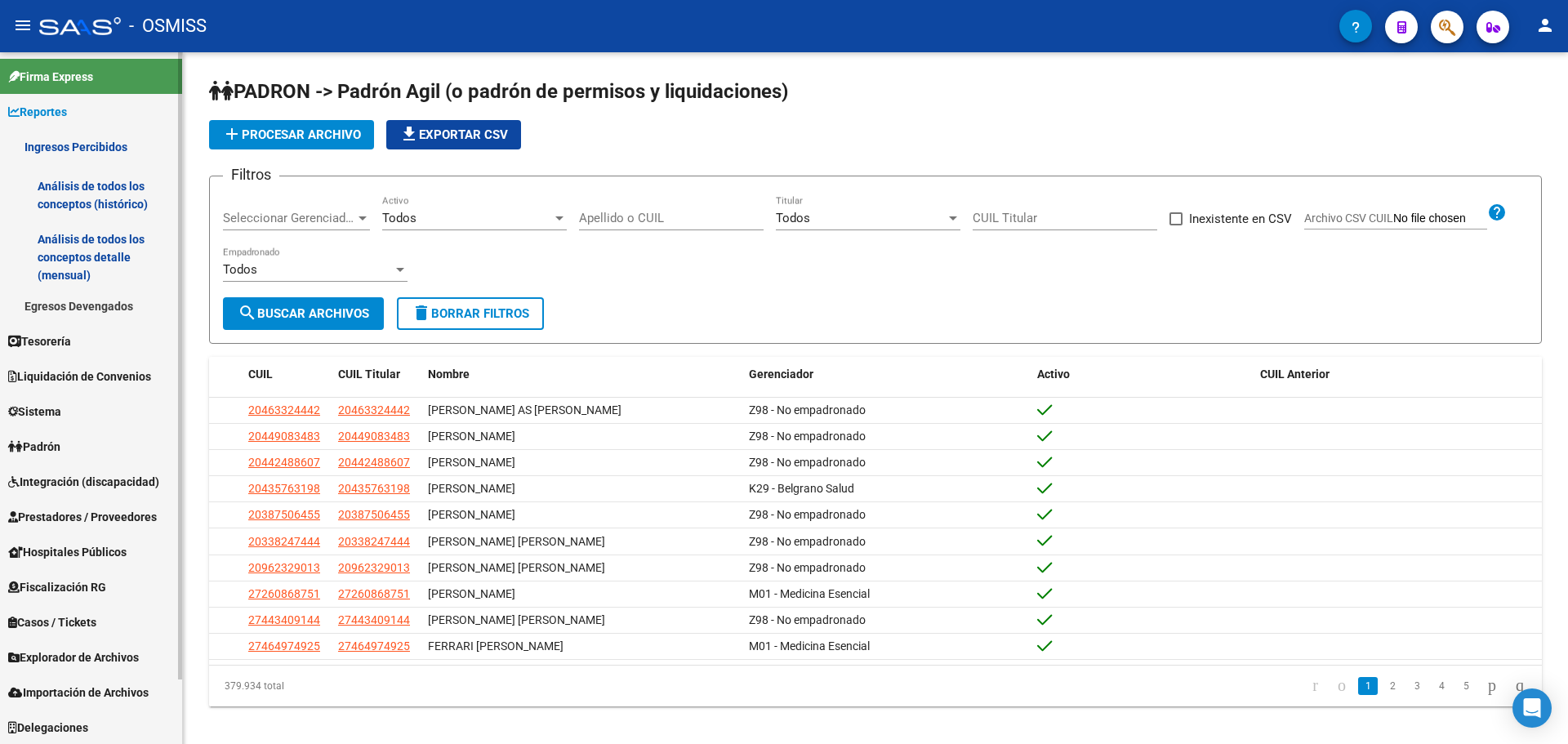
click at [60, 156] on link "Ingresos Percibidos" at bounding box center [90, 146] width 182 height 35
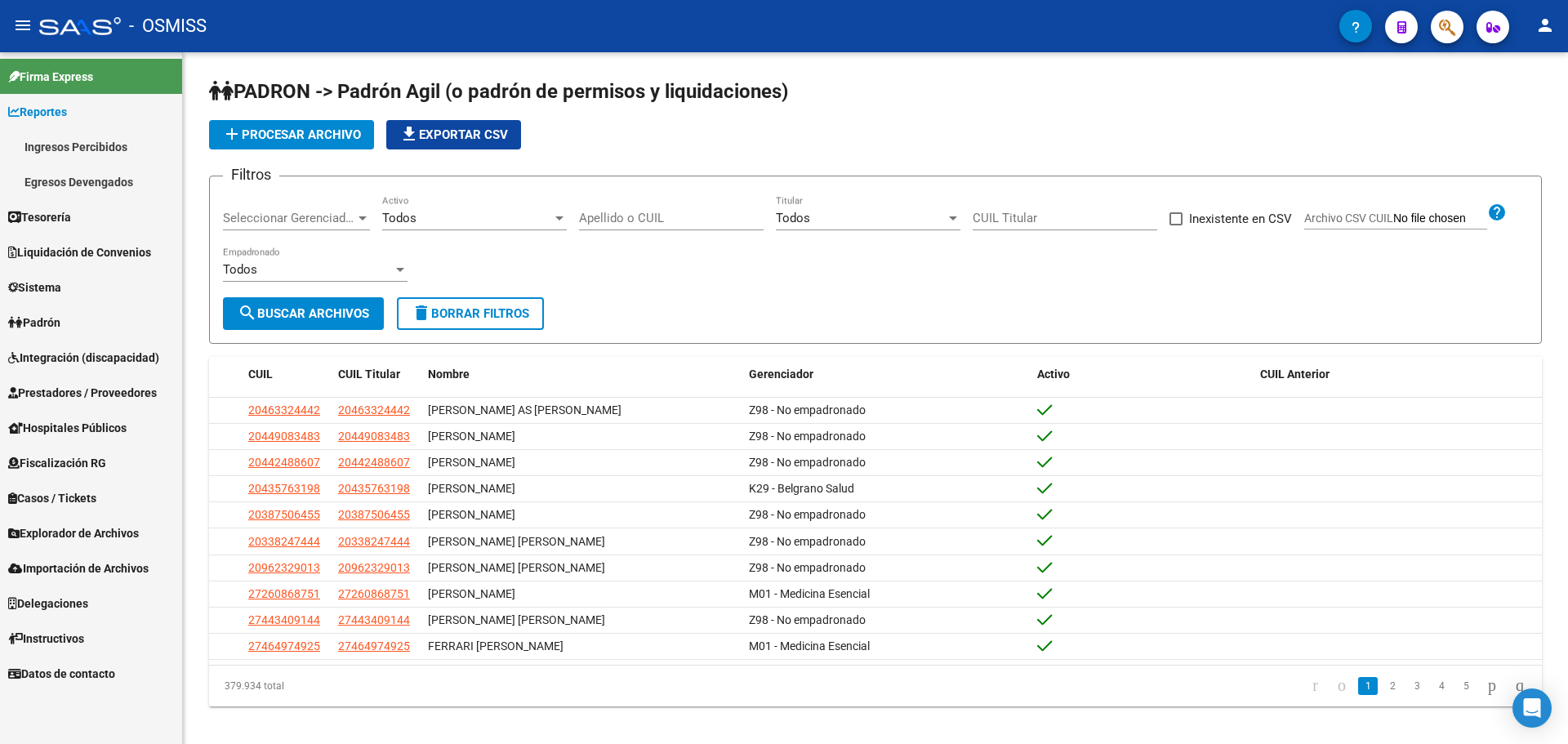
click at [62, 174] on link "Egresos Devengados" at bounding box center [90, 182] width 182 height 35
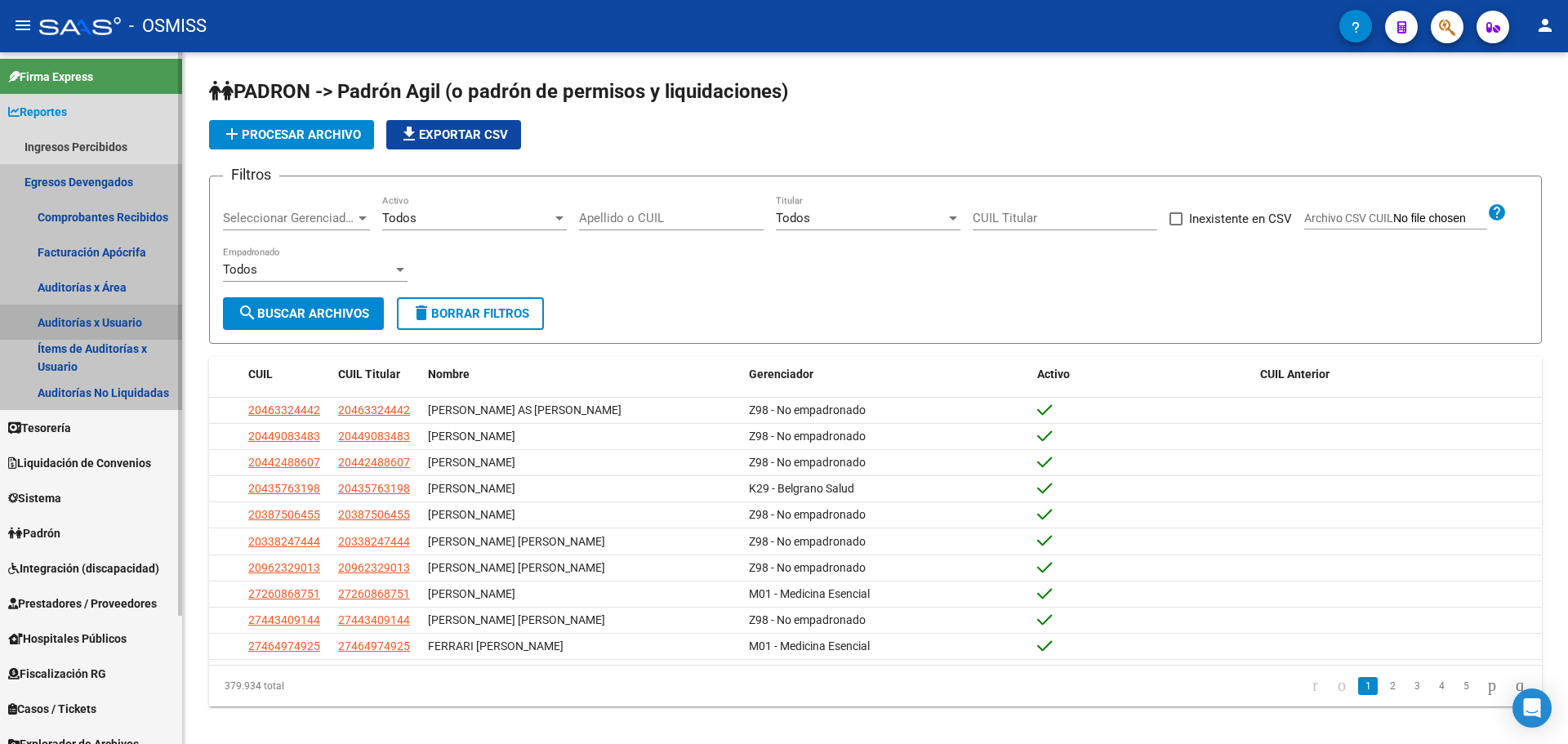
click at [89, 324] on link "Auditorías x Usuario" at bounding box center [90, 323] width 182 height 35
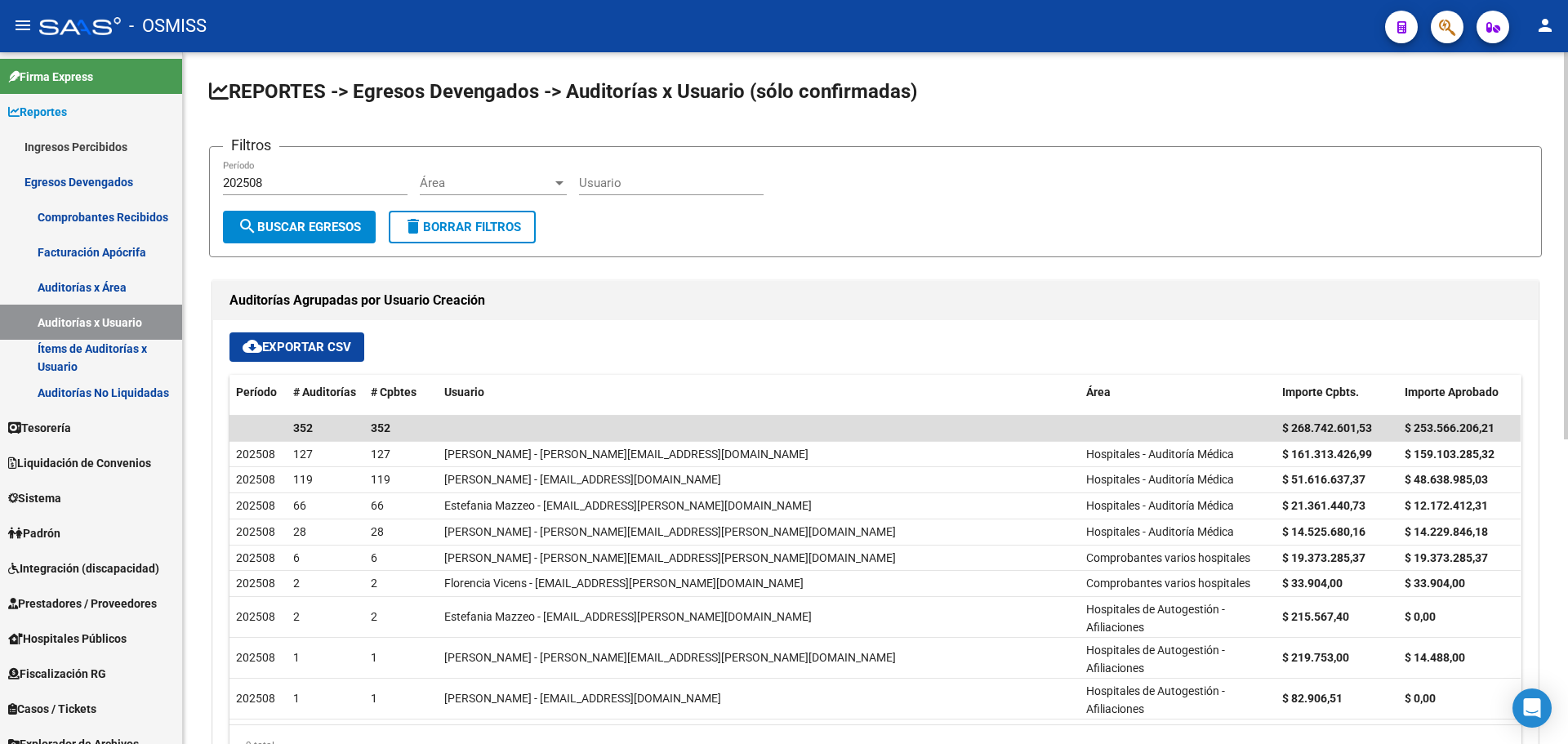
click at [282, 176] on input "202508" at bounding box center [315, 183] width 185 height 15
type input "2"
click at [352, 215] on button "search Buscar Egresos" at bounding box center [299, 227] width 153 height 33
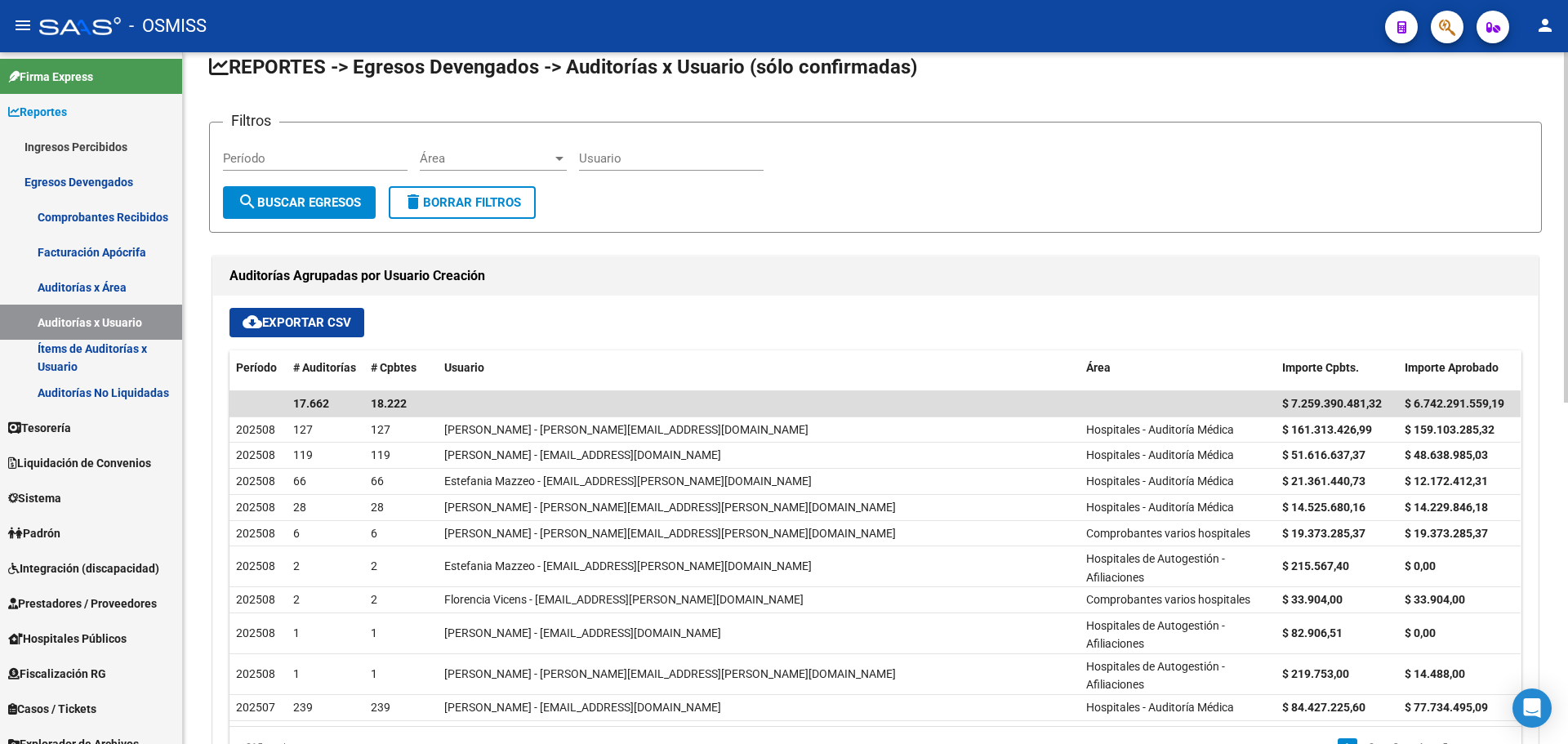
scroll to position [22, 0]
